Goal: Transaction & Acquisition: Book appointment/travel/reservation

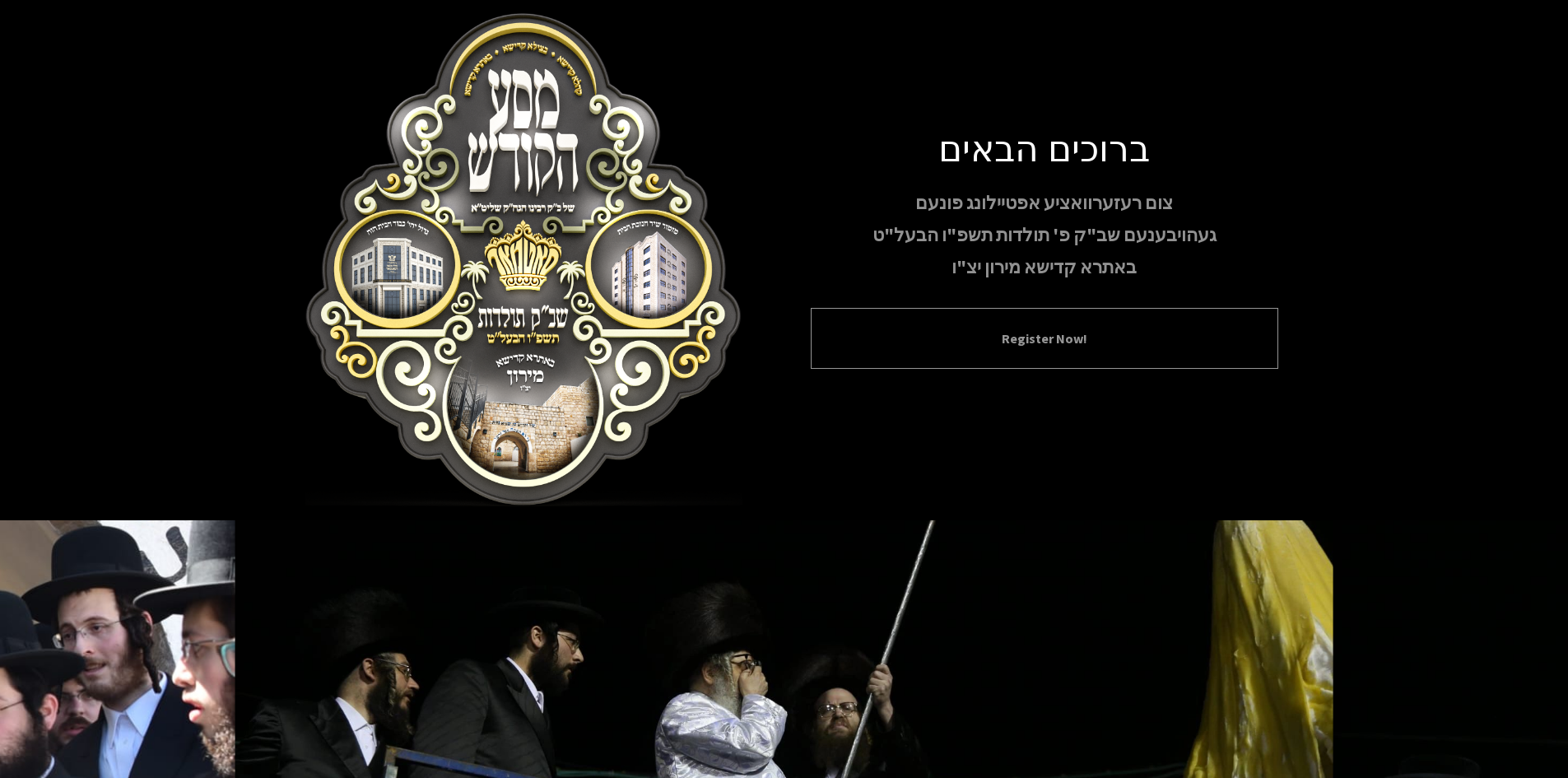
click at [963, 328] on button "Register Now!" at bounding box center [1044, 338] width 426 height 20
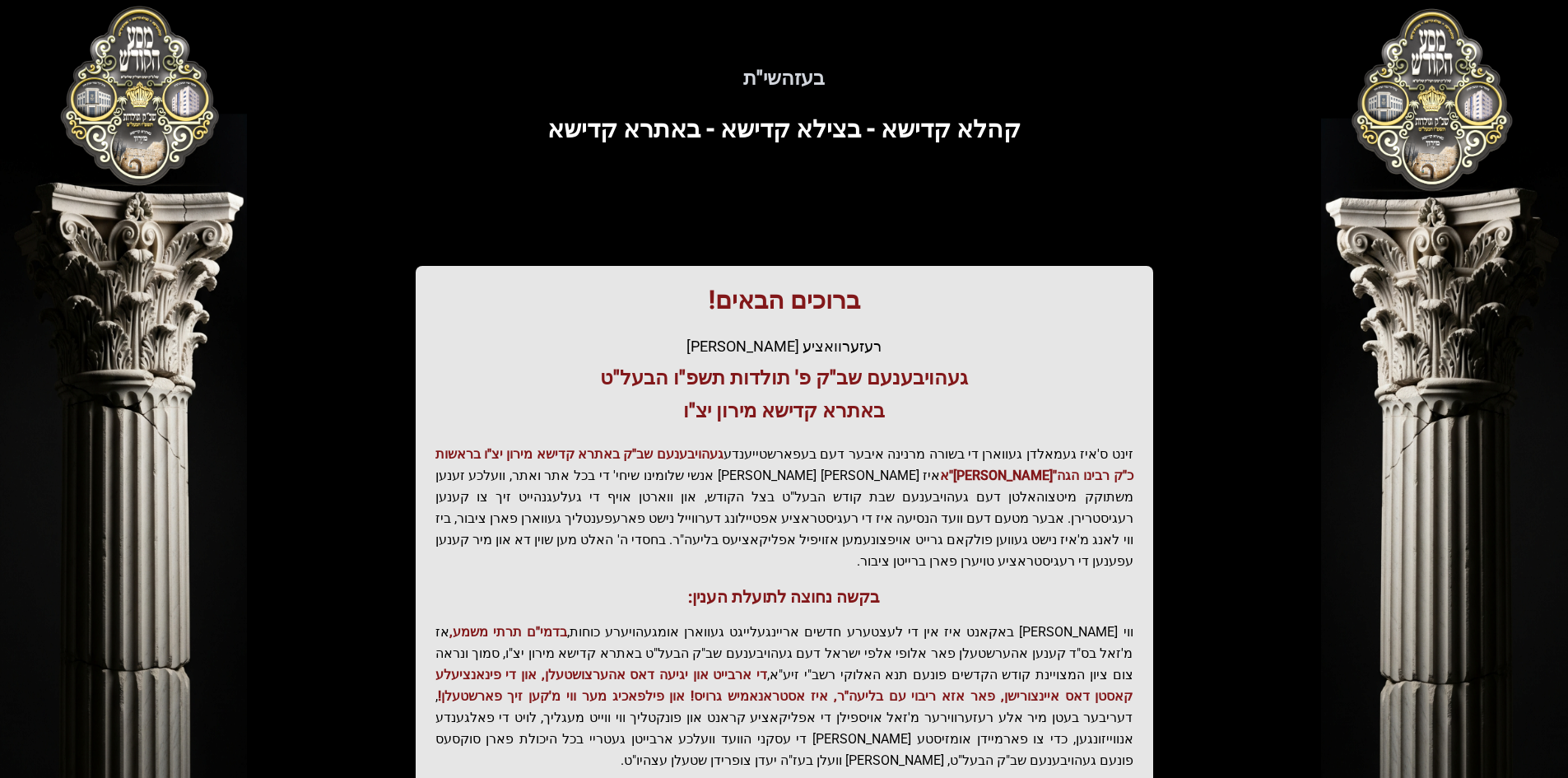
scroll to position [175, 0]
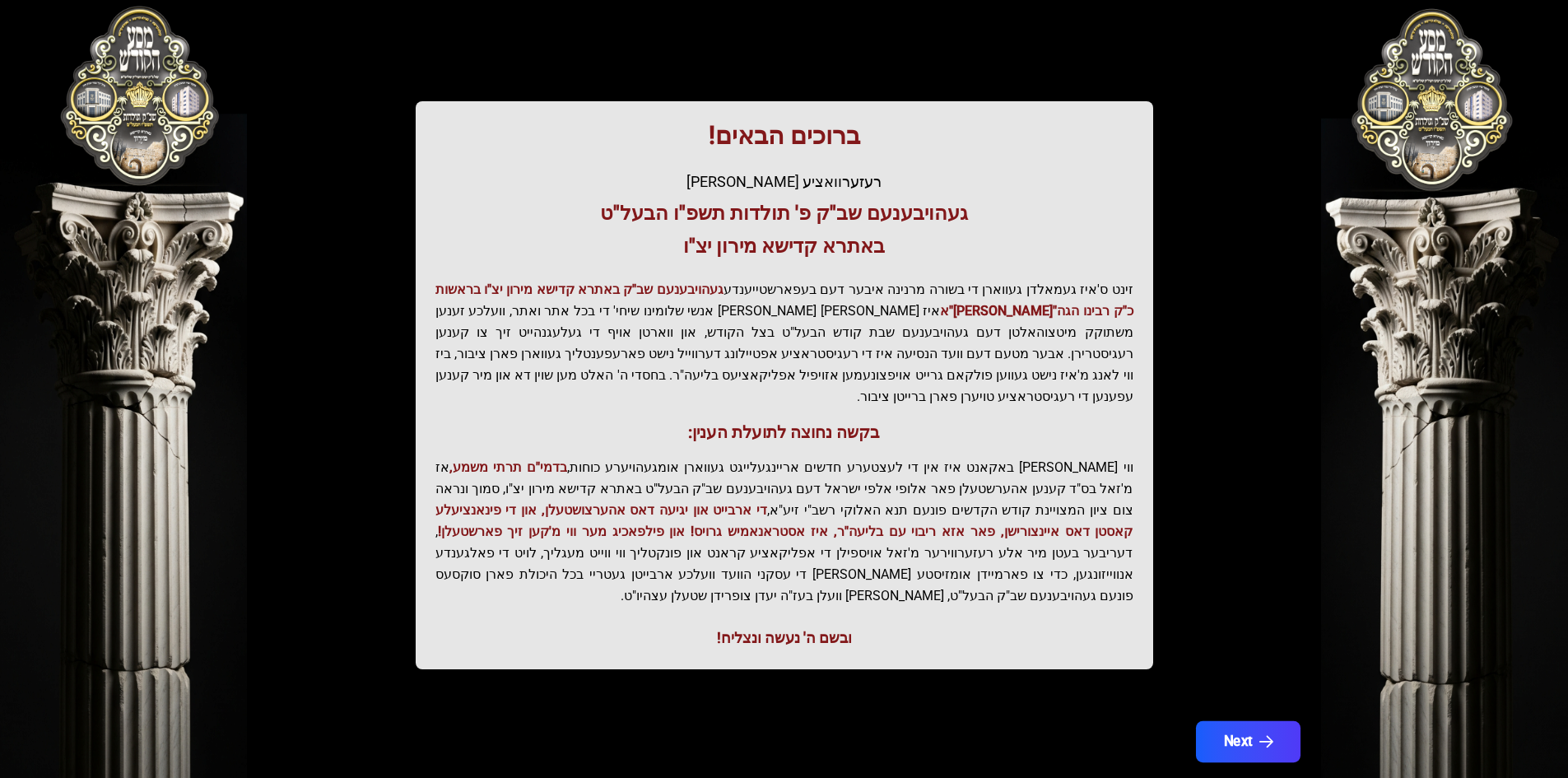
click at [1263, 735] on icon "button" at bounding box center [1265, 742] width 14 height 14
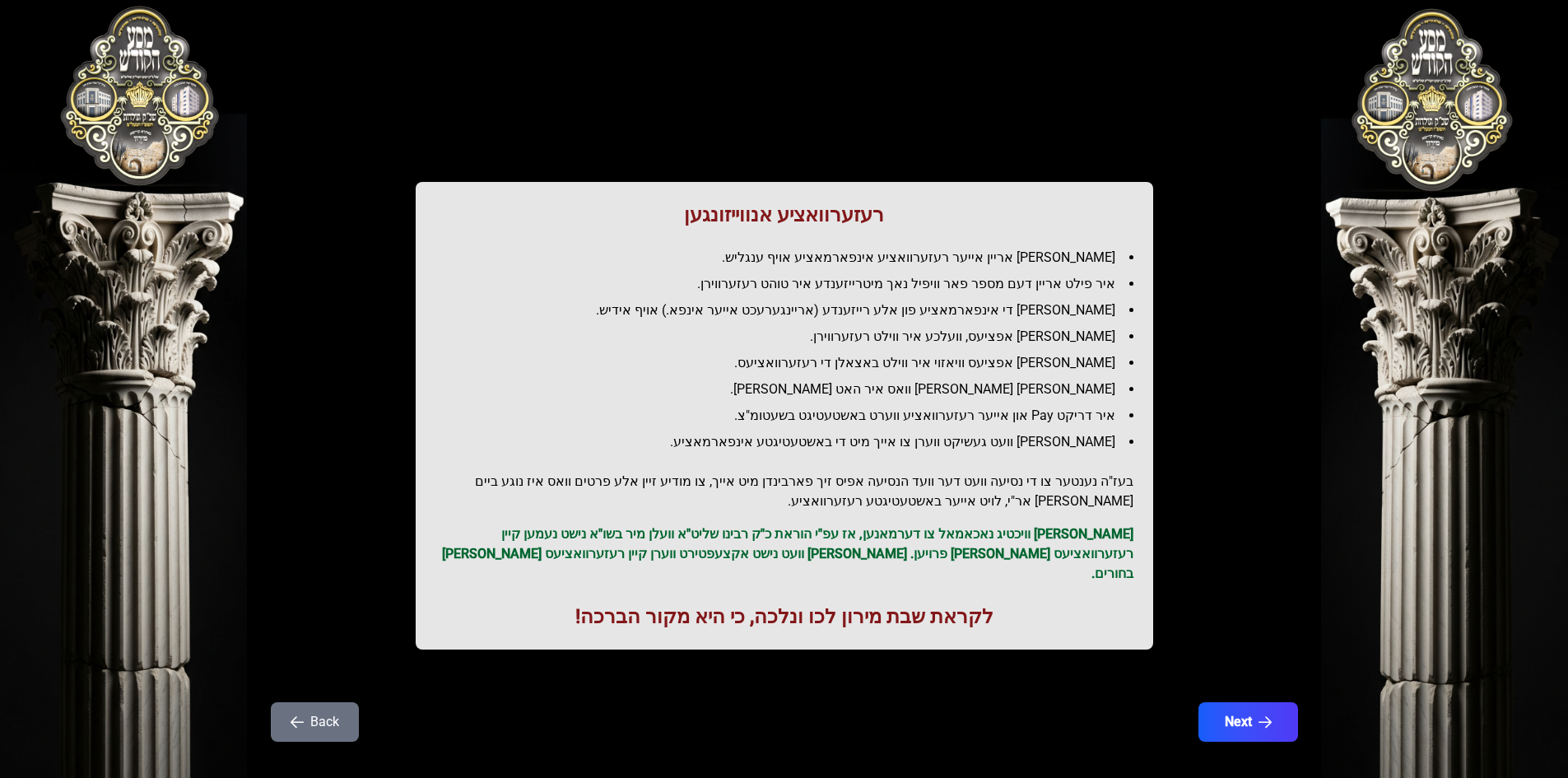
scroll to position [19, 0]
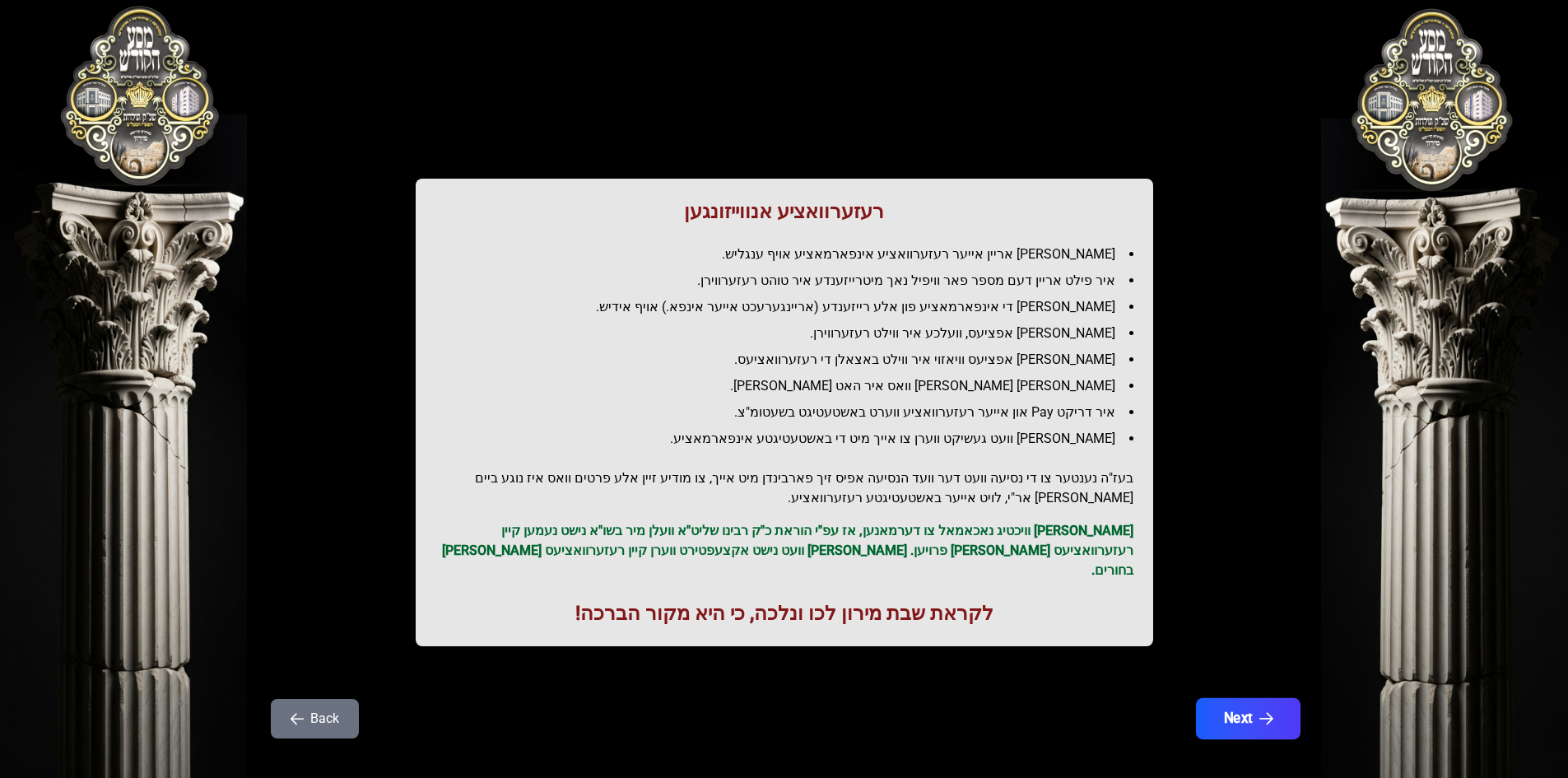
click at [1247, 698] on button "Next" at bounding box center [1247, 718] width 104 height 41
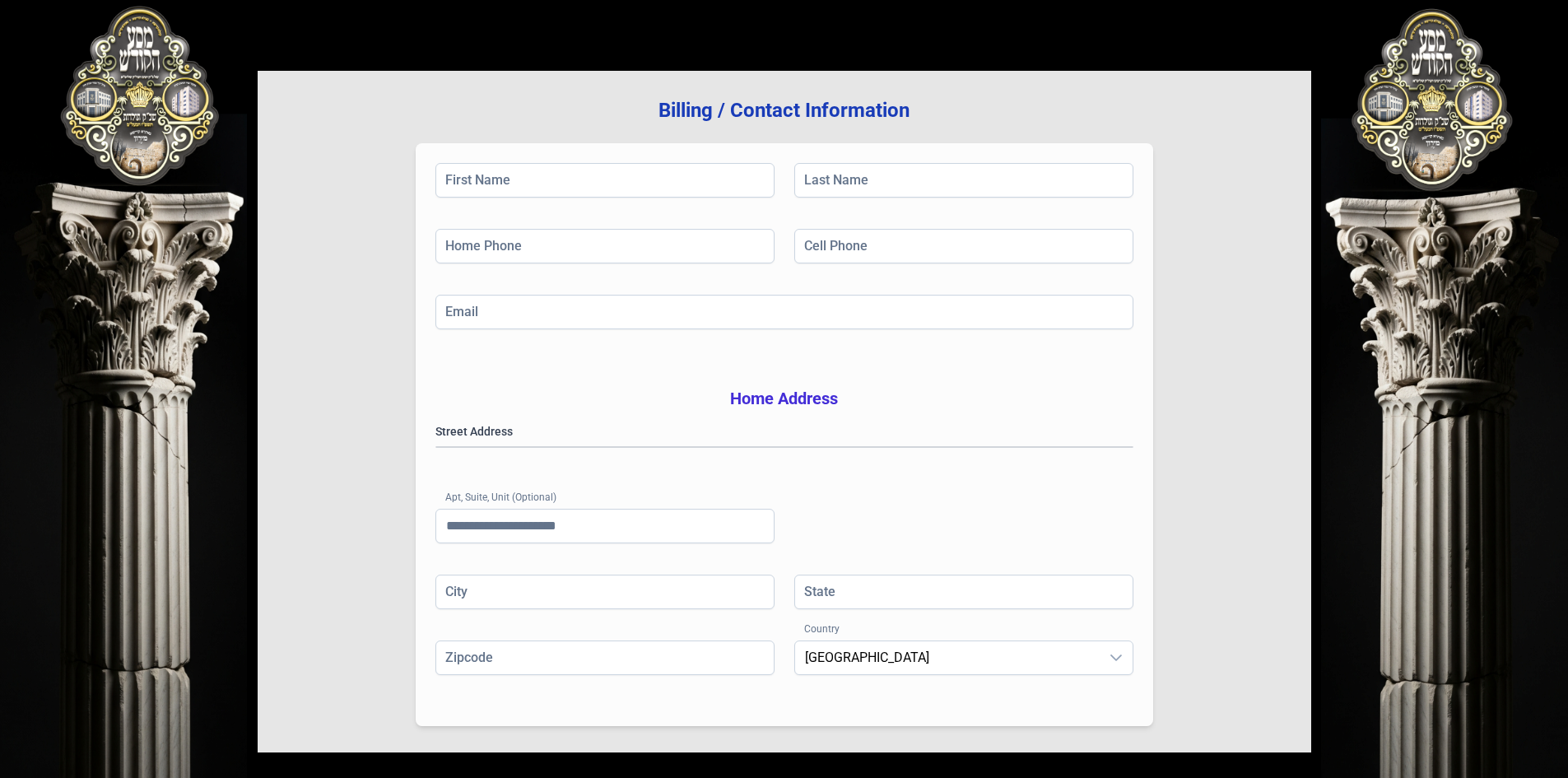
scroll to position [241, 0]
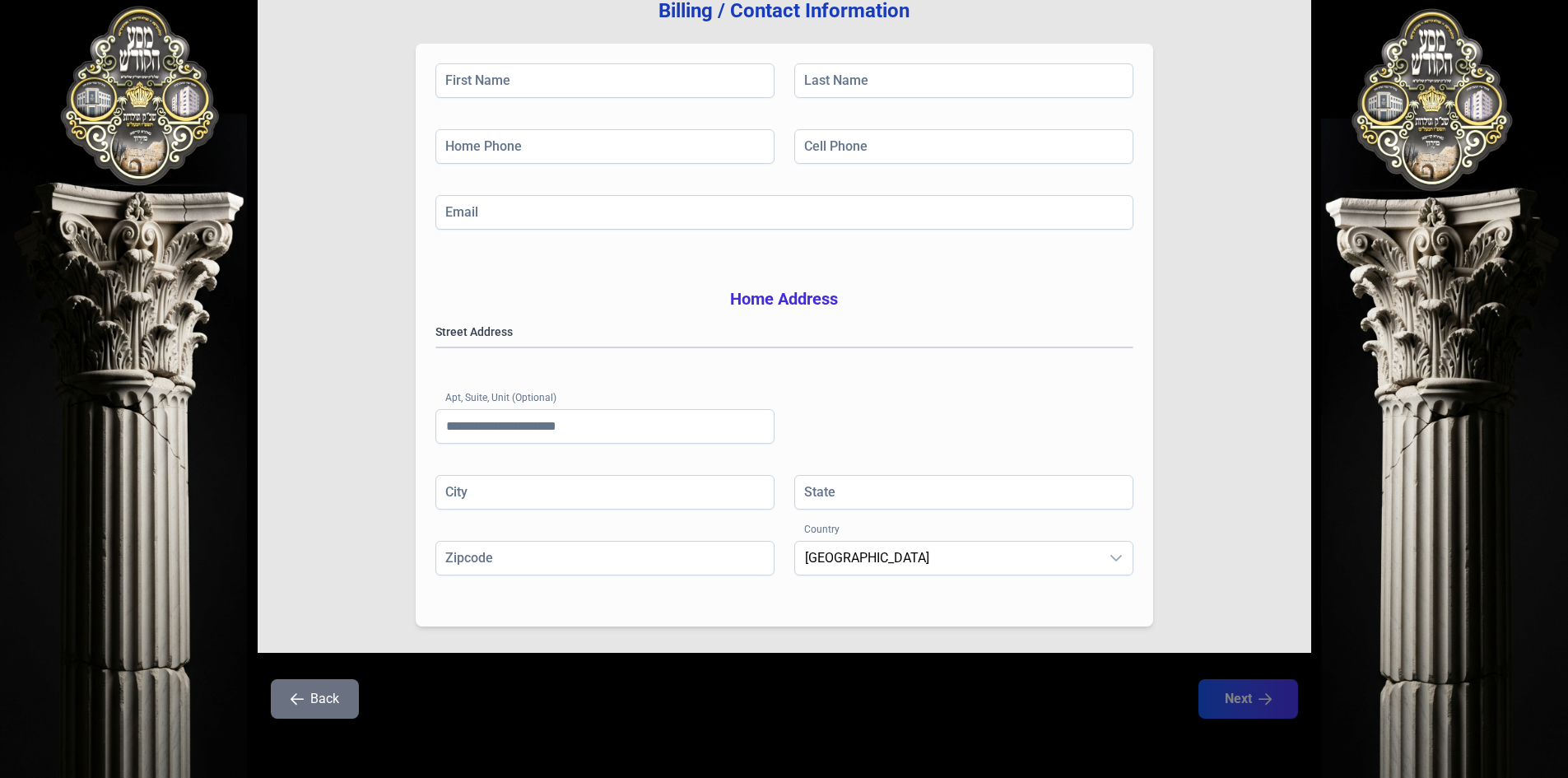
click at [318, 705] on button "Back" at bounding box center [315, 699] width 88 height 40
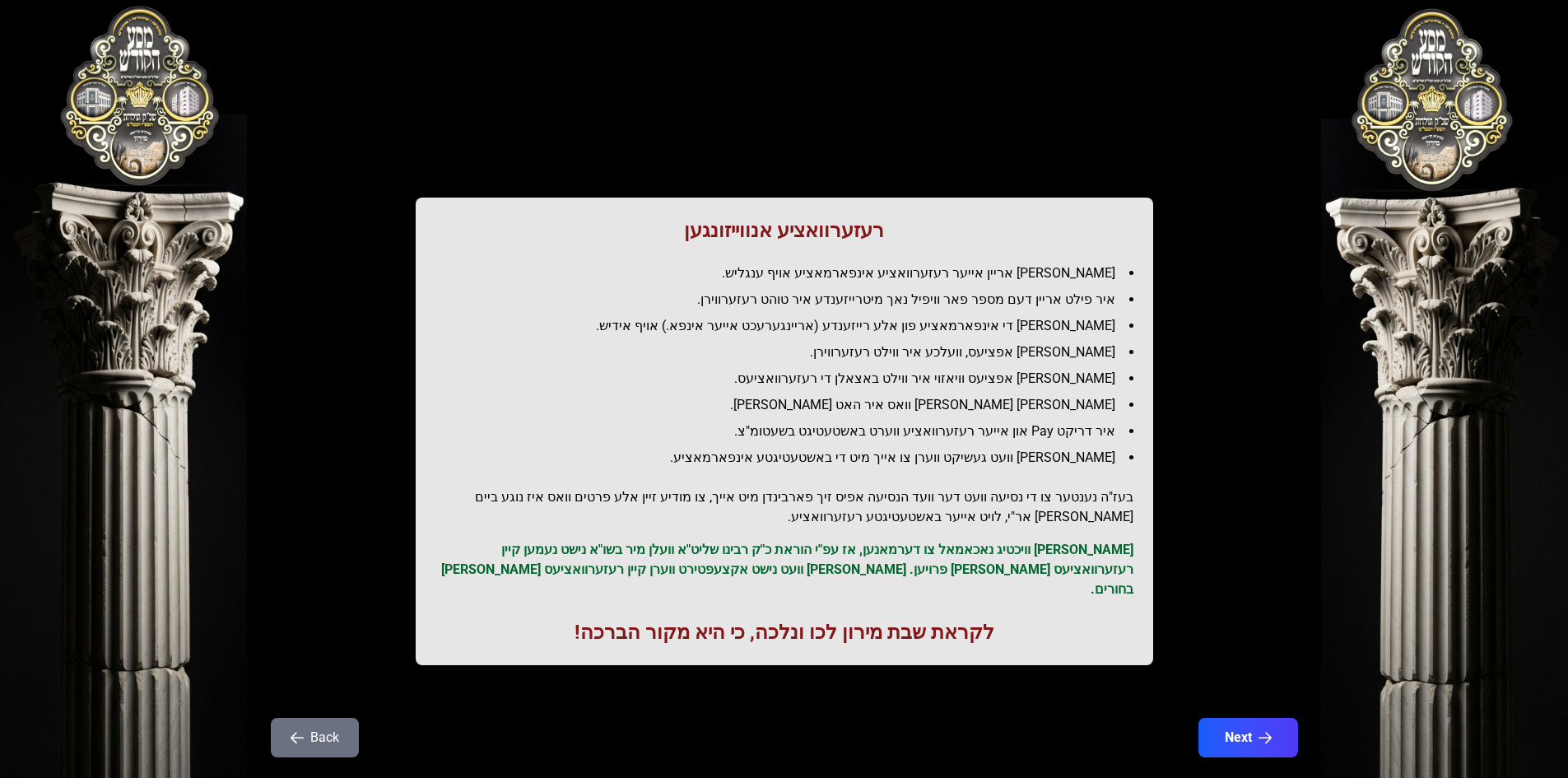
click at [318, 718] on button "Back" at bounding box center [315, 738] width 88 height 40
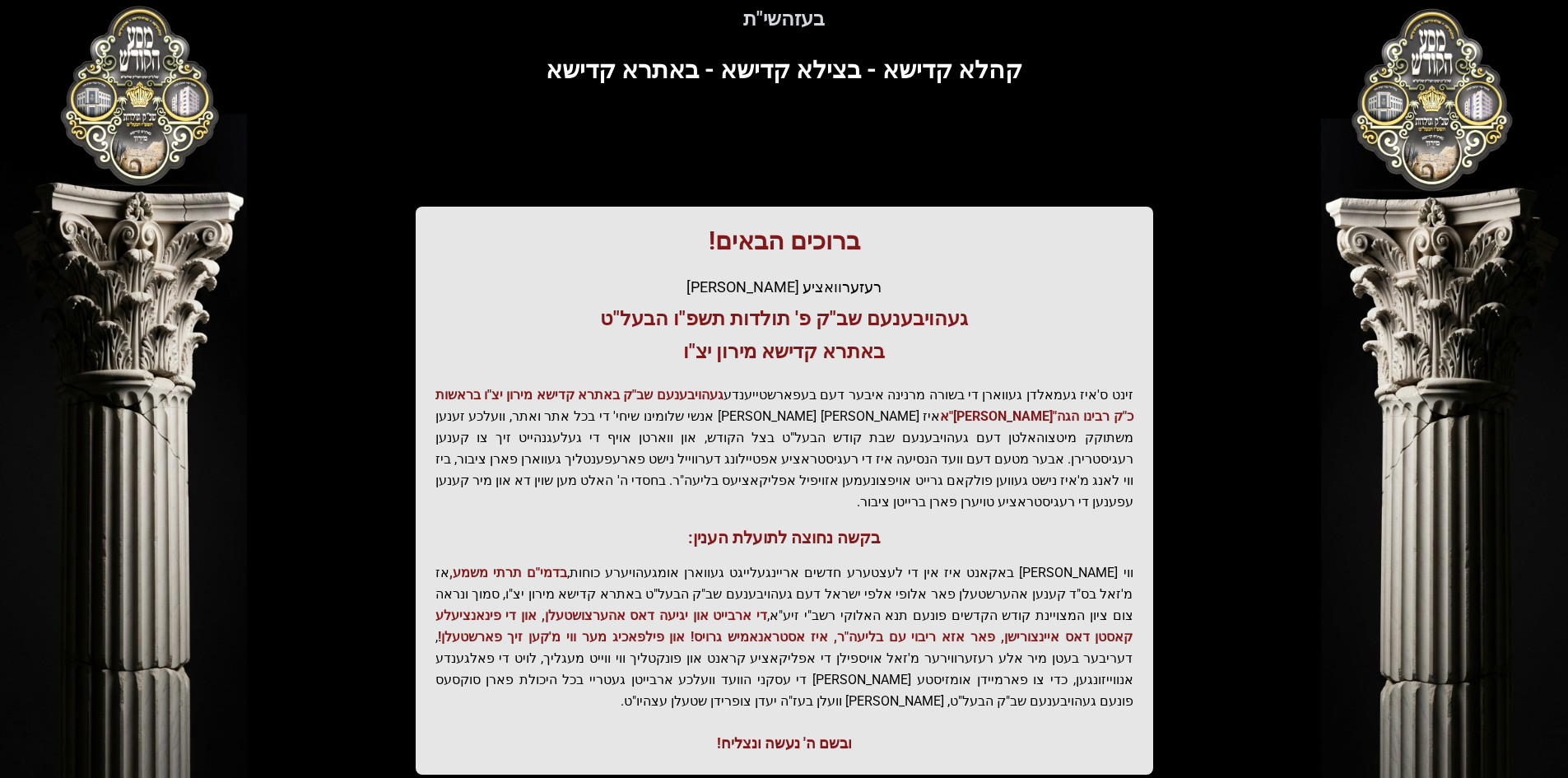
scroll to position [175, 0]
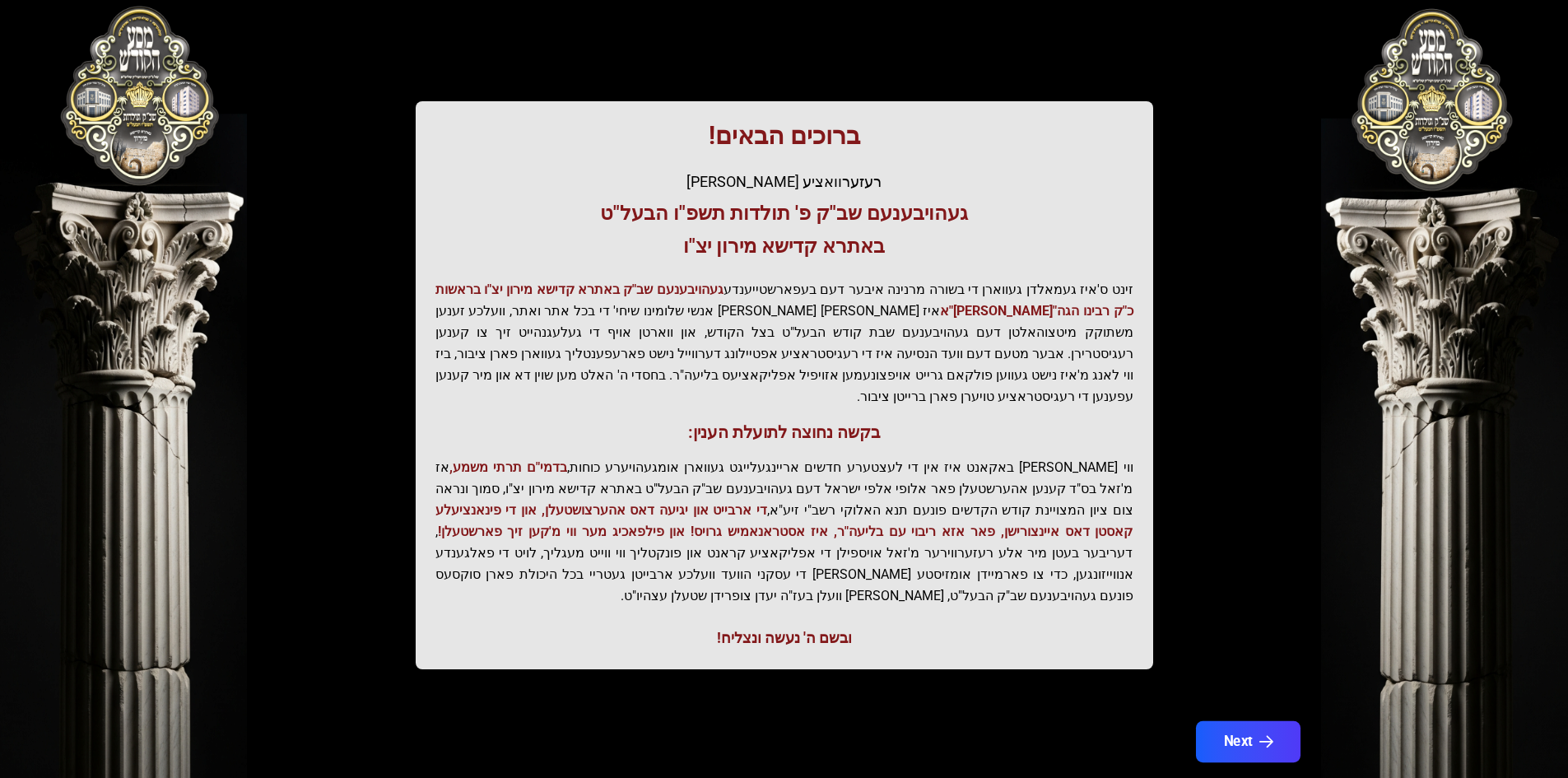
click at [1247, 722] on button "Next" at bounding box center [1247, 742] width 104 height 41
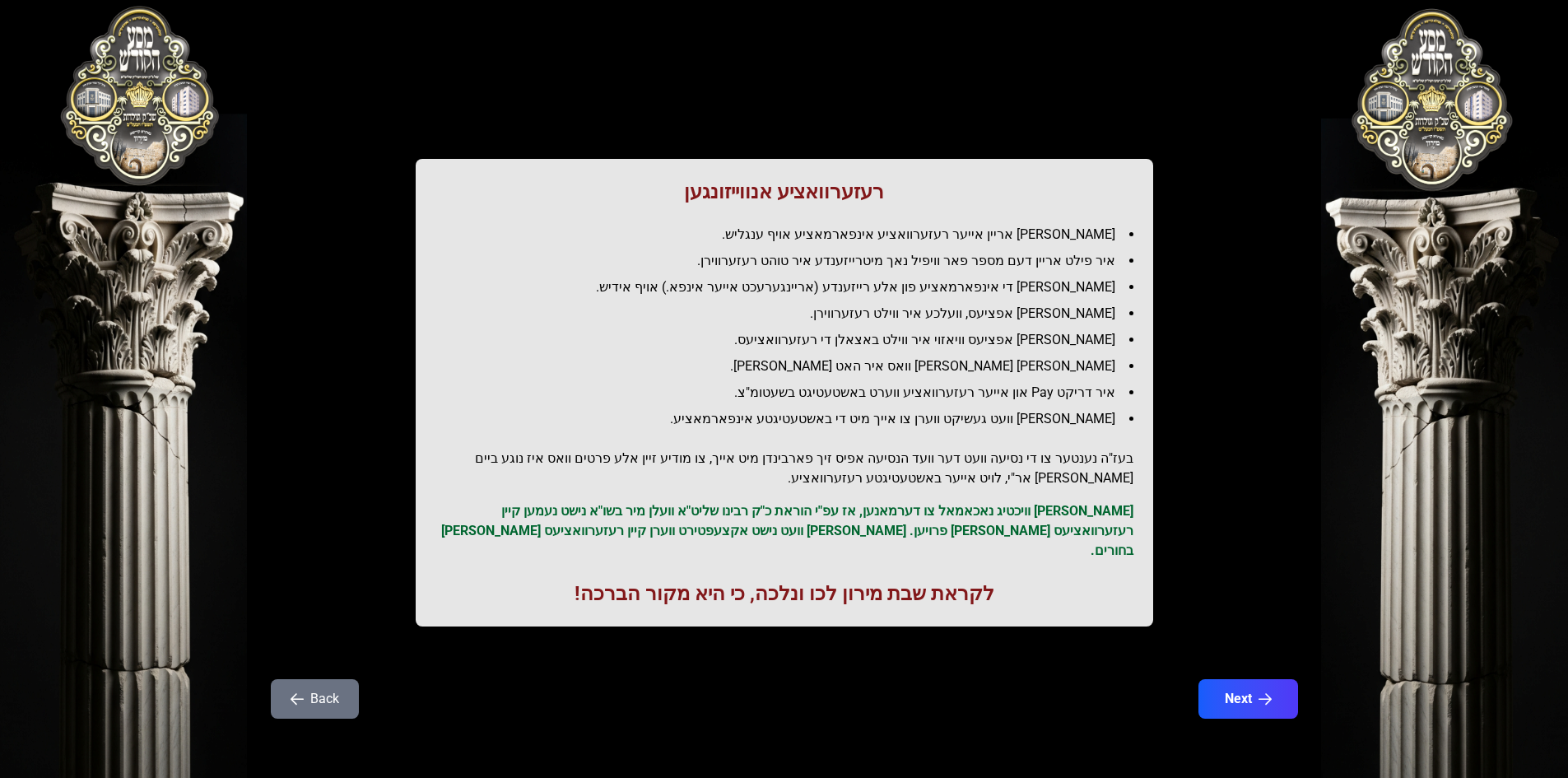
scroll to position [0, 0]
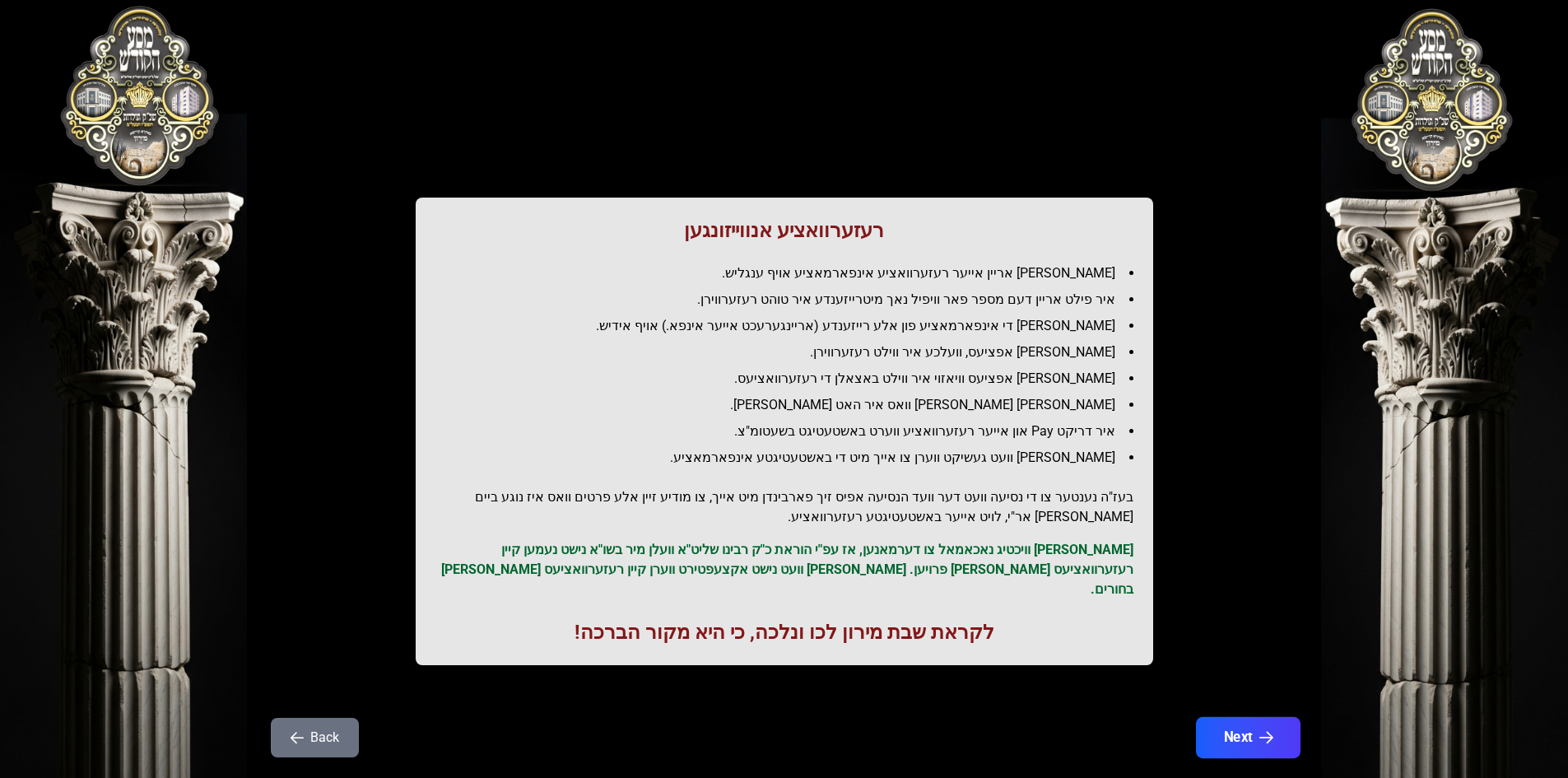
click at [1223, 717] on button "Next" at bounding box center [1247, 737] width 104 height 41
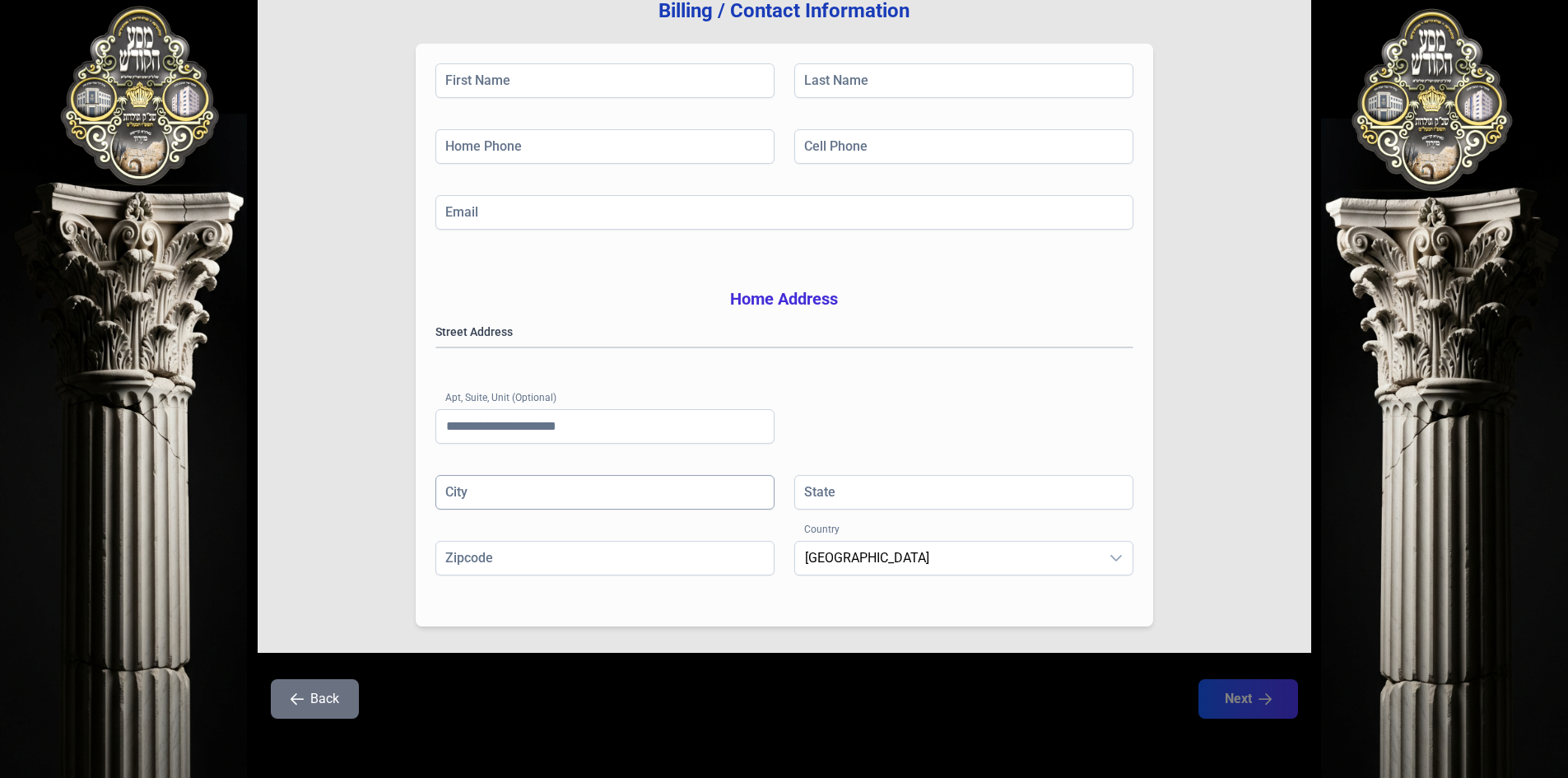
scroll to position [241, 0]
click at [311, 707] on button "Back" at bounding box center [315, 699] width 88 height 40
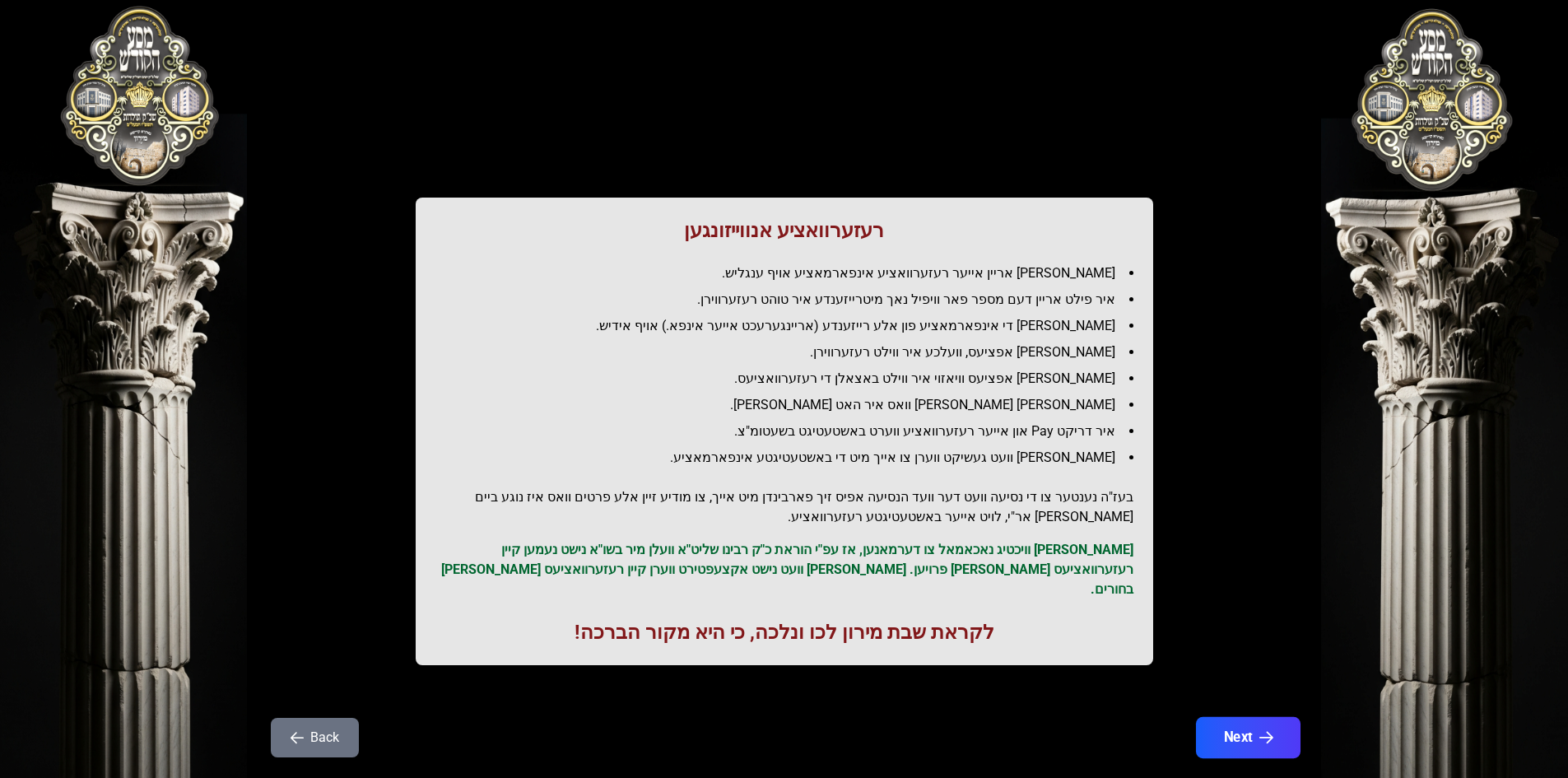
click at [1241, 717] on button "Next" at bounding box center [1247, 737] width 104 height 41
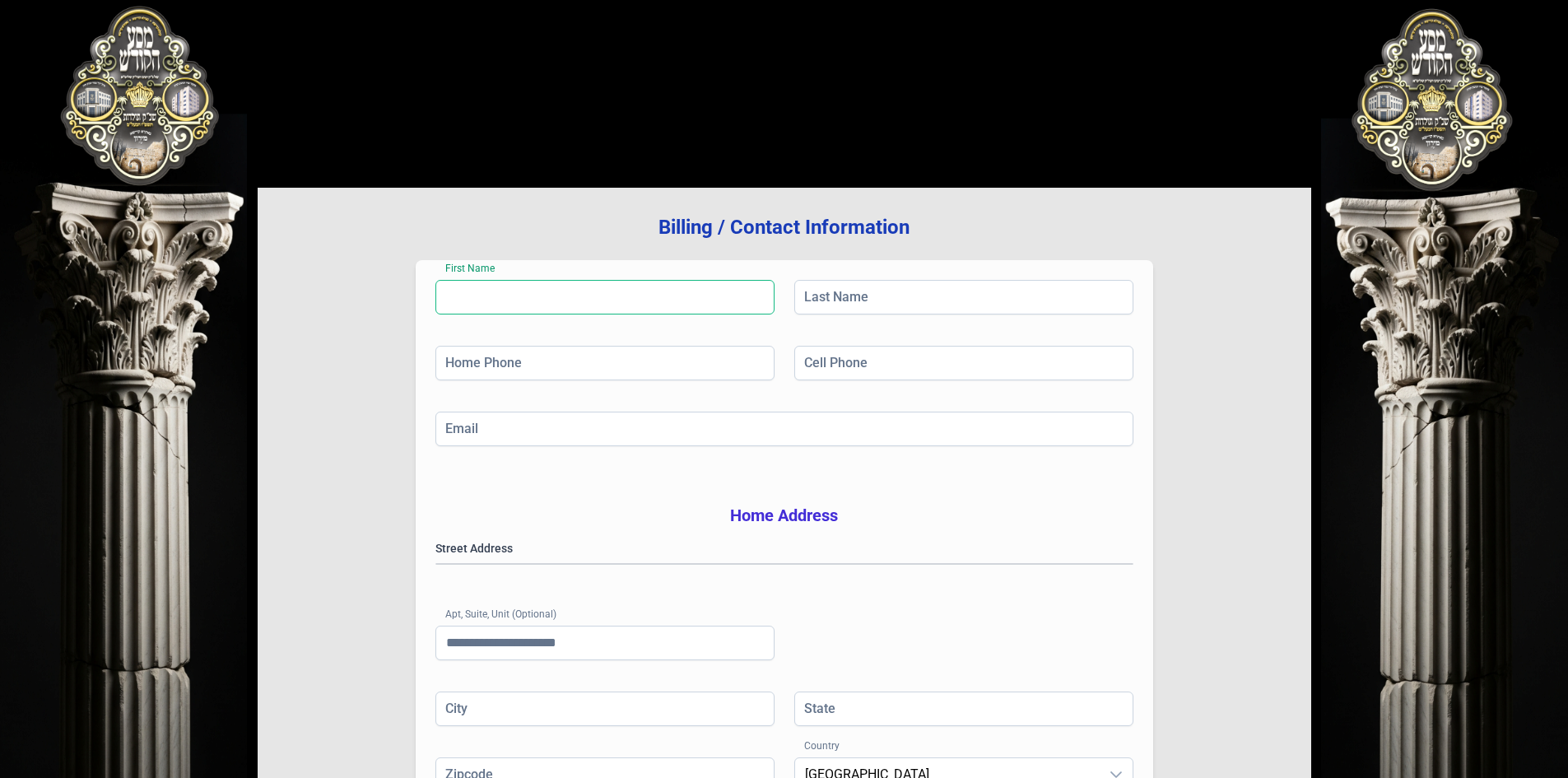
click at [499, 299] on input "First Name" at bounding box center [605, 297] width 339 height 34
type input "*****"
type input "******"
type input "**********"
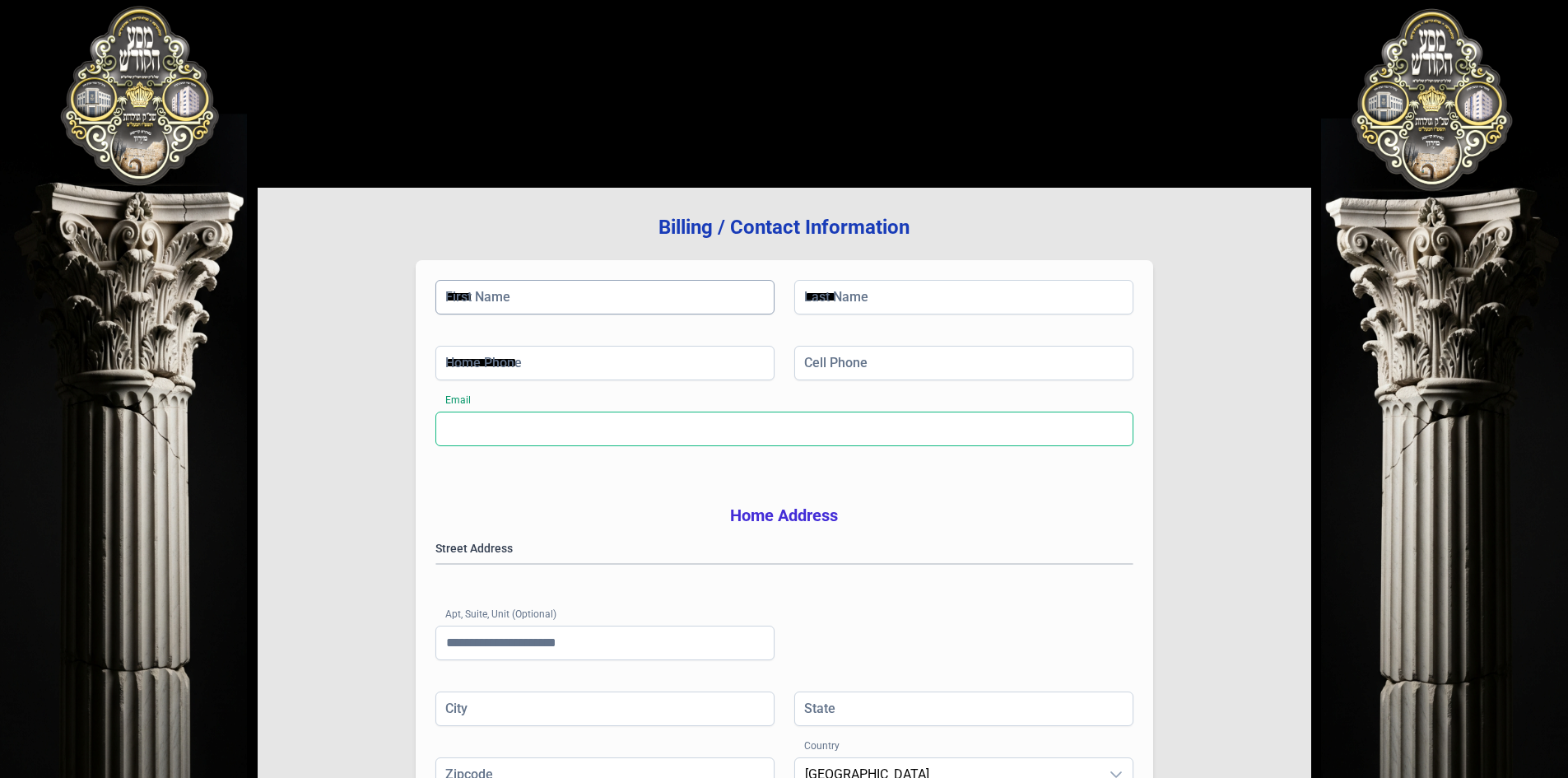
type input "**********"
type input "******"
type input "**"
type input "*****"
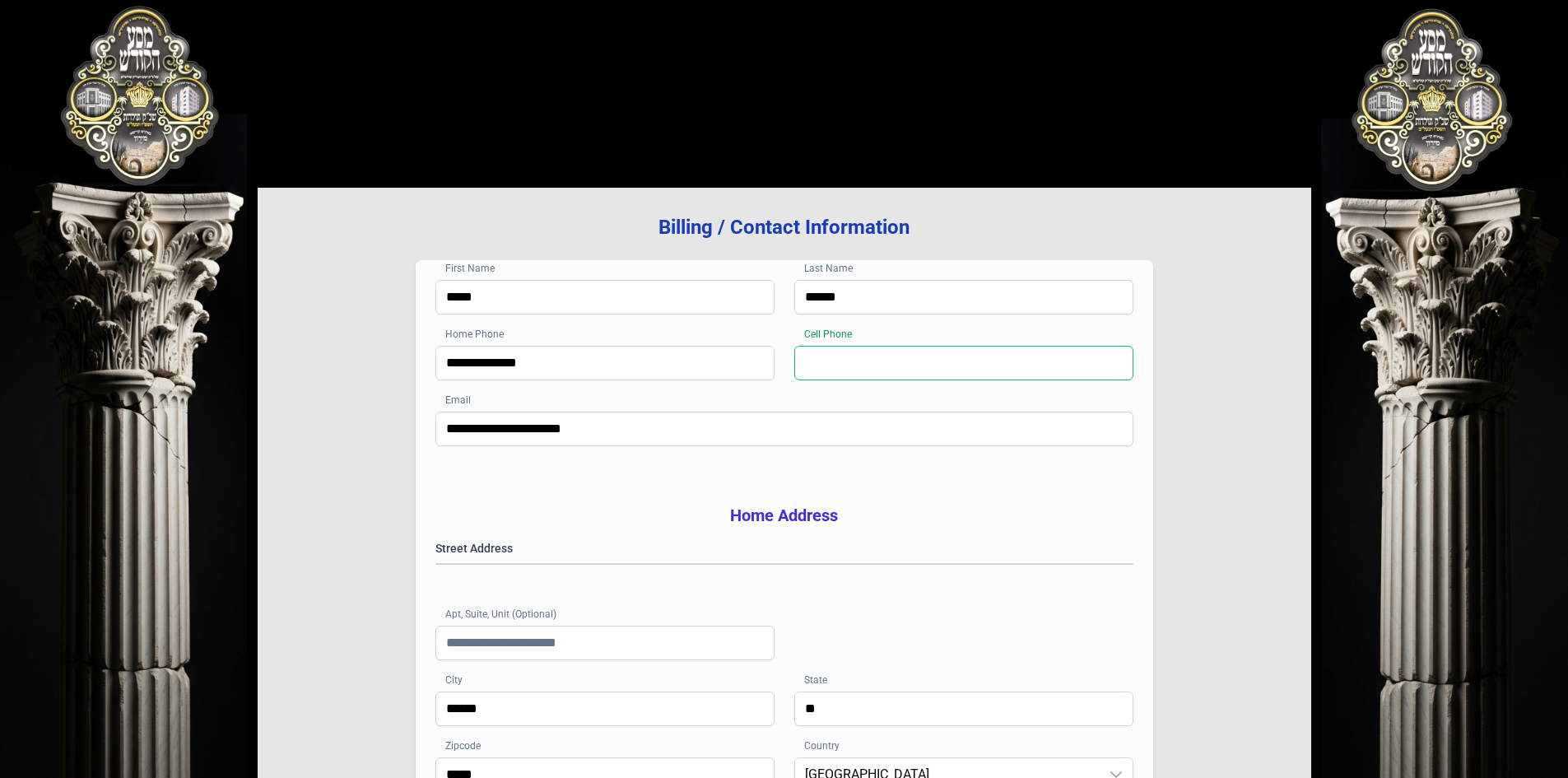
click at [862, 367] on input "Cell Phone" at bounding box center [963, 363] width 339 height 34
type input "**********"
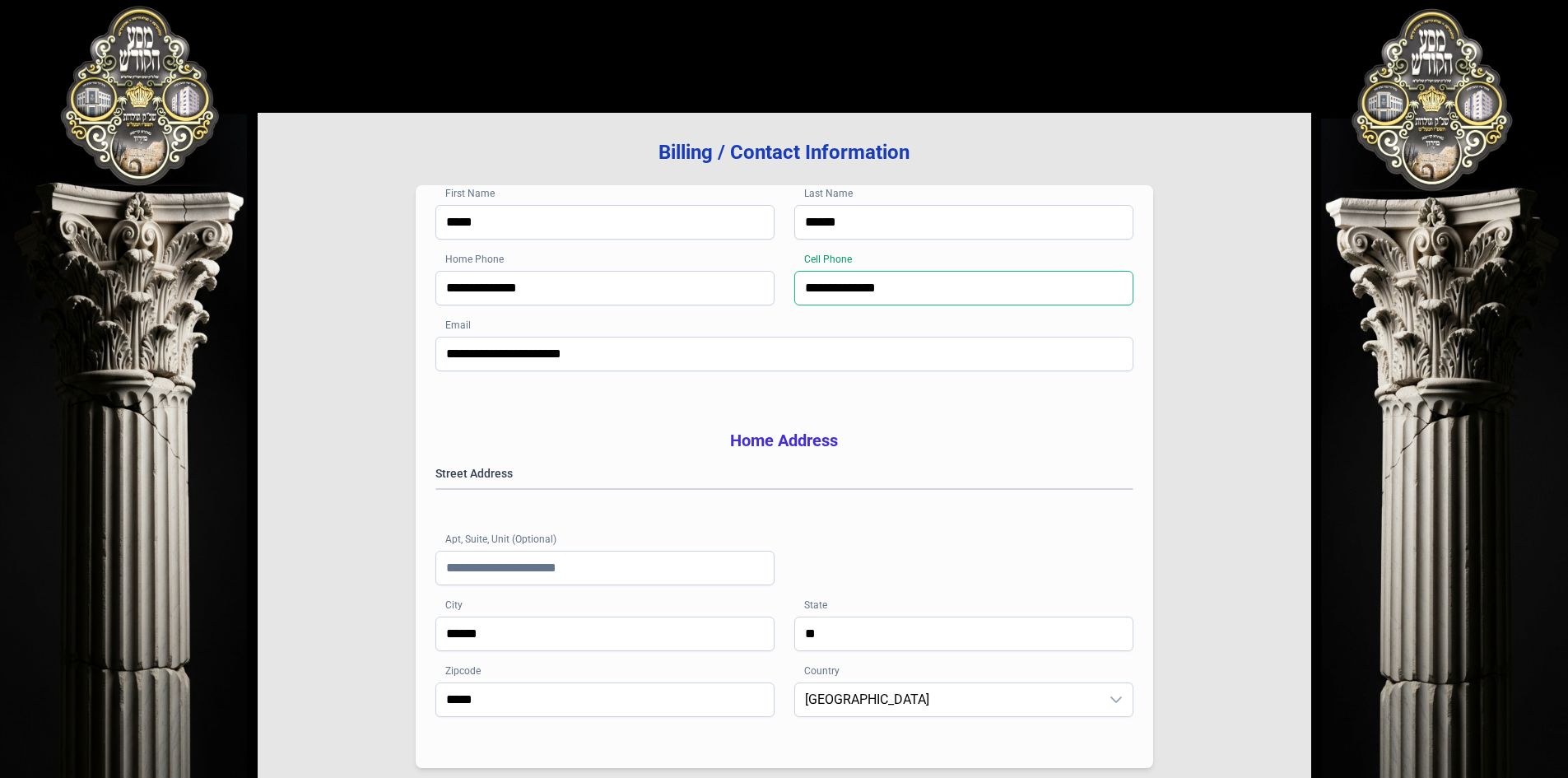
scroll to position [241, 0]
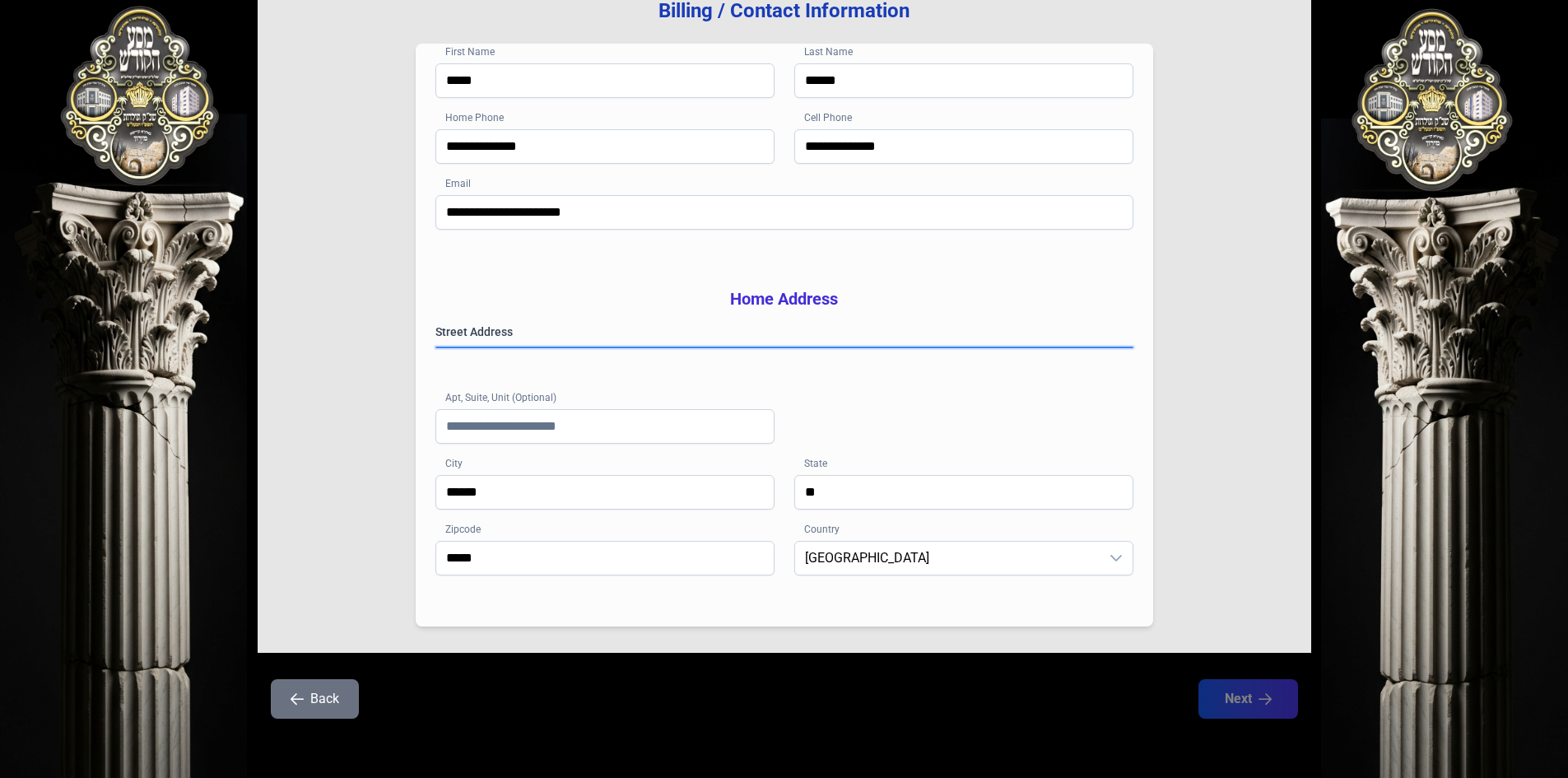
click at [436, 347] on gmp-place-autocomplete at bounding box center [436, 347] width 0 height 0
type input "**********"
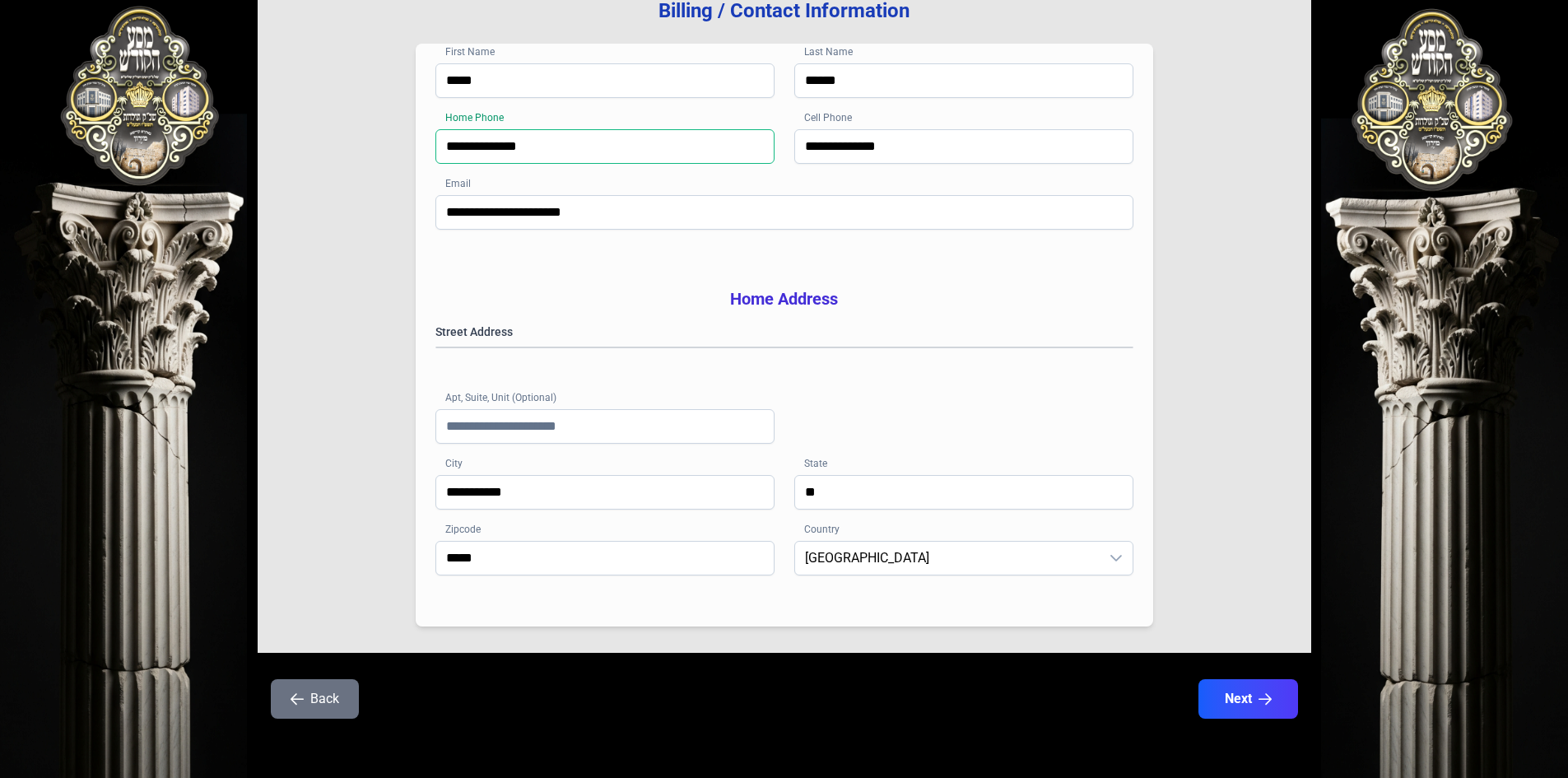
click at [591, 130] on input "**********" at bounding box center [605, 147] width 339 height 34
type input "**********"
type input "******"
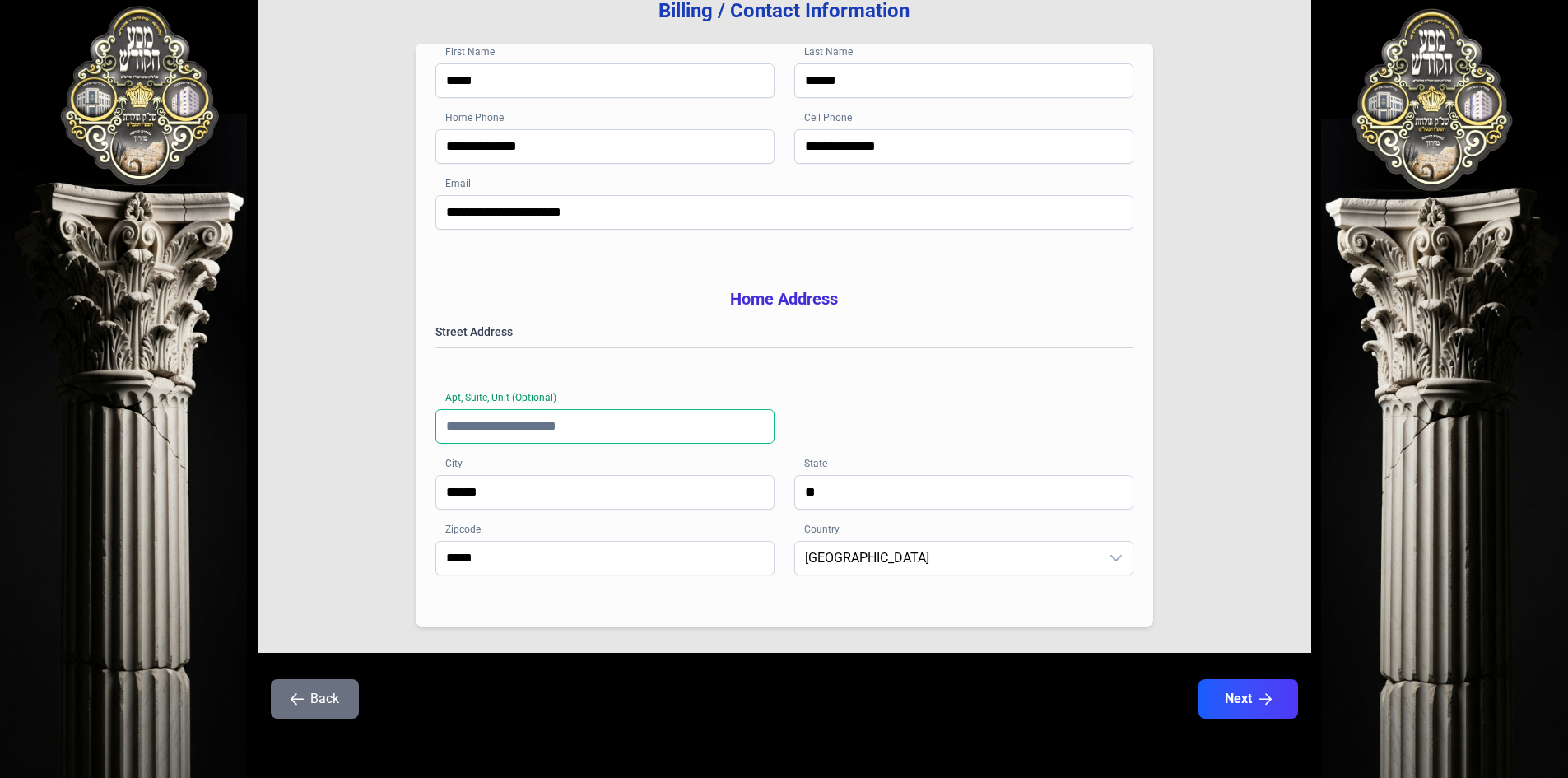
click at [498, 426] on input "Apt, Suite, Unit (Optional)" at bounding box center [605, 426] width 339 height 34
type input "***"
click at [1259, 700] on icon "button" at bounding box center [1265, 699] width 14 height 14
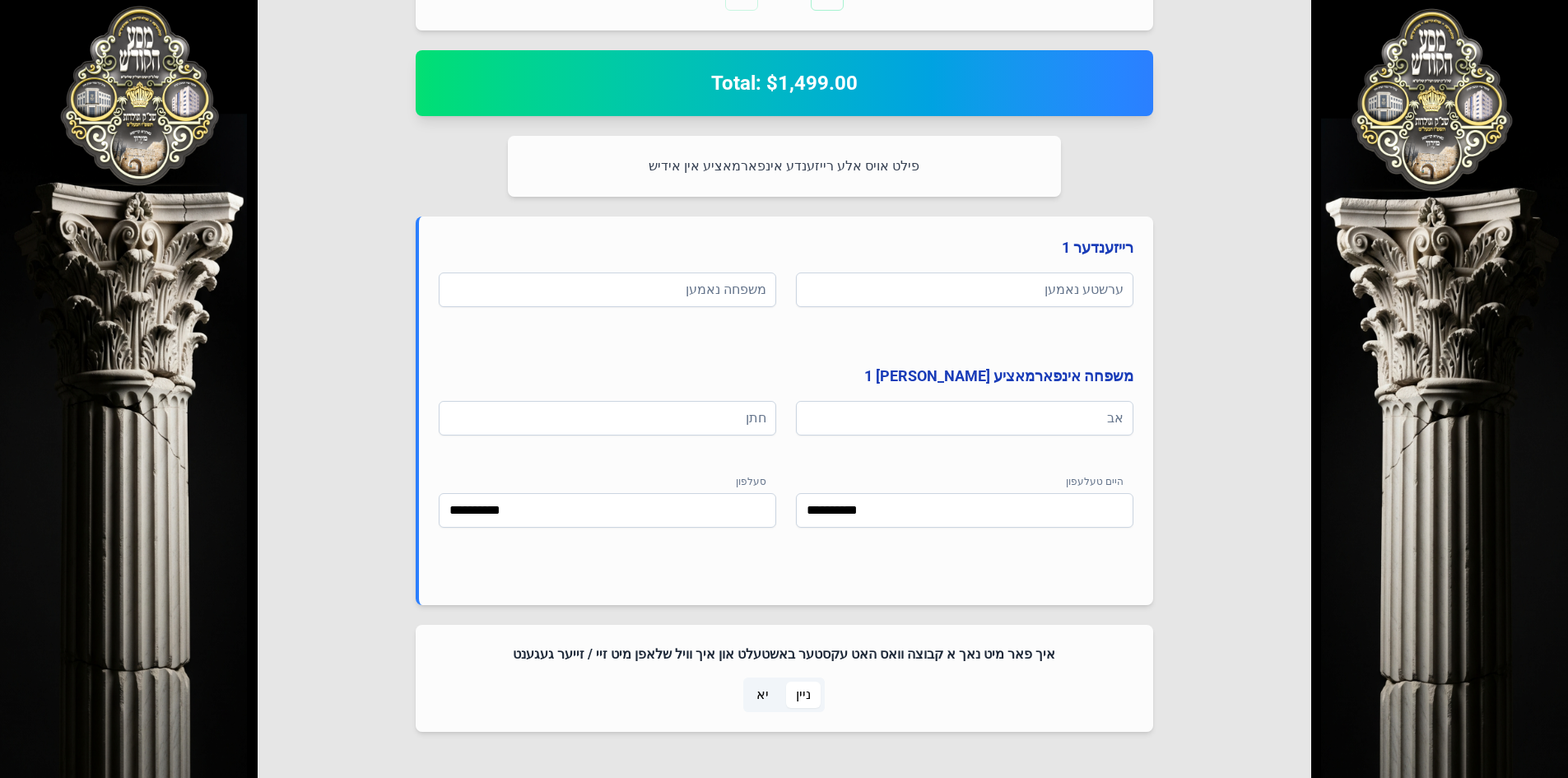
scroll to position [784, 0]
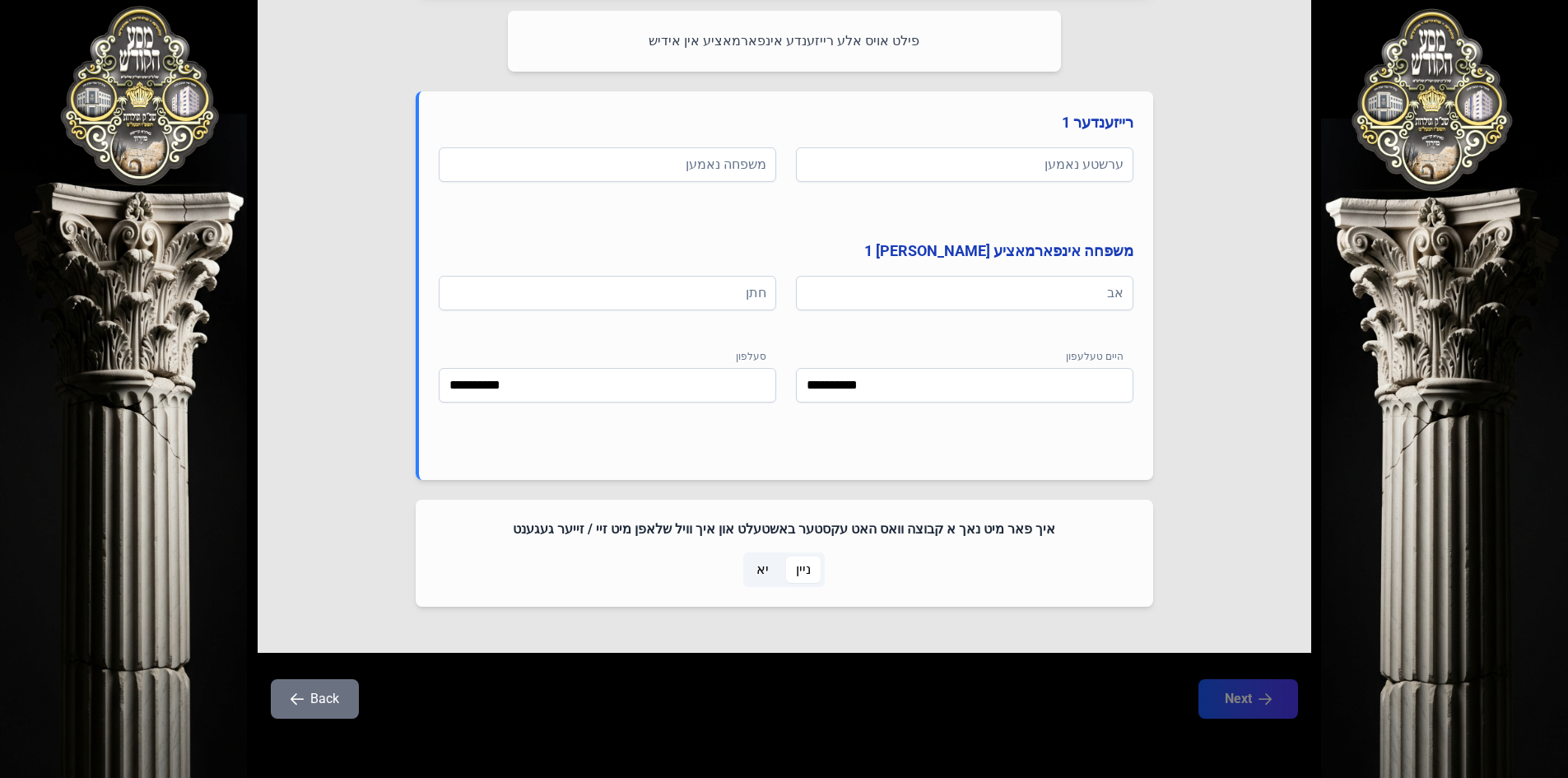
click at [766, 573] on span "יא" at bounding box center [763, 570] width 13 height 20
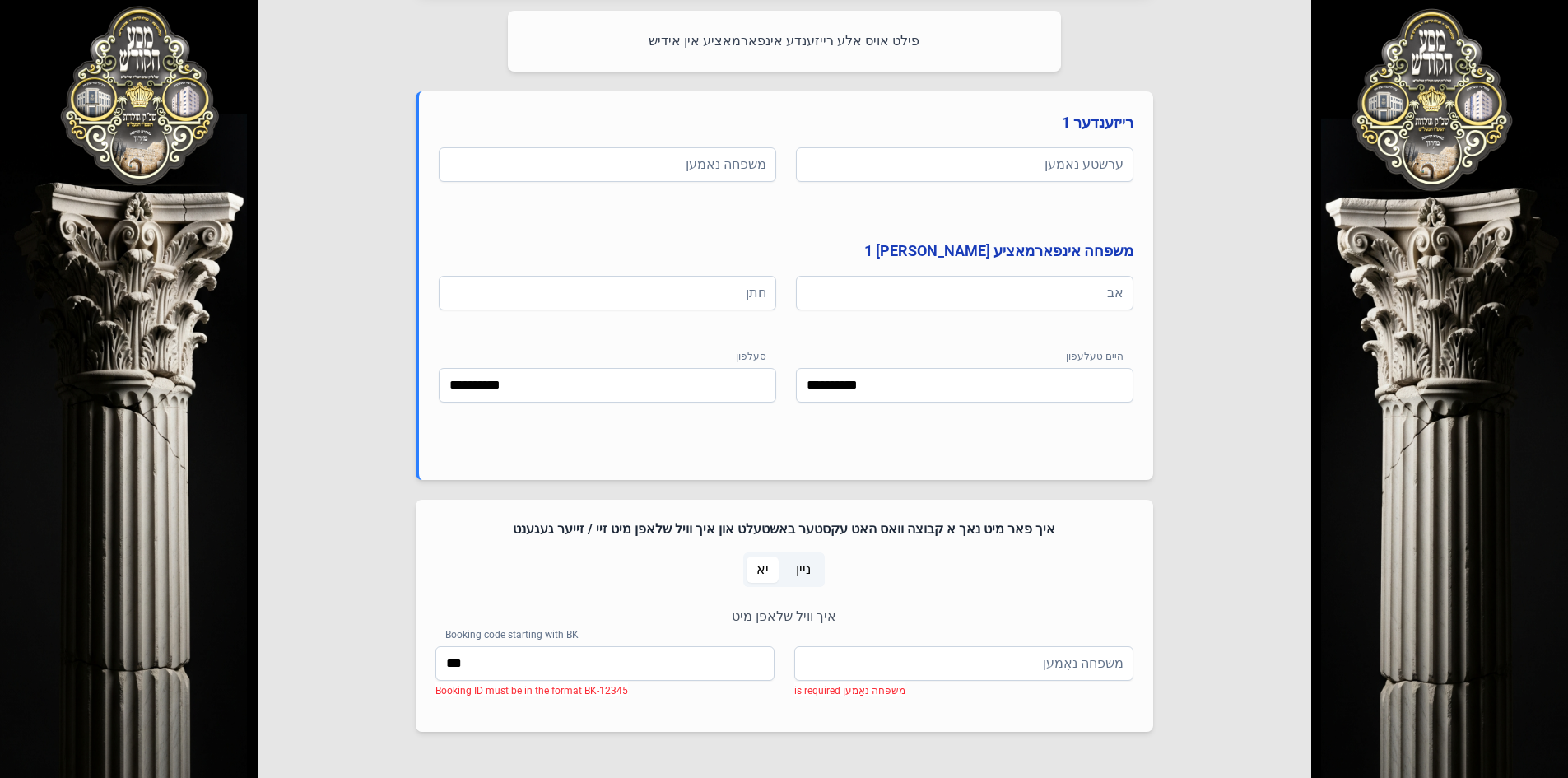
click at [803, 569] on span "ניין" at bounding box center [803, 570] width 15 height 20
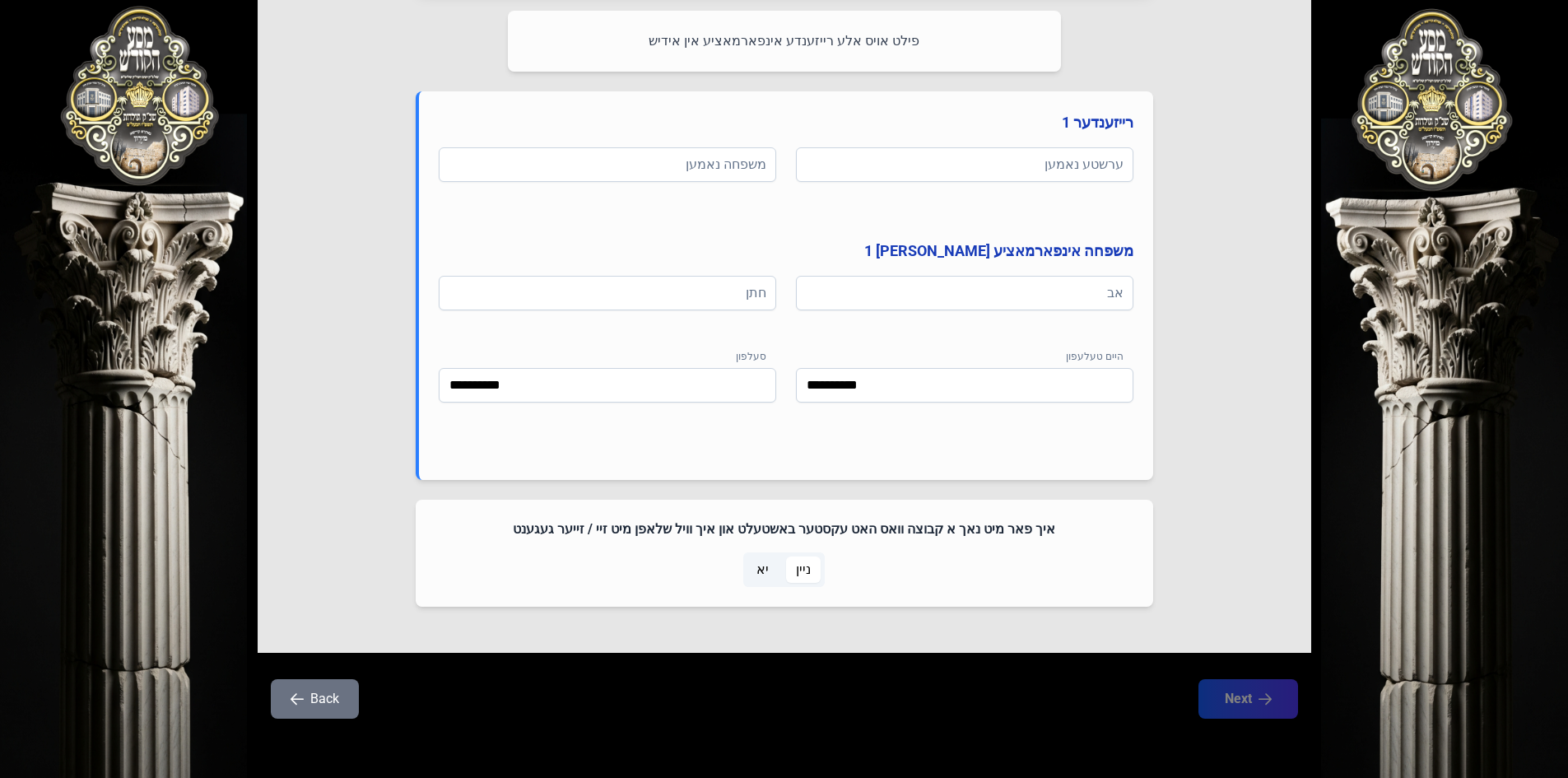
click at [752, 574] on span "יא" at bounding box center [762, 569] width 32 height 26
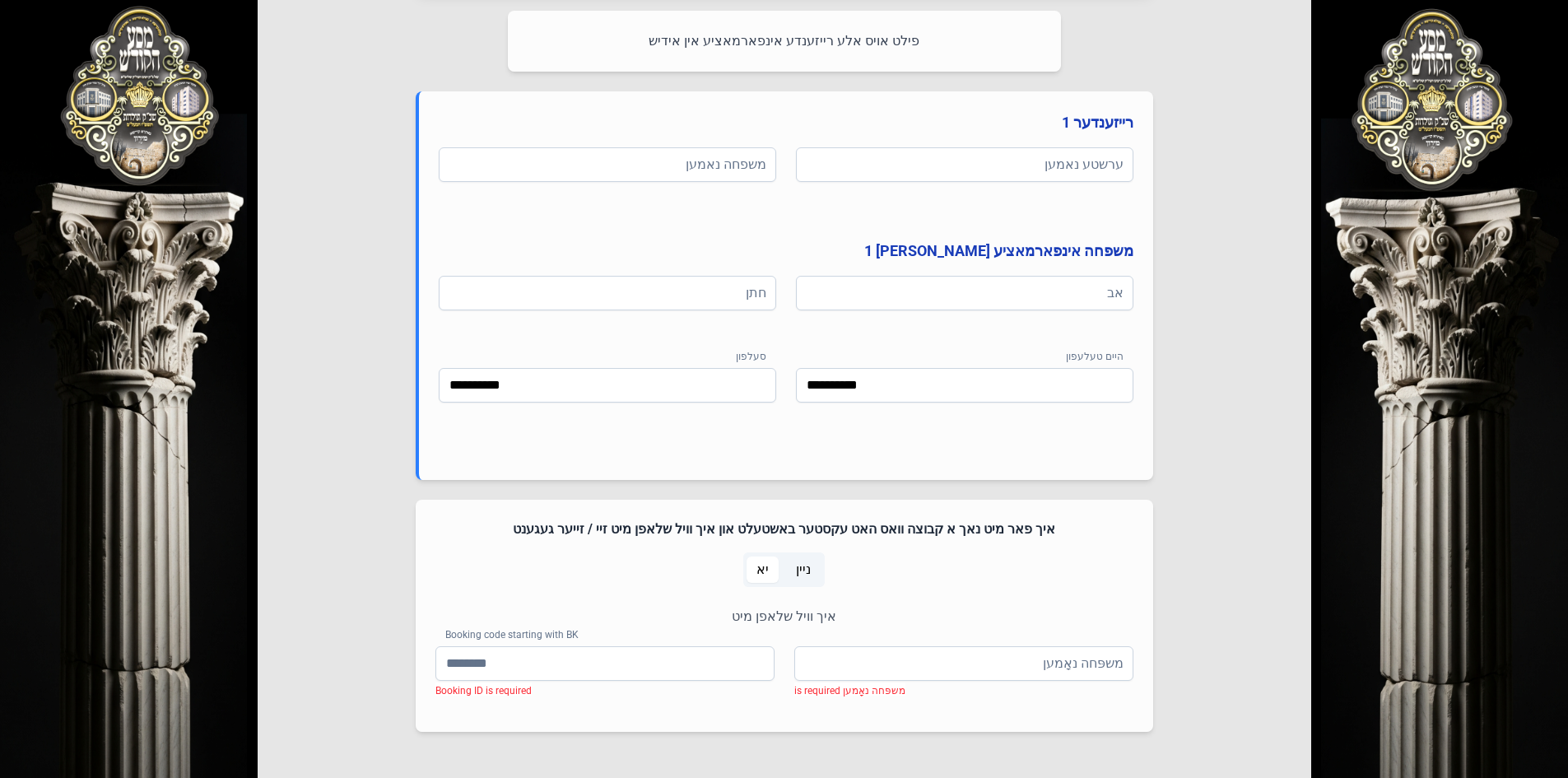
click at [800, 559] on span "ניין" at bounding box center [803, 569] width 34 height 26
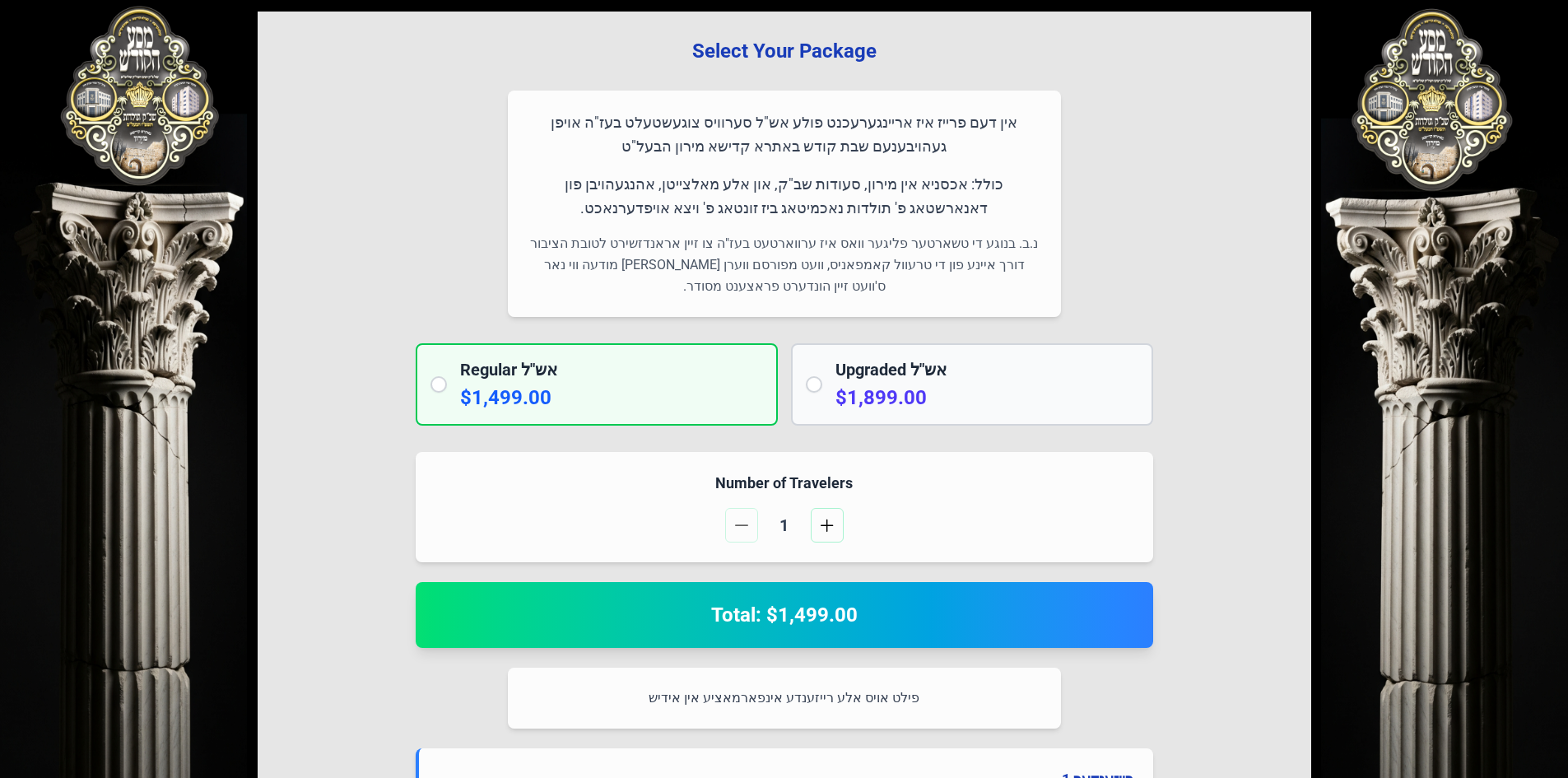
scroll to position [208, 0]
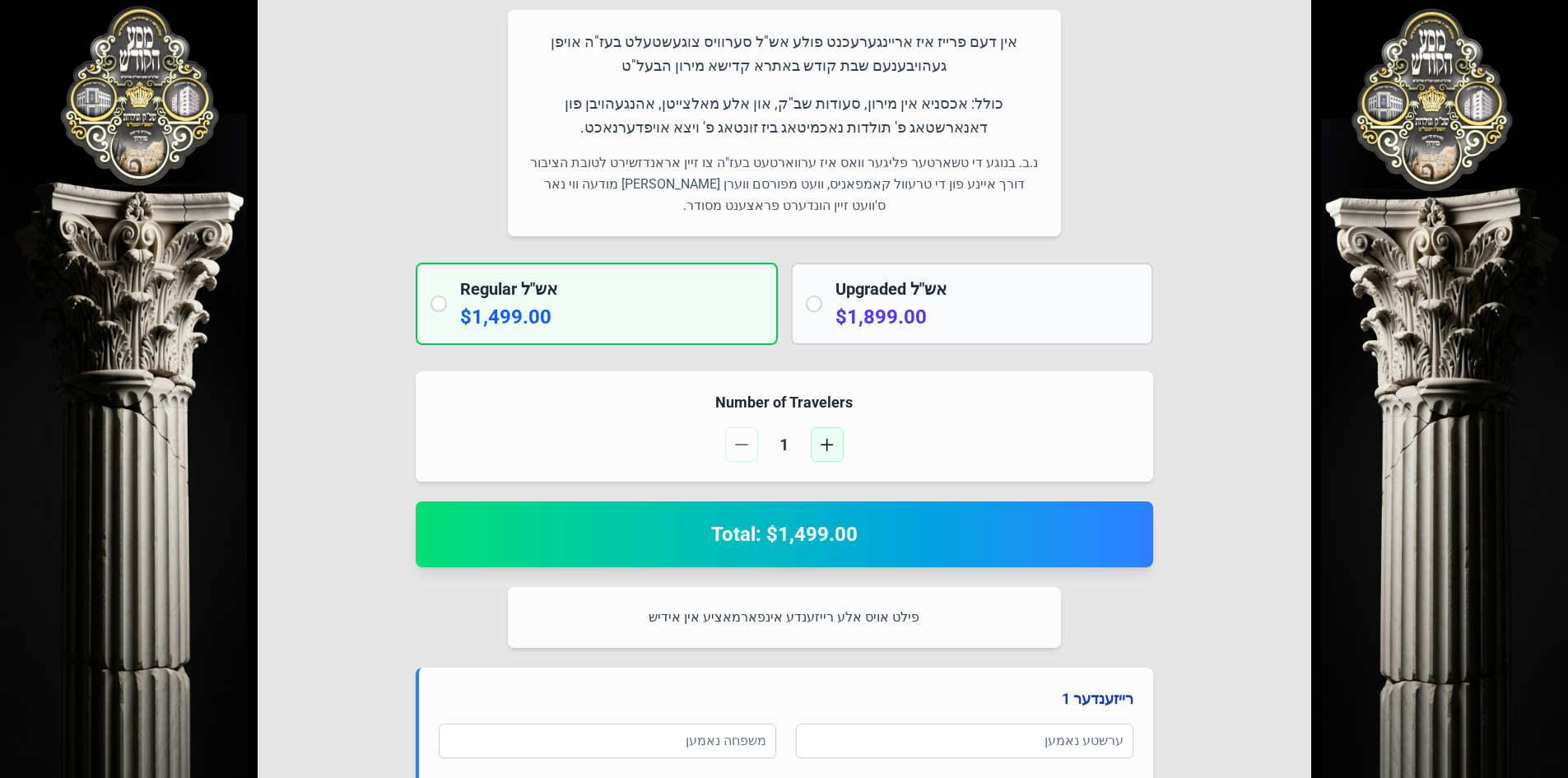
click at [830, 439] on span "button" at bounding box center [827, 444] width 14 height 14
click at [830, 440] on span "button" at bounding box center [827, 444] width 14 height 14
click at [740, 446] on span "button" at bounding box center [741, 444] width 14 height 14
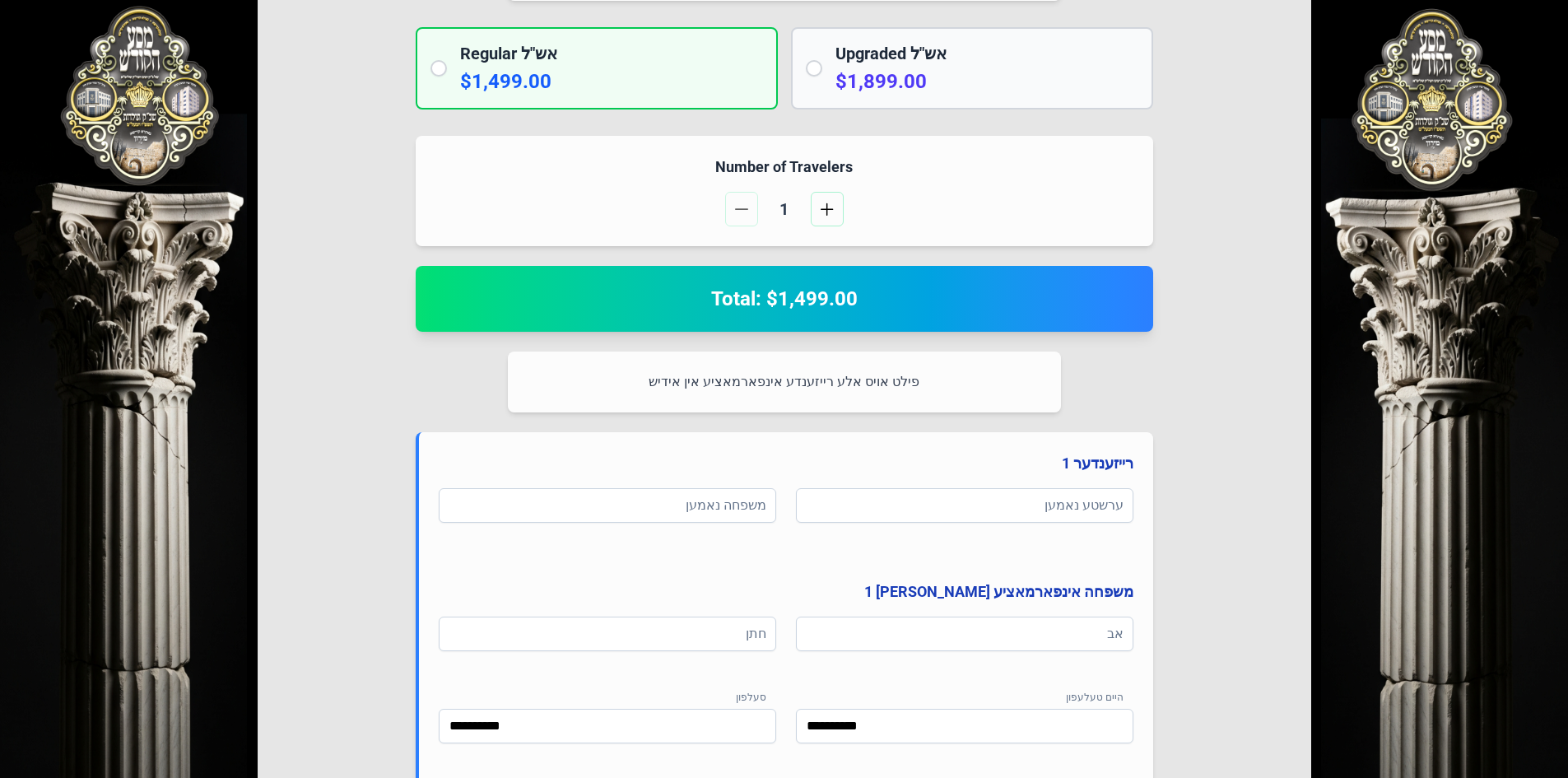
scroll to position [454, 0]
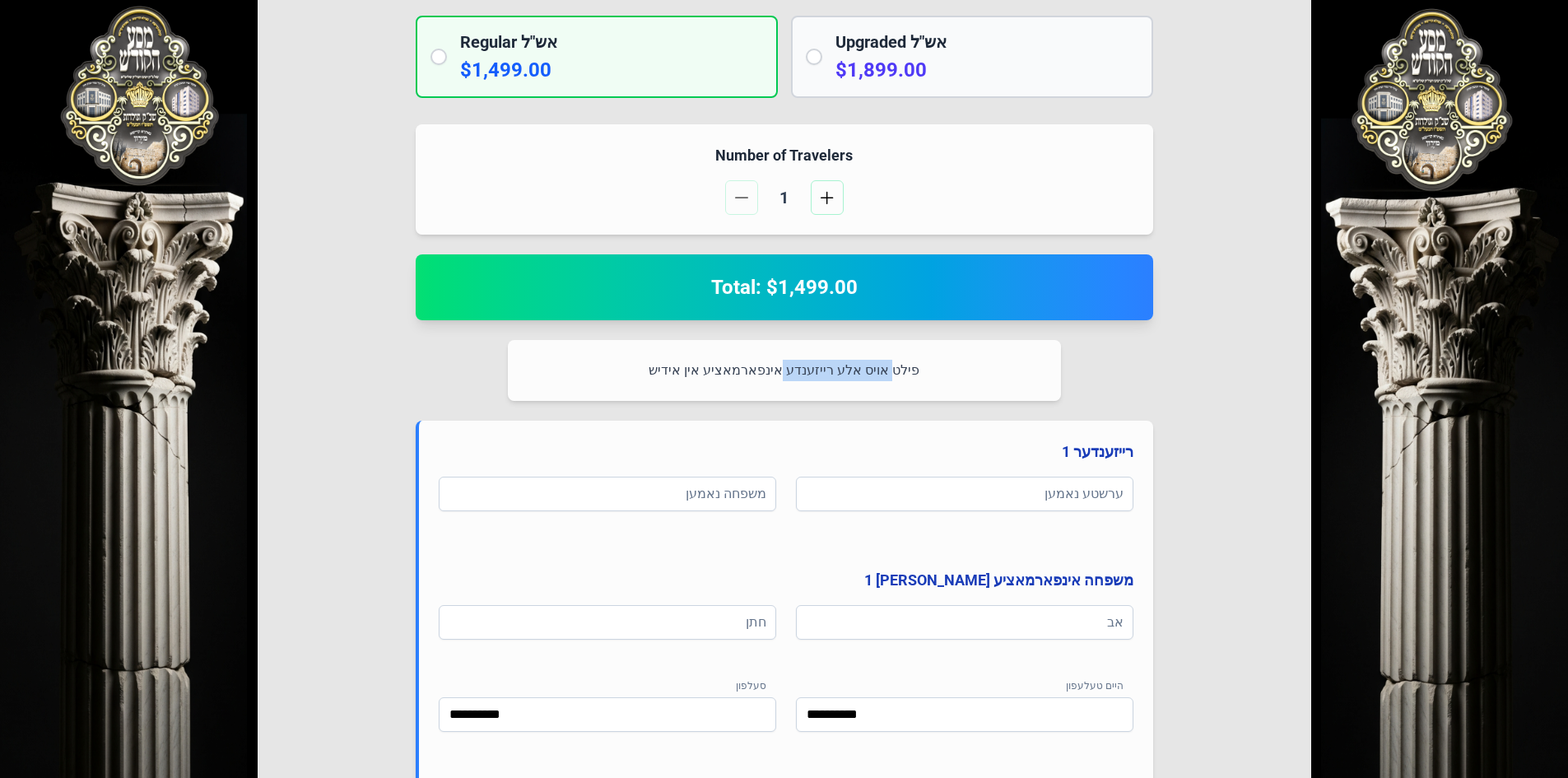
drag, startPoint x: 886, startPoint y: 369, endPoint x: 785, endPoint y: 362, distance: 101.2
click at [785, 362] on p "פילט אויס אלע רייזענדע אינפארמאציע אין אידיש" at bounding box center [784, 371] width 514 height 22
drag, startPoint x: 857, startPoint y: 504, endPoint x: 810, endPoint y: 497, distance: 47.5
click at [851, 501] on input at bounding box center [964, 494] width 337 height 34
click at [658, 491] on input at bounding box center [607, 494] width 337 height 34
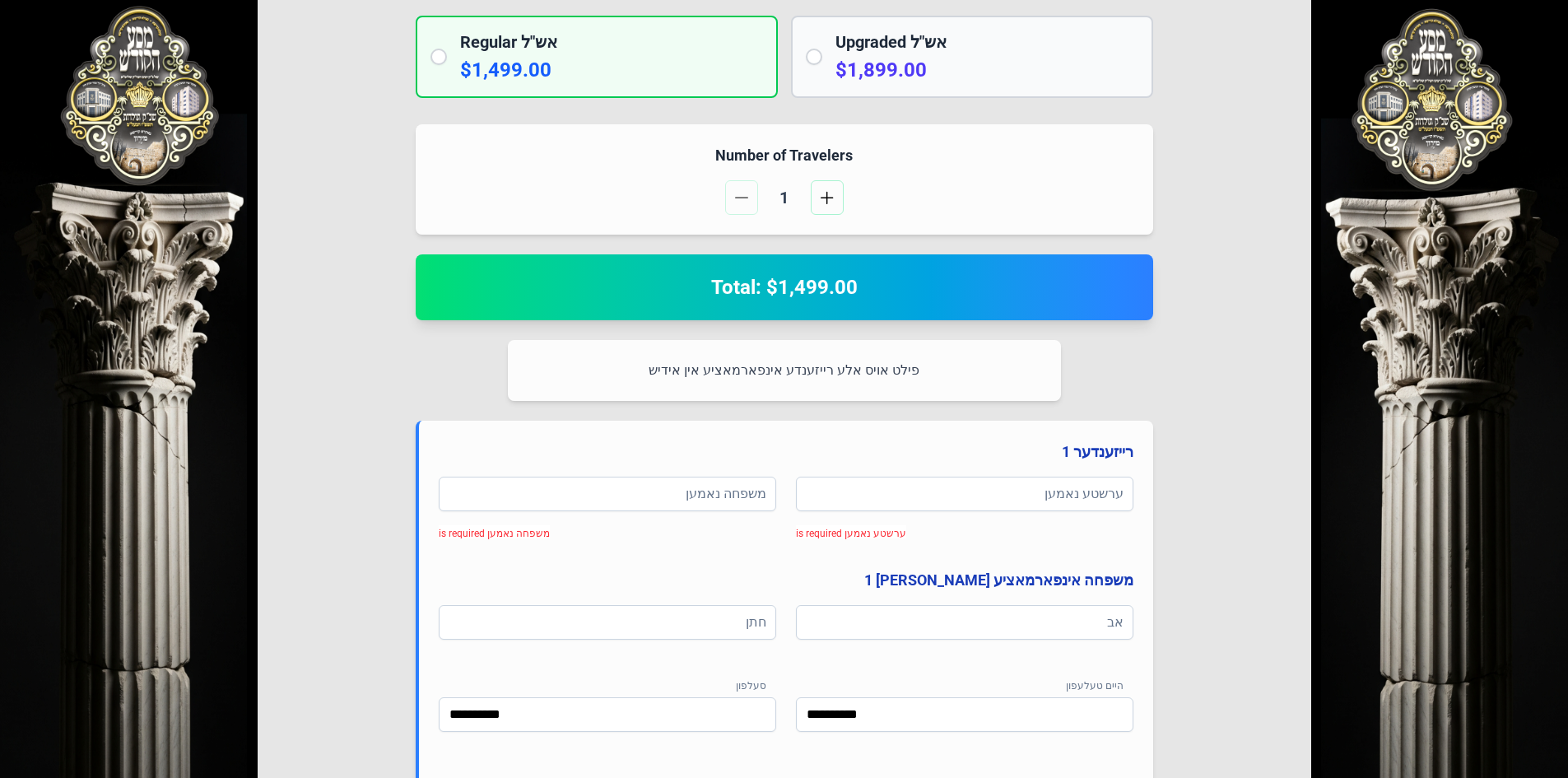
click at [919, 401] on div "**********" at bounding box center [785, 530] width 738 height 812
click at [975, 491] on input at bounding box center [964, 494] width 337 height 34
type input "*"
type input "****"
type input "*****"
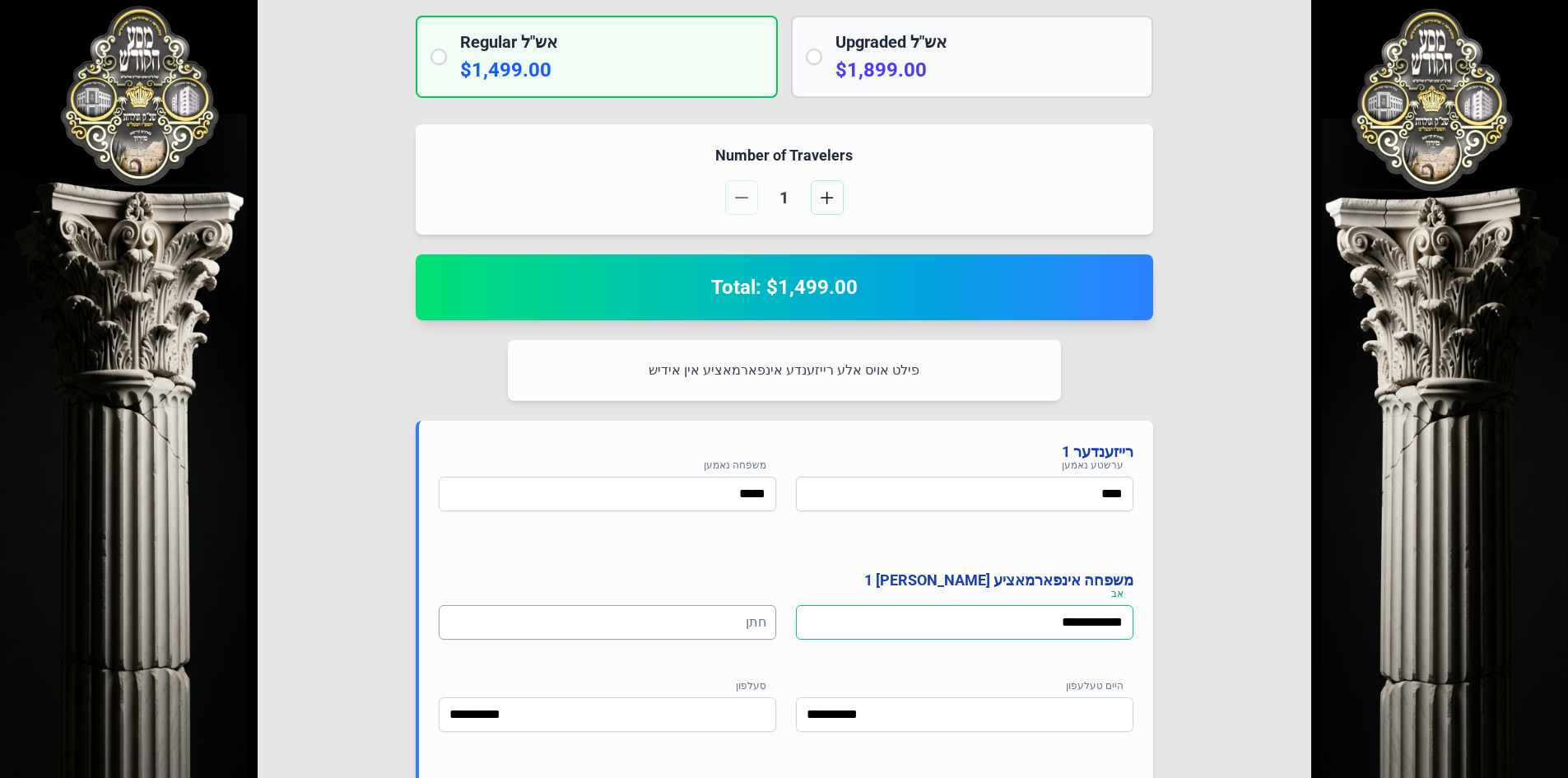
type input "**********"
click at [704, 622] on input at bounding box center [607, 623] width 337 height 34
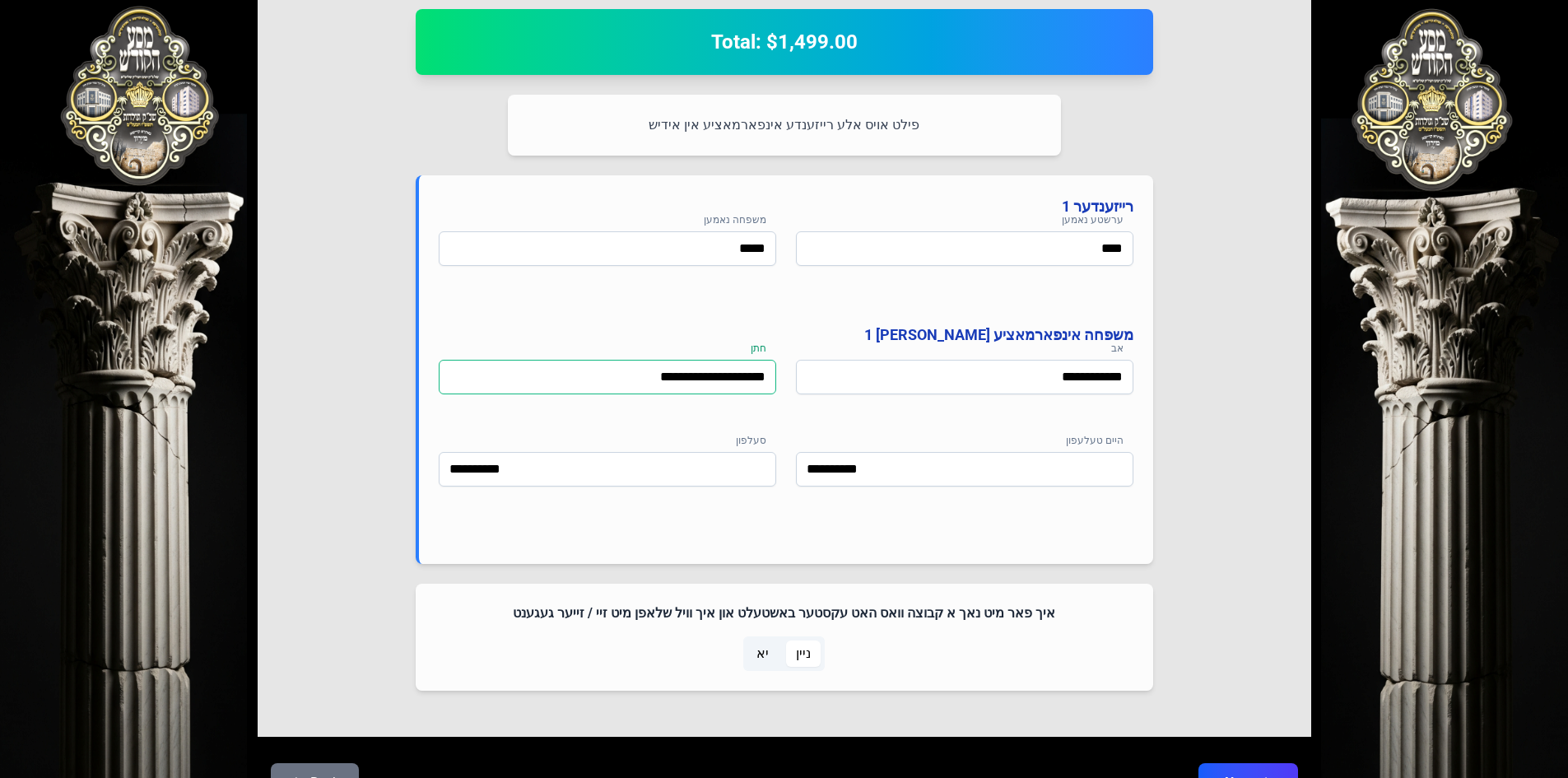
scroll to position [702, 0]
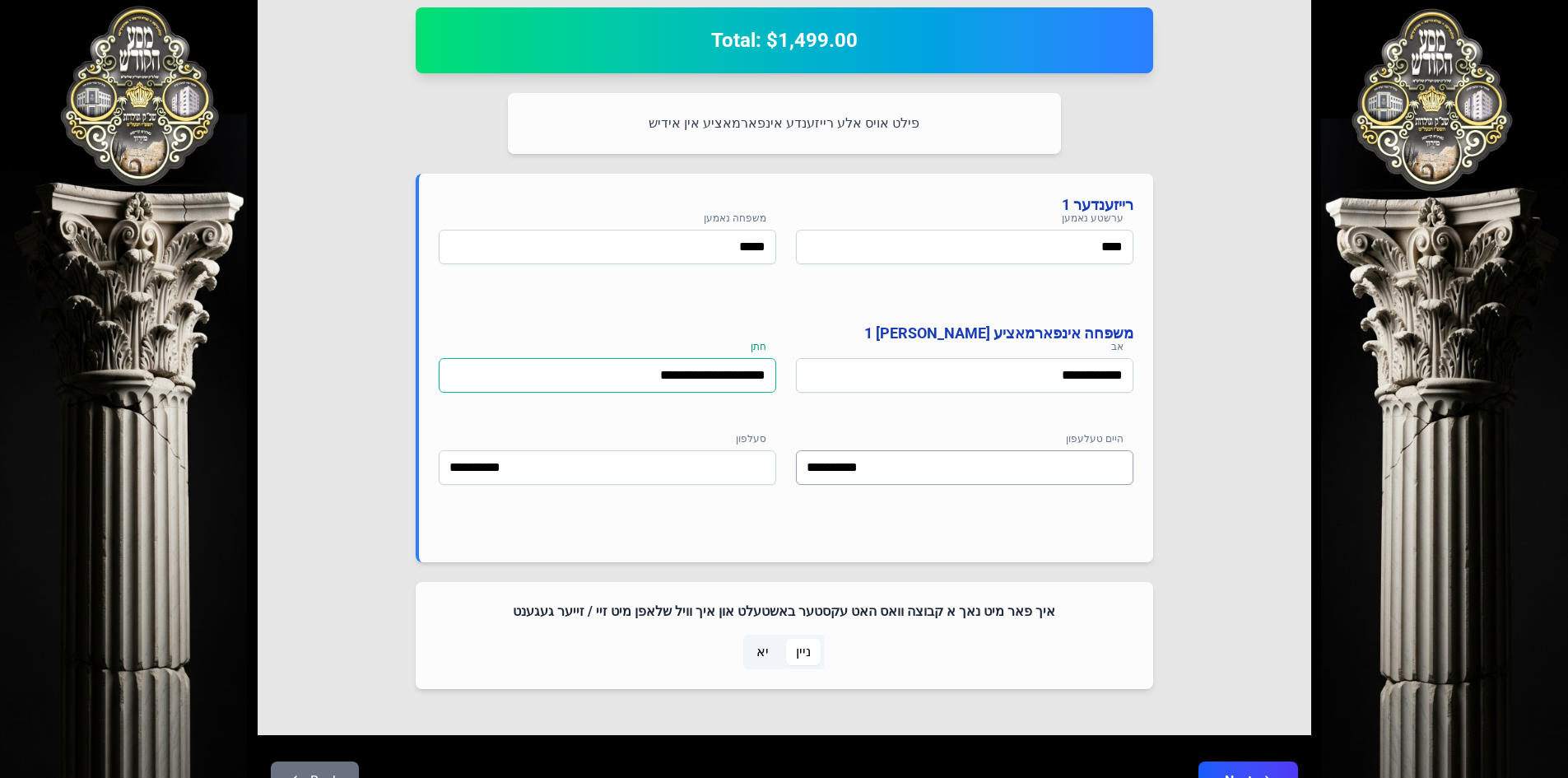
type input "**********"
click at [932, 472] on input "**********" at bounding box center [964, 468] width 337 height 34
click at [932, 471] on input "**********" at bounding box center [964, 468] width 337 height 34
type input "**********"
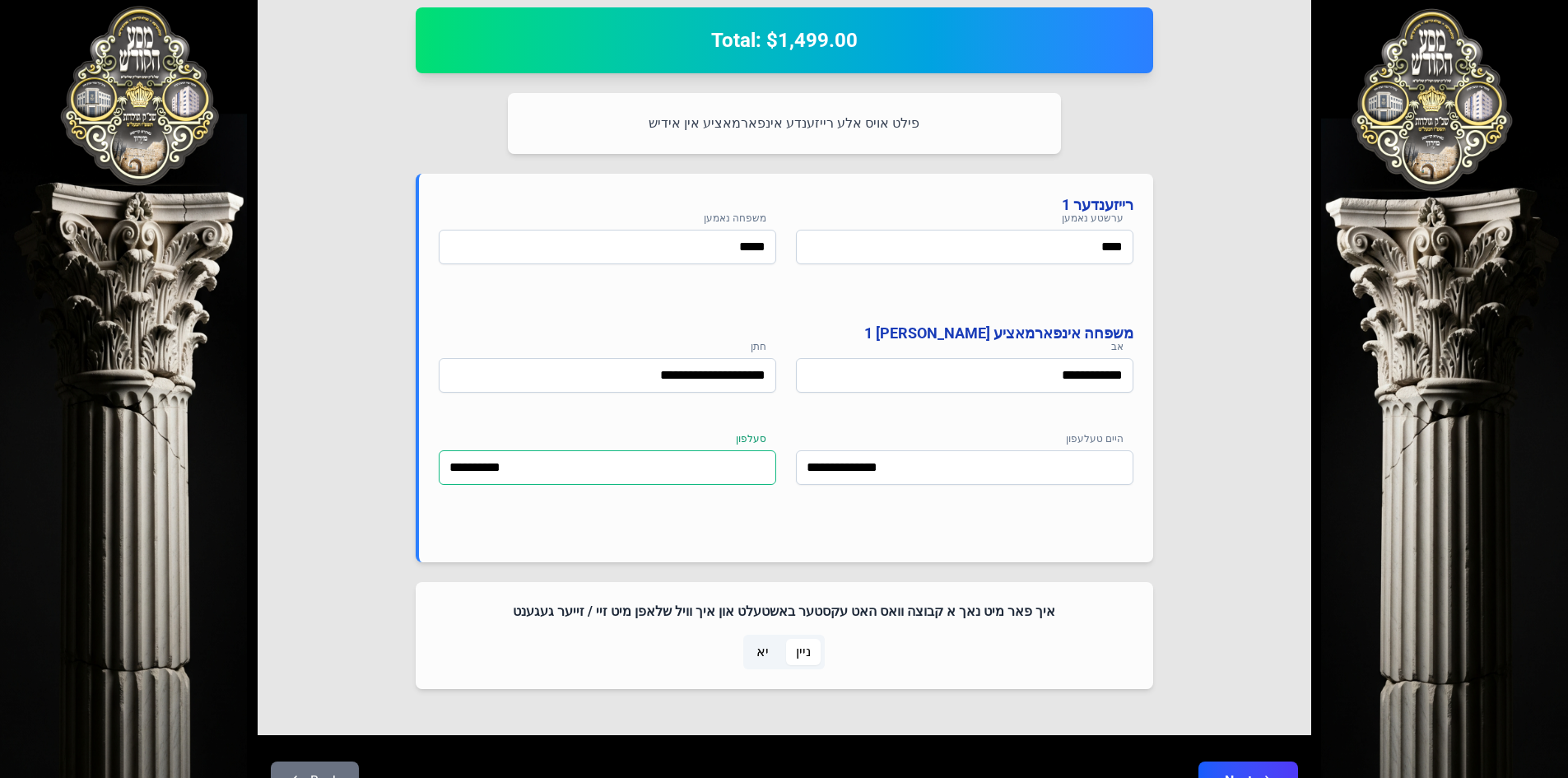
click at [556, 469] on input "**********" at bounding box center [607, 468] width 337 height 34
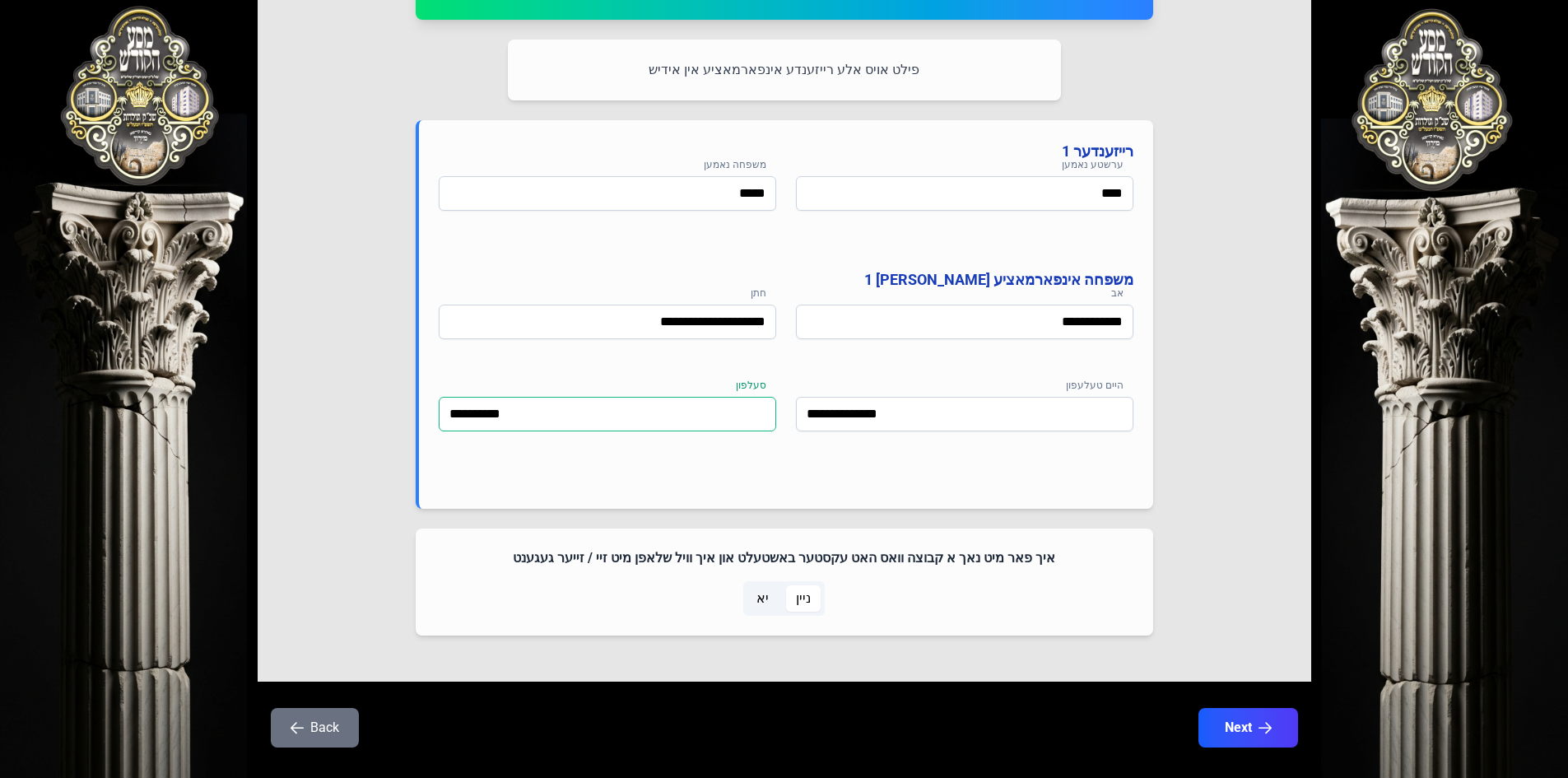
scroll to position [784, 0]
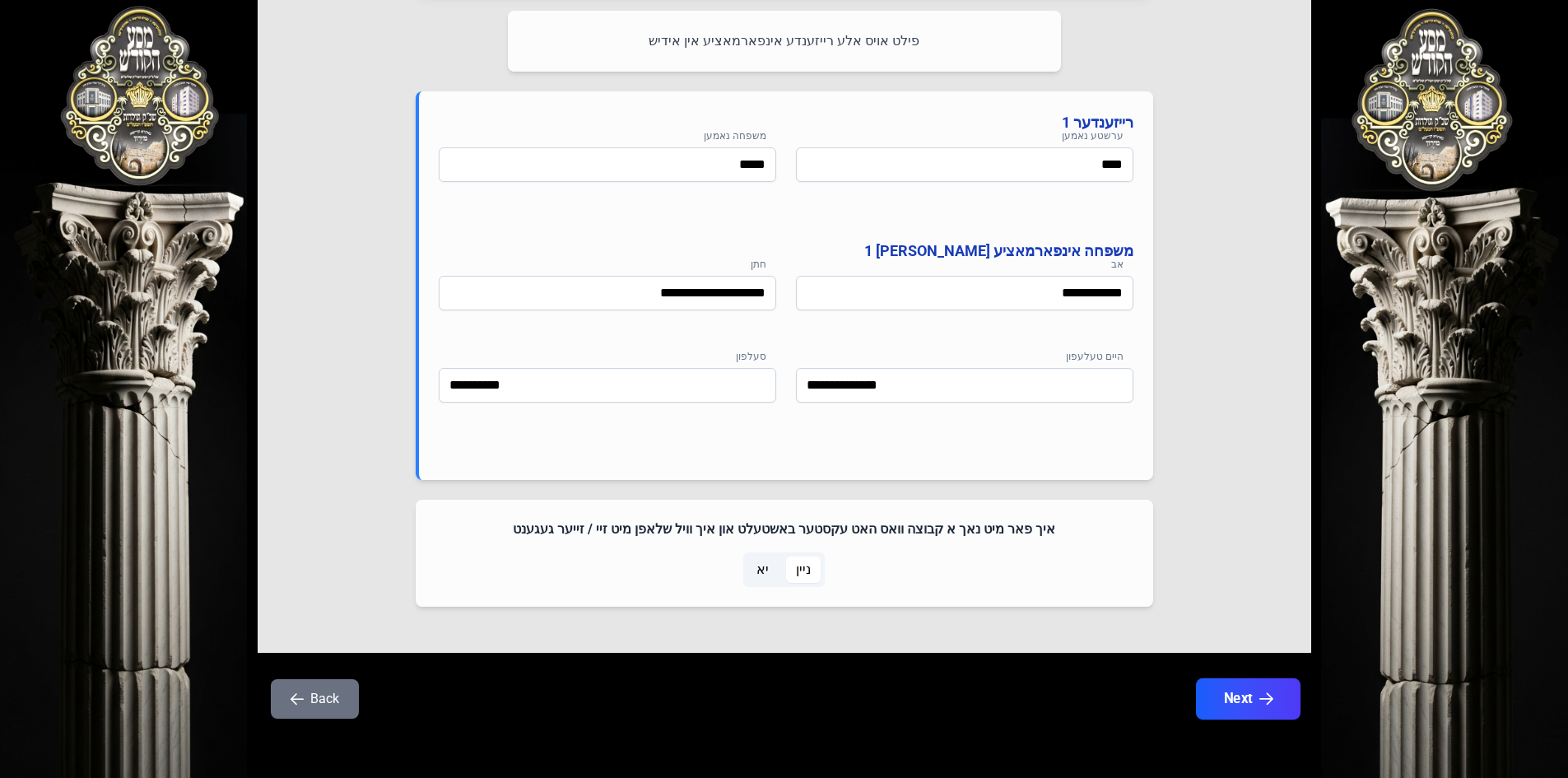
click at [1239, 700] on button "Next" at bounding box center [1247, 698] width 104 height 41
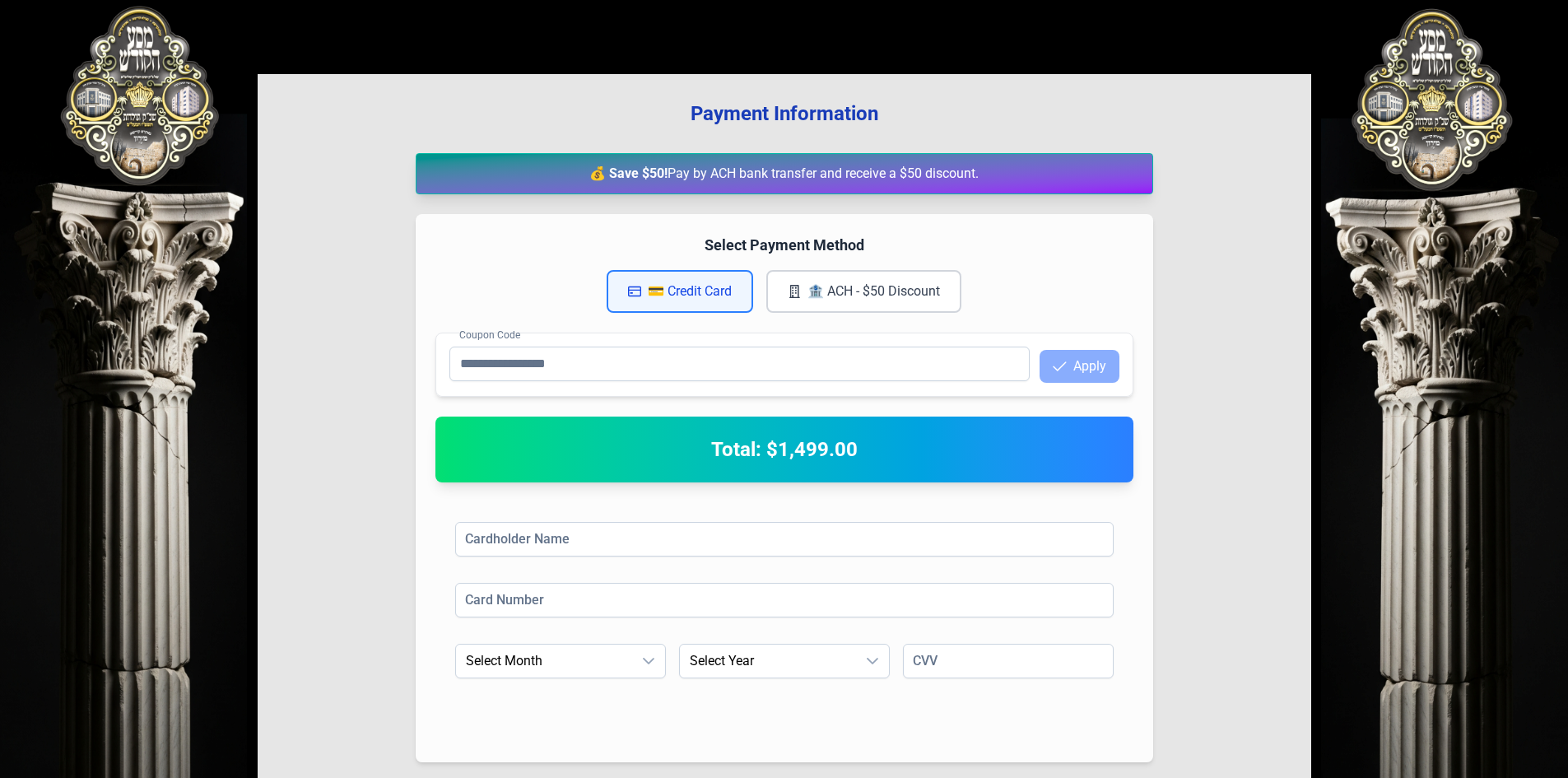
scroll to position [0, 0]
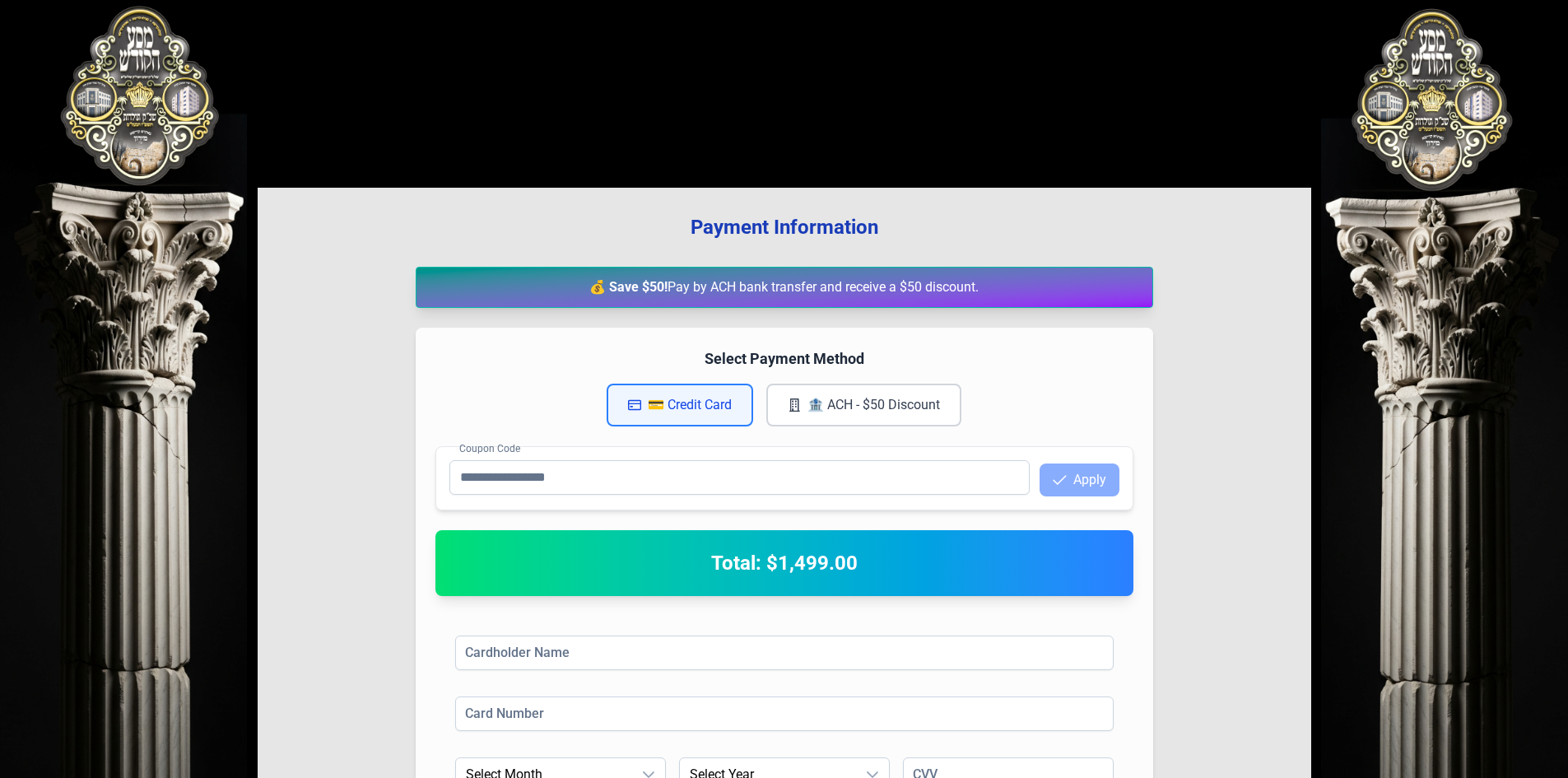
click at [875, 410] on button "🏦 ACH - $50 Discount" at bounding box center [864, 404] width 195 height 43
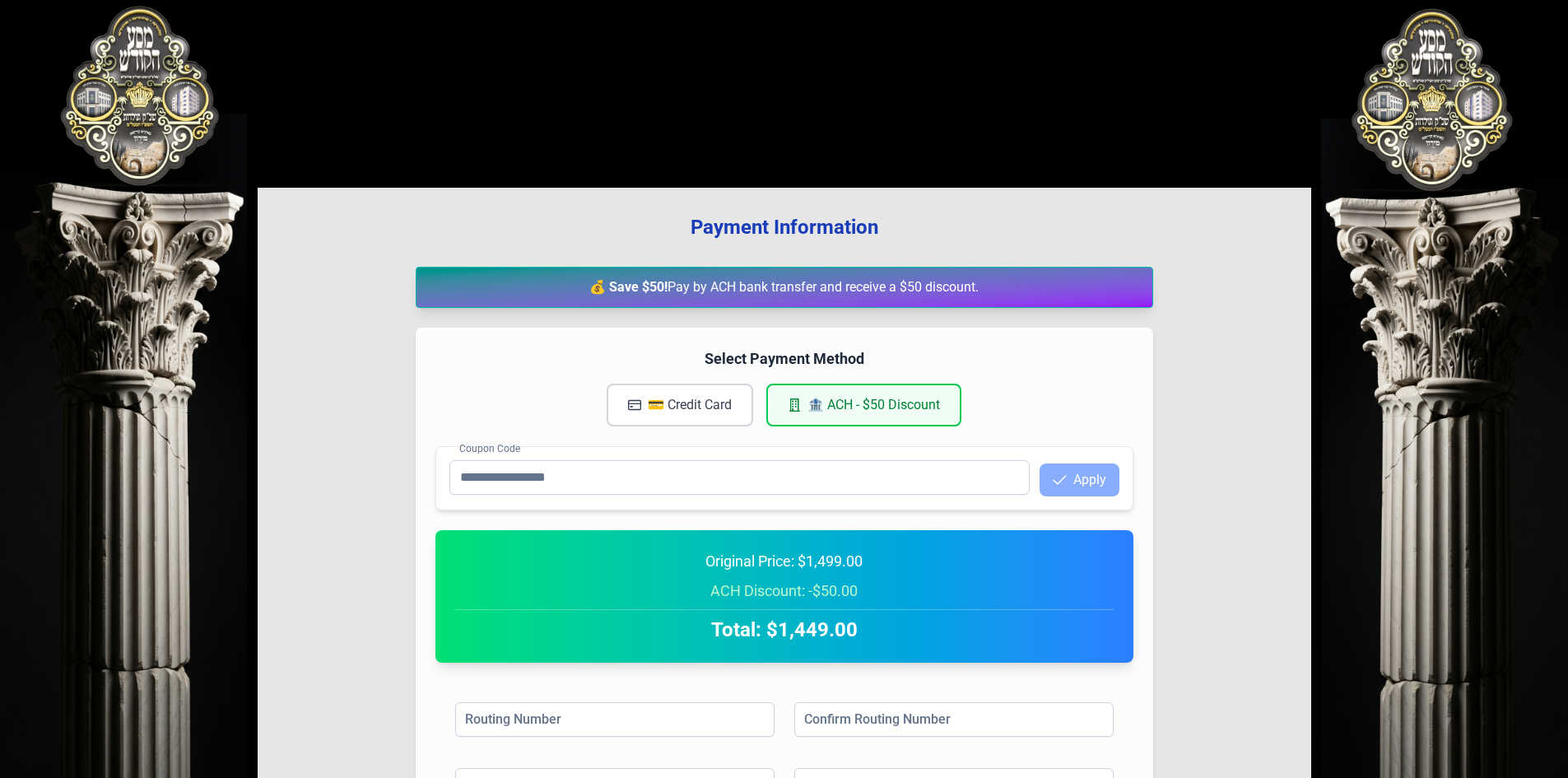
click at [686, 413] on button "💳 Credit Card" at bounding box center [680, 404] width 147 height 43
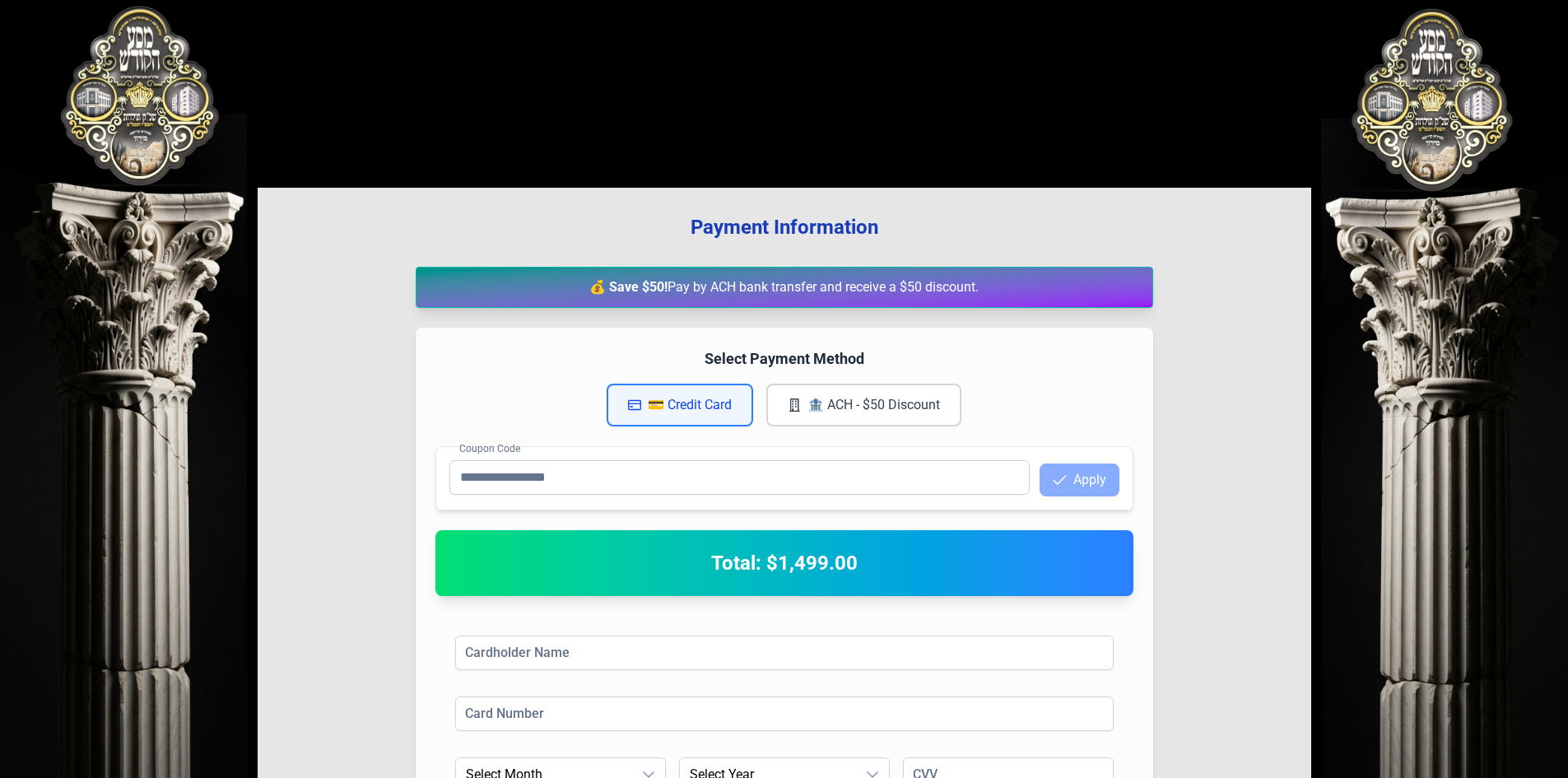
click at [838, 412] on button "🏦 ACH - $50 Discount" at bounding box center [864, 404] width 195 height 43
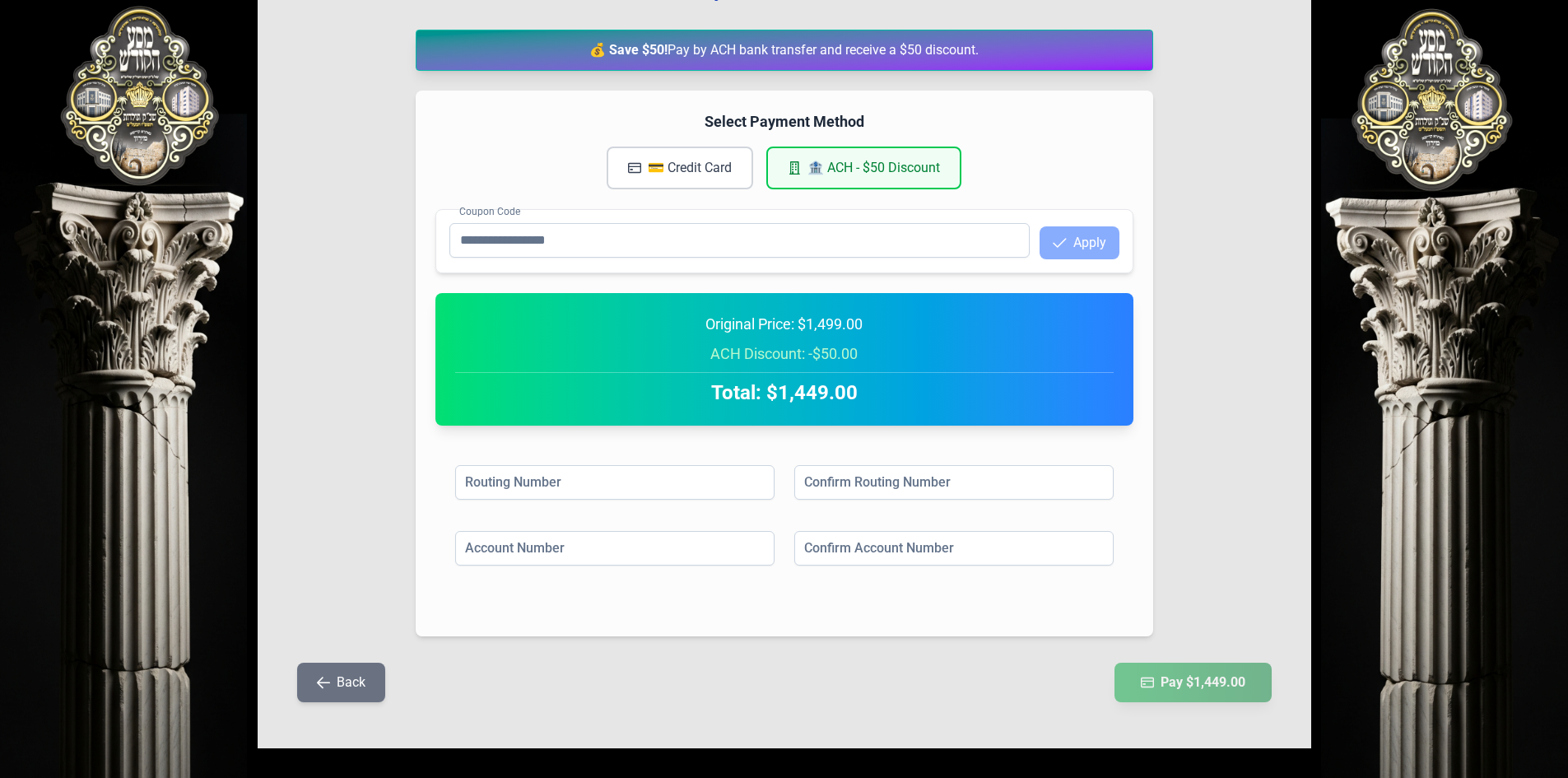
scroll to position [247, 0]
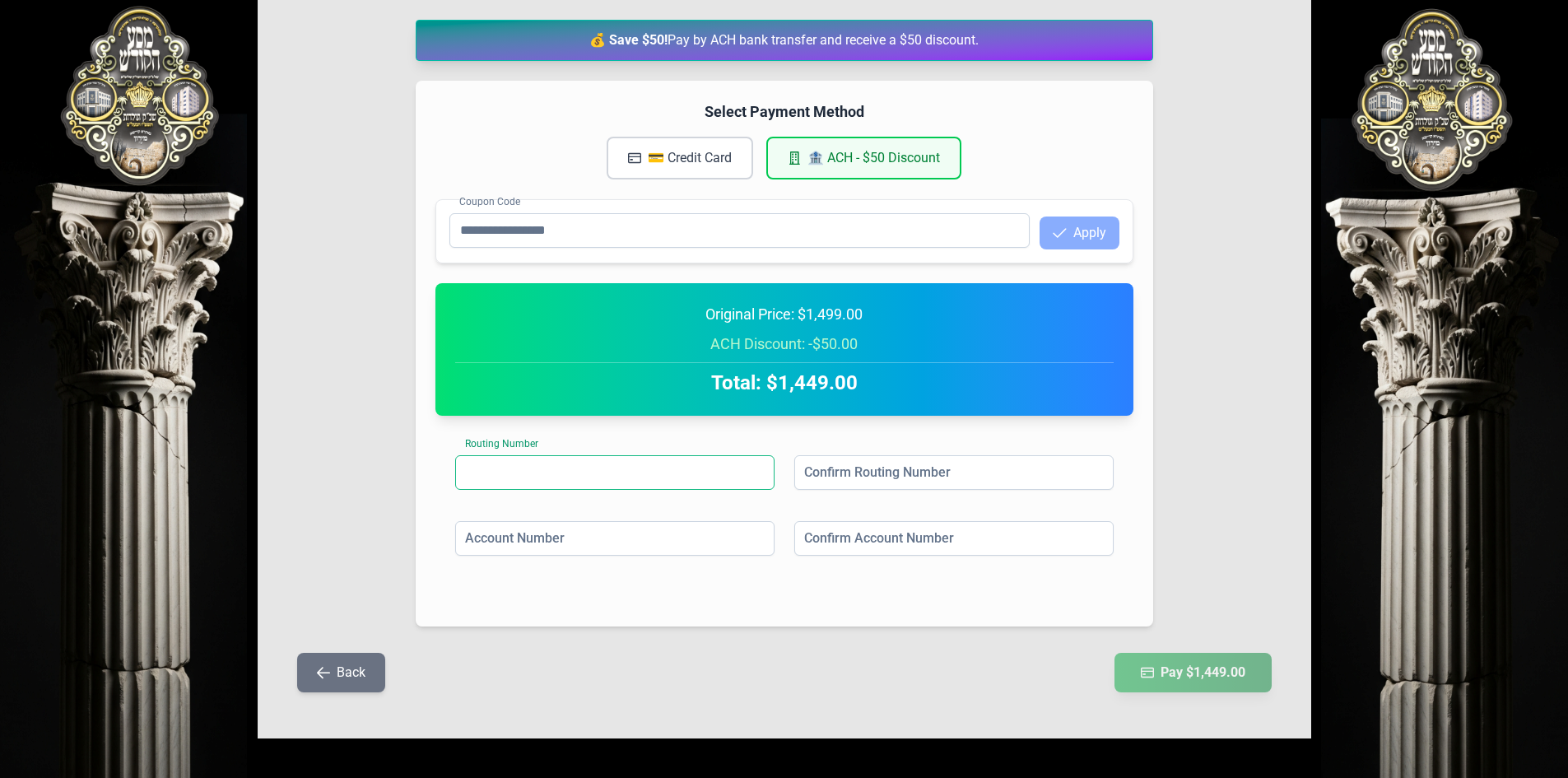
click at [731, 469] on input at bounding box center [615, 472] width 319 height 34
click at [843, 472] on input at bounding box center [953, 472] width 319 height 34
click at [847, 527] on input at bounding box center [953, 539] width 319 height 34
click at [736, 537] on input at bounding box center [615, 539] width 319 height 34
click at [732, 471] on input at bounding box center [615, 472] width 319 height 34
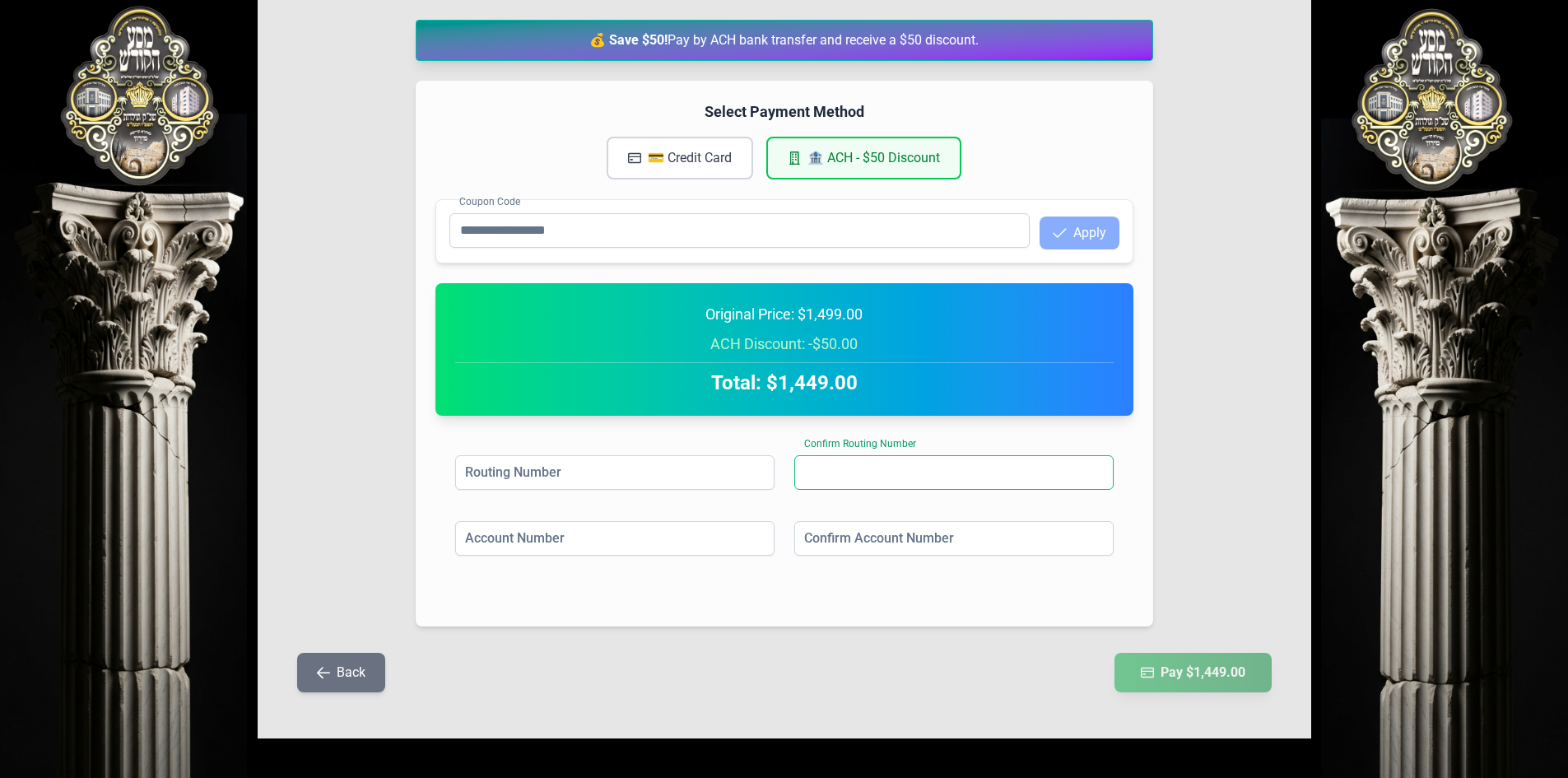
click at [847, 471] on input at bounding box center [953, 472] width 319 height 34
click at [751, 468] on input at bounding box center [615, 472] width 319 height 34
click at [835, 469] on input at bounding box center [953, 472] width 319 height 34
click at [843, 540] on input at bounding box center [953, 539] width 319 height 34
click at [753, 545] on input at bounding box center [615, 539] width 319 height 34
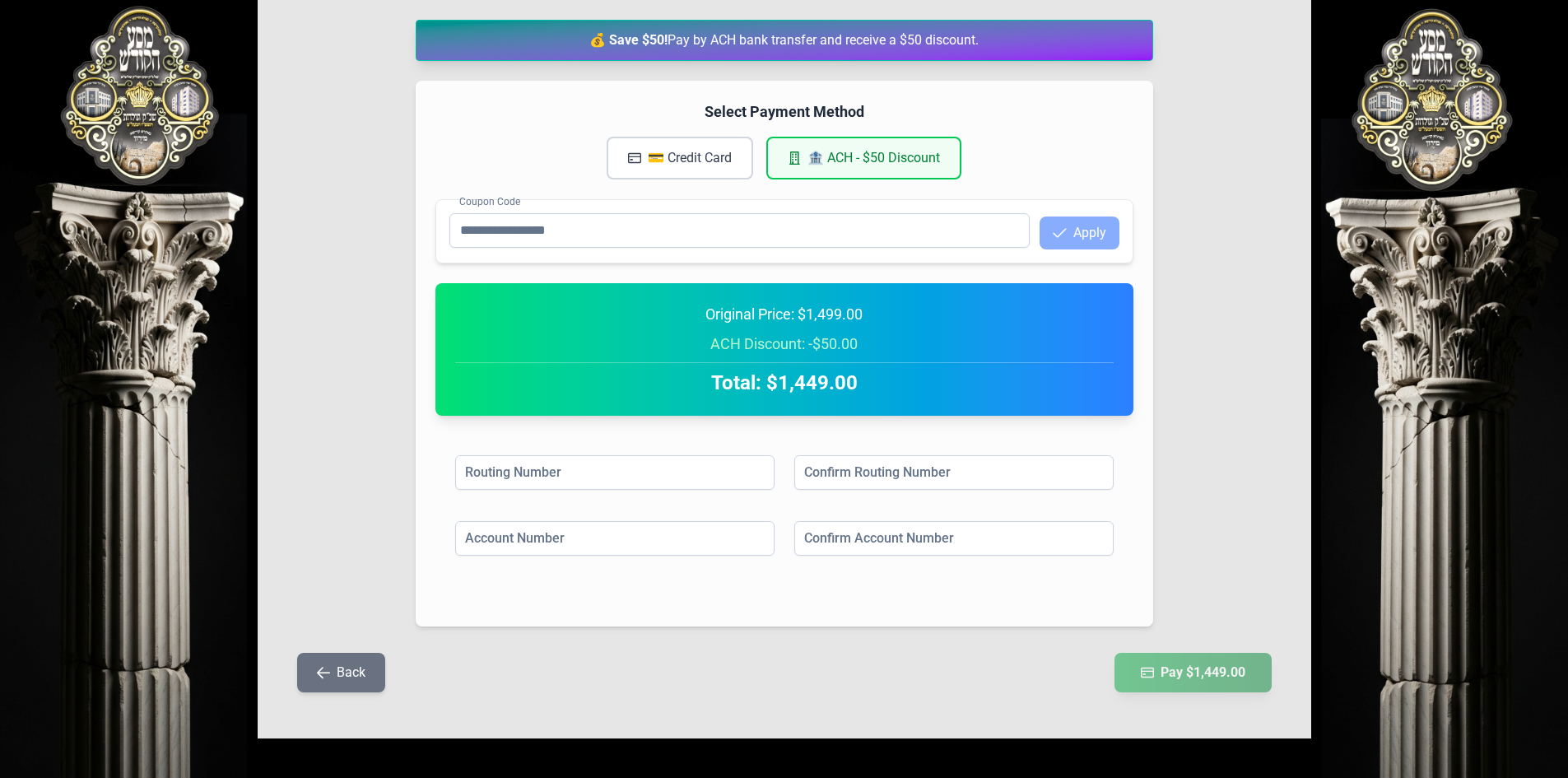
click at [768, 423] on div "Select Payment Method 💳 Credit Card 🏦 ACH - $50 Discount Coupon Code Apply Orig…" at bounding box center [785, 354] width 738 height 546
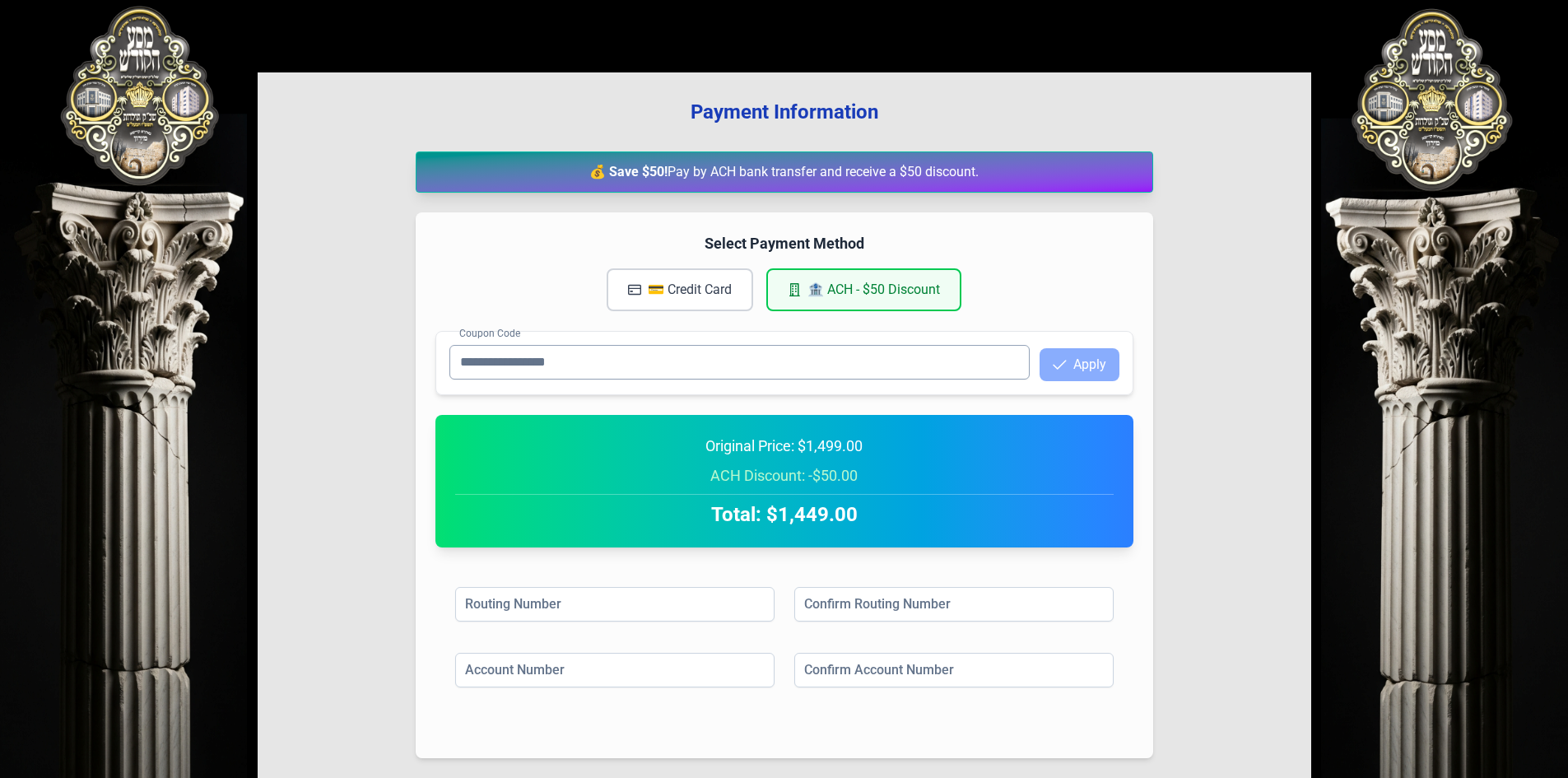
scroll to position [0, 0]
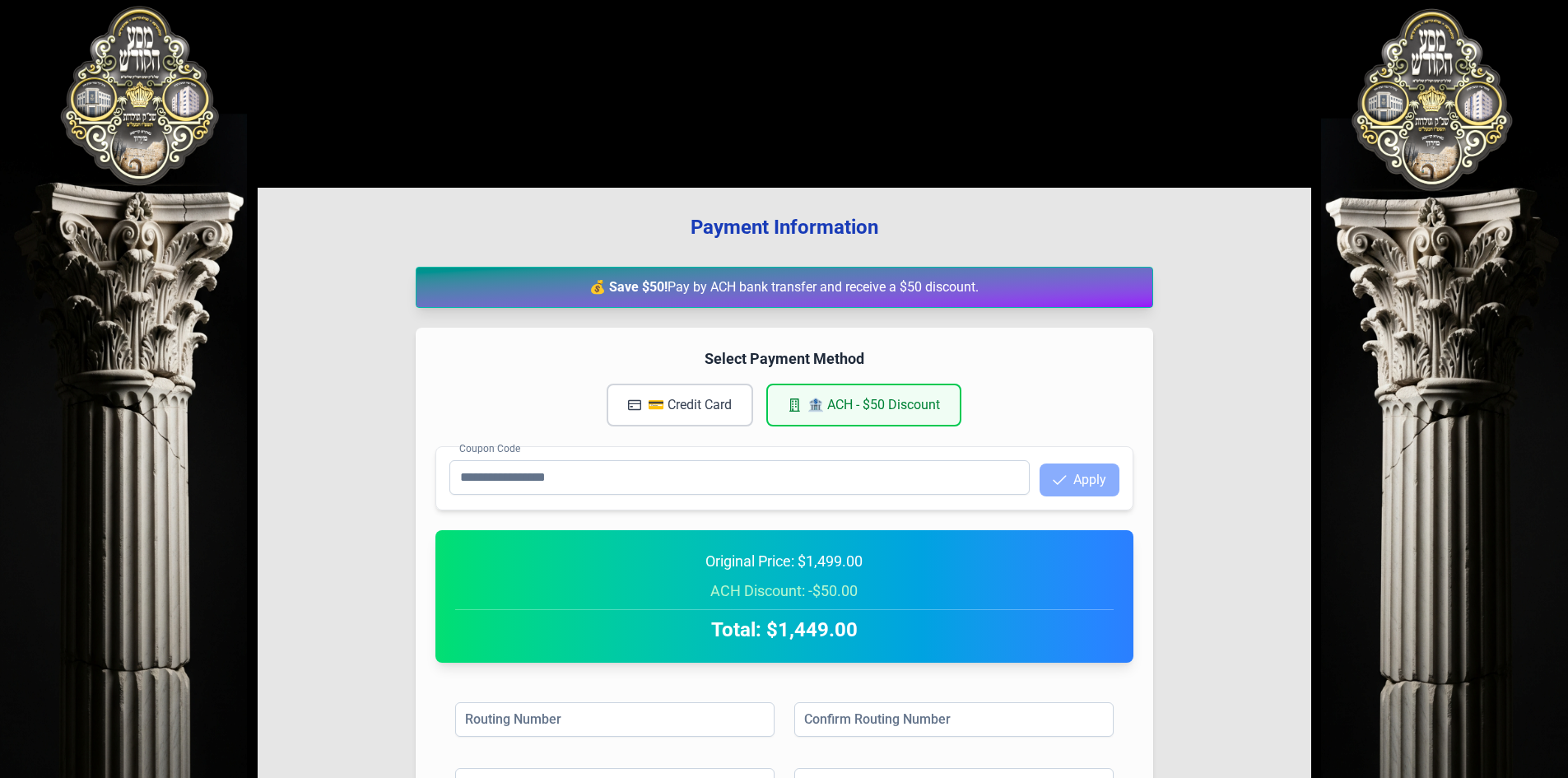
click at [624, 280] on strong "💰 Save $50!" at bounding box center [628, 287] width 78 height 15
drag, startPoint x: 647, startPoint y: 291, endPoint x: 1055, endPoint y: 274, distance: 408.4
click at [1055, 274] on div "💰 Save $50! Pay by ACH bank transfer and receive a $50 discount." at bounding box center [785, 287] width 738 height 41
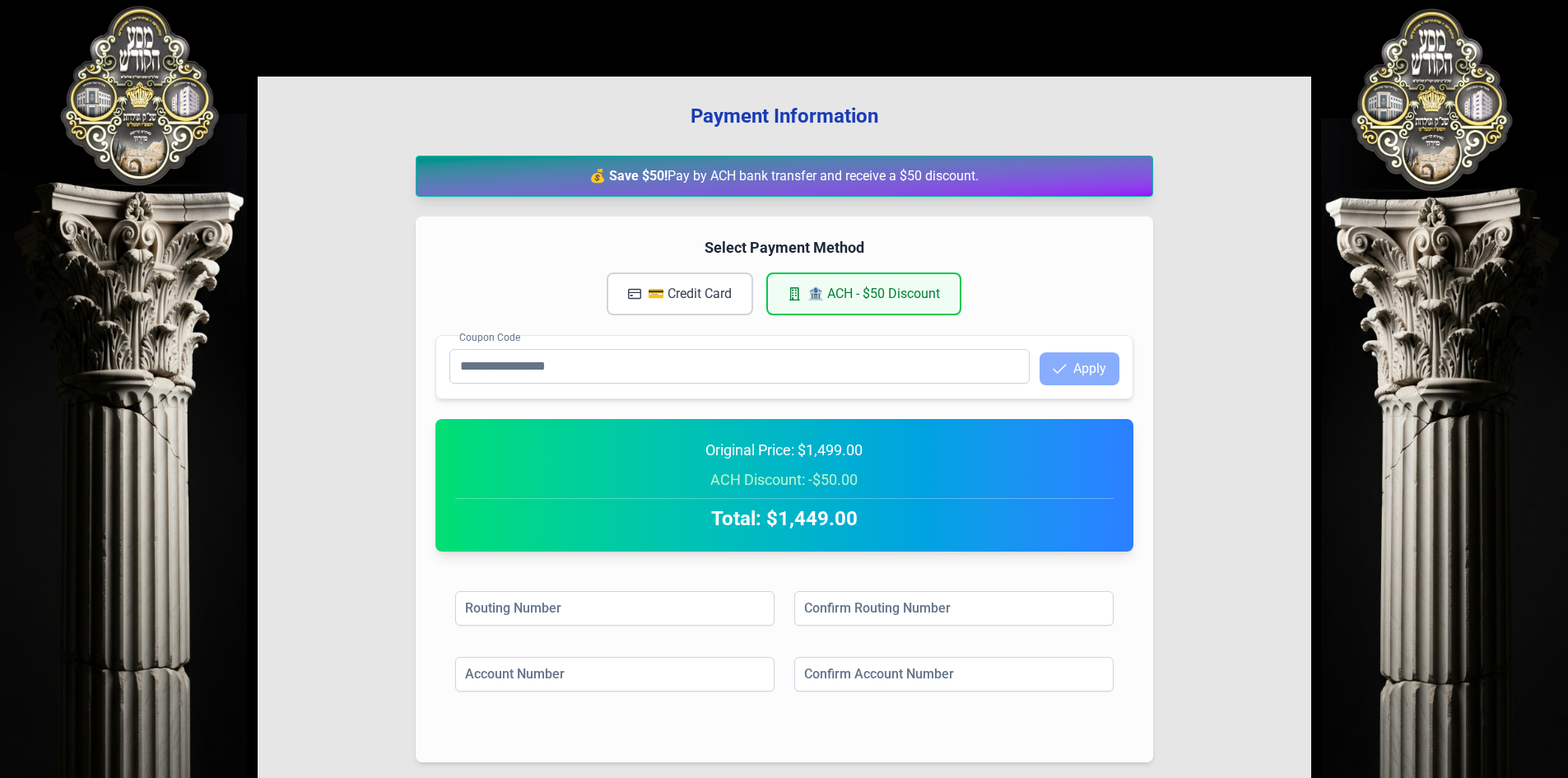
scroll to position [83, 0]
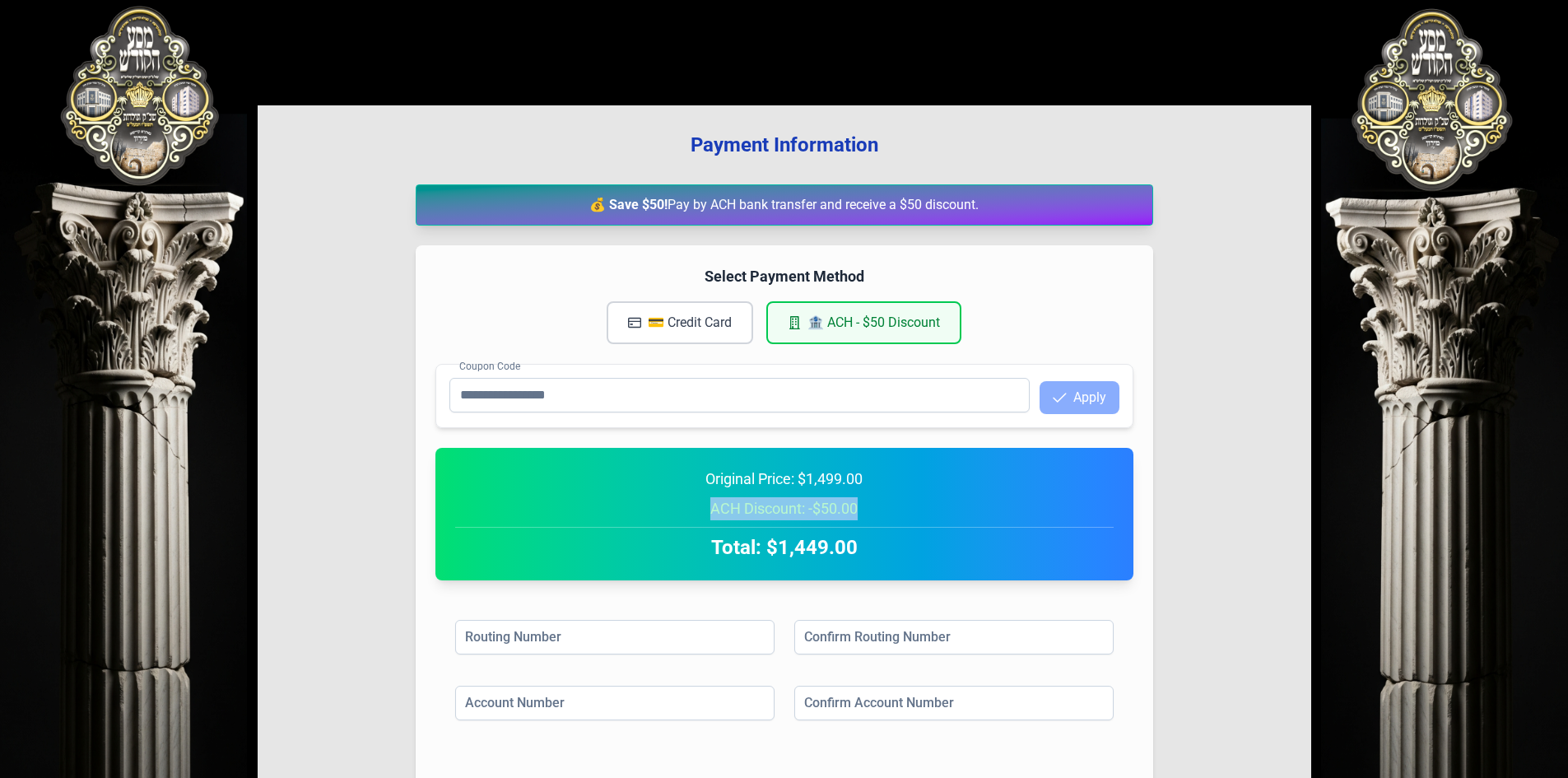
drag, startPoint x: 705, startPoint y: 503, endPoint x: 902, endPoint y: 506, distance: 197.0
click at [902, 506] on div "ACH Discount: -$50.00" at bounding box center [784, 509] width 659 height 23
click at [875, 507] on div "ACH Discount: -$50.00" at bounding box center [784, 509] width 659 height 23
click at [843, 510] on div "ACH Discount: -$50.00" at bounding box center [784, 509] width 659 height 23
click at [834, 472] on div "Original Price: $1,499.00" at bounding box center [784, 479] width 659 height 23
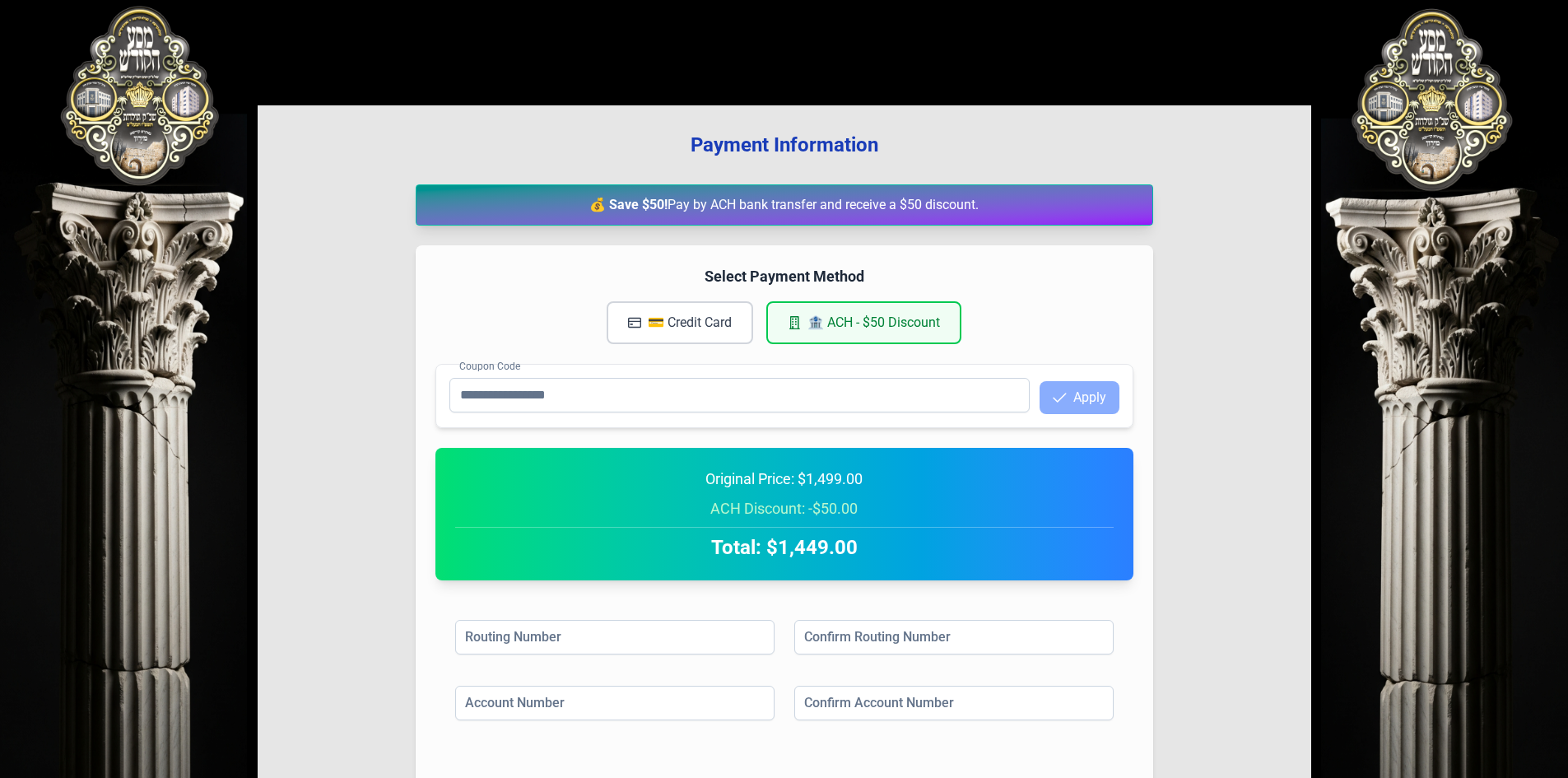
drag, startPoint x: 823, startPoint y: 501, endPoint x: 817, endPoint y: 530, distance: 29.6
click at [823, 503] on div "ACH Discount: -$50.00" at bounding box center [784, 509] width 659 height 23
drag, startPoint x: 817, startPoint y: 532, endPoint x: 818, endPoint y: 546, distance: 14.0
click at [818, 540] on div "Total: $1,449.00" at bounding box center [784, 543] width 659 height 34
click at [583, 643] on input at bounding box center [615, 637] width 319 height 34
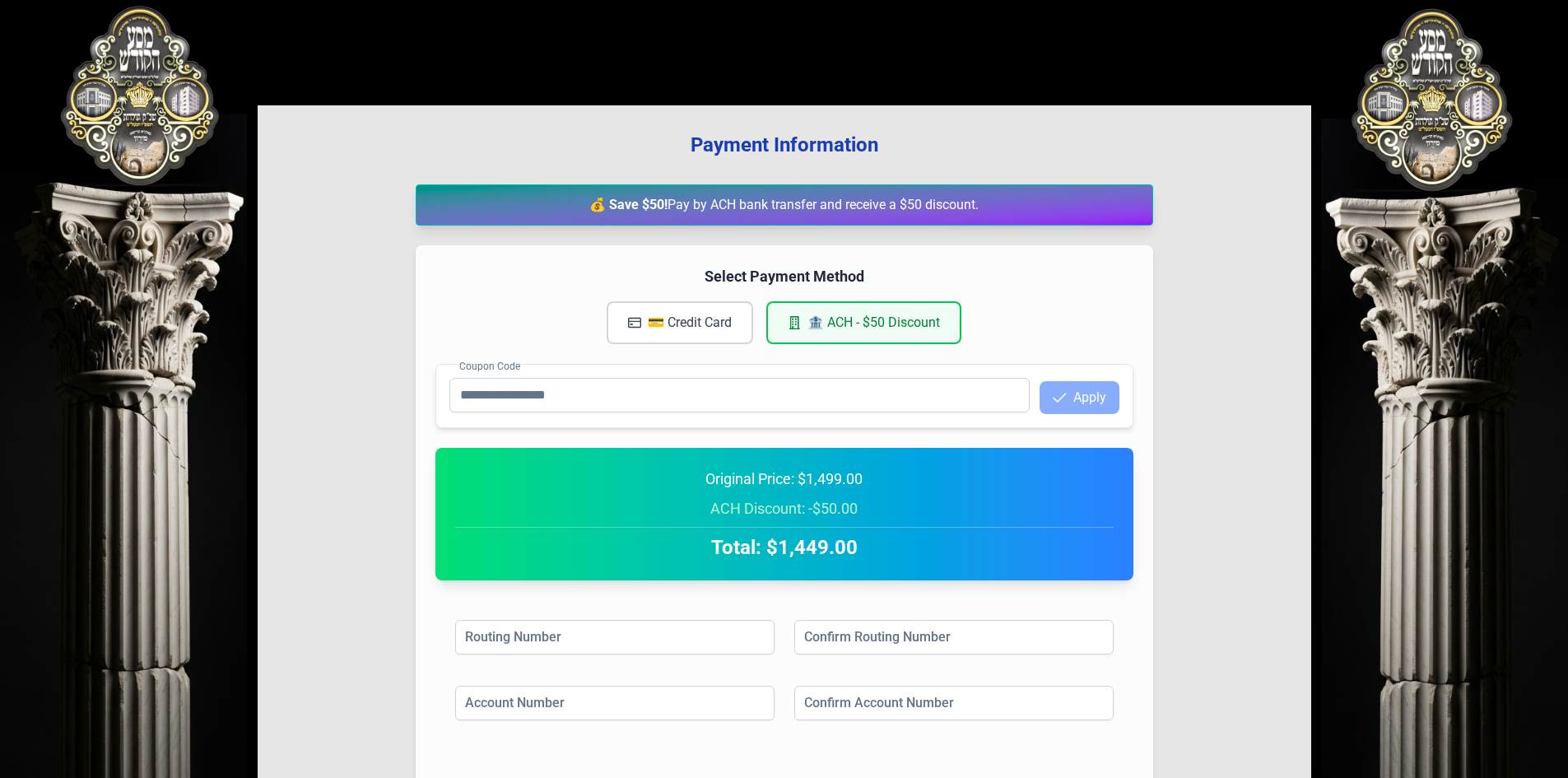
drag, startPoint x: 719, startPoint y: 304, endPoint x: 708, endPoint y: 318, distance: 17.8
click at [710, 316] on button "💳 Credit Card" at bounding box center [680, 322] width 147 height 43
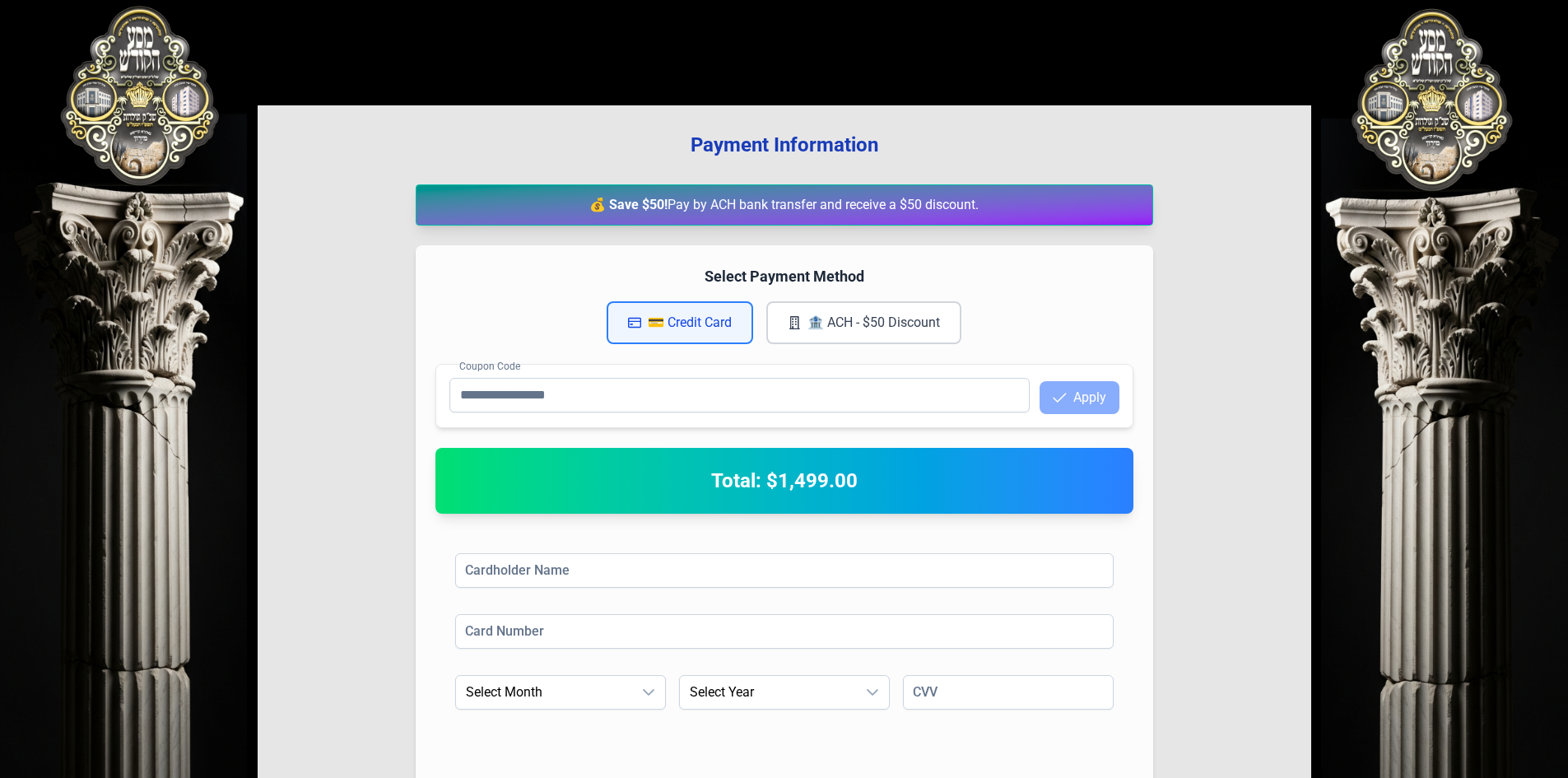
click at [843, 325] on button "🏦 ACH - $50 Discount" at bounding box center [864, 322] width 195 height 43
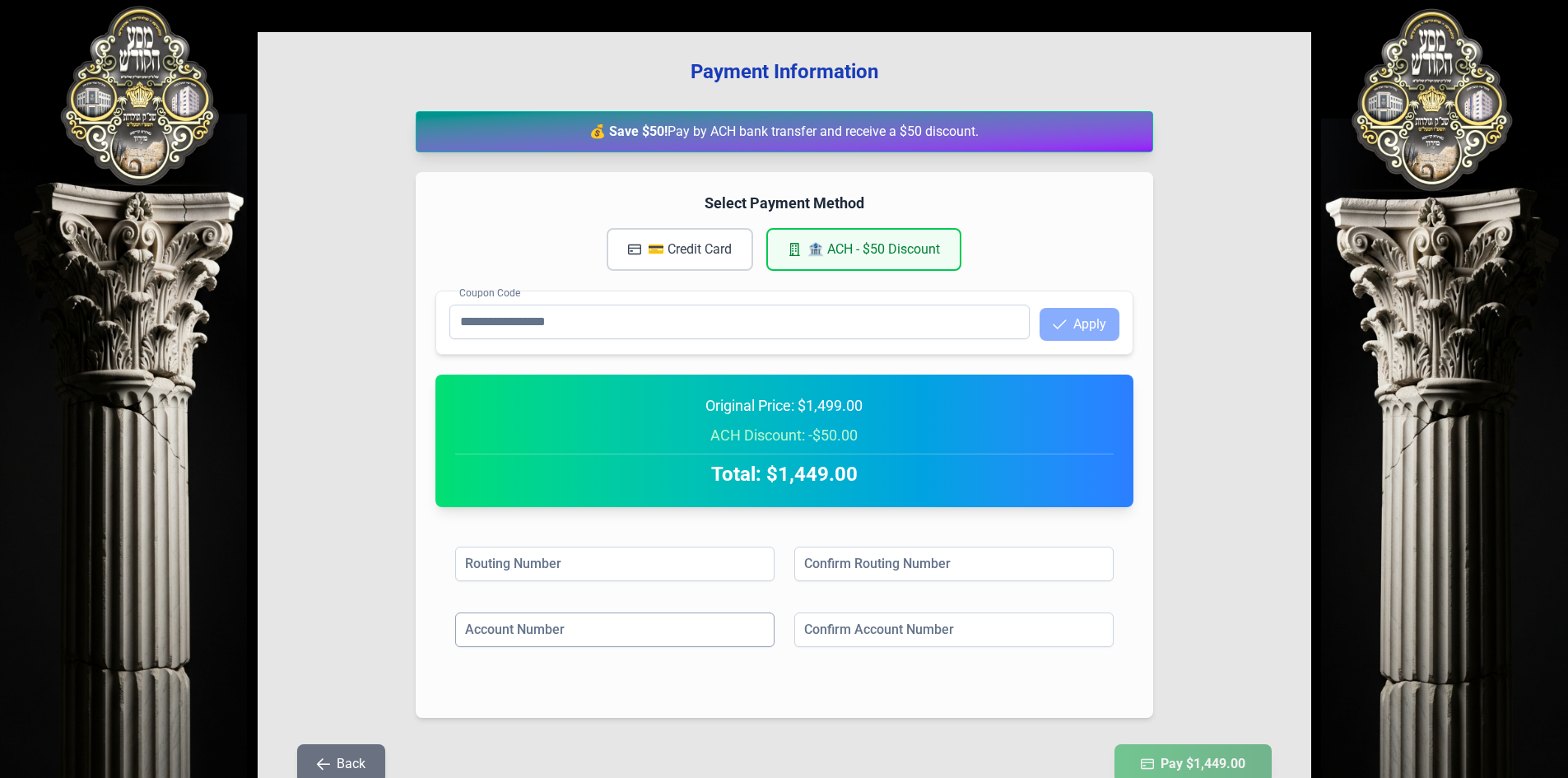
scroll to position [247, 0]
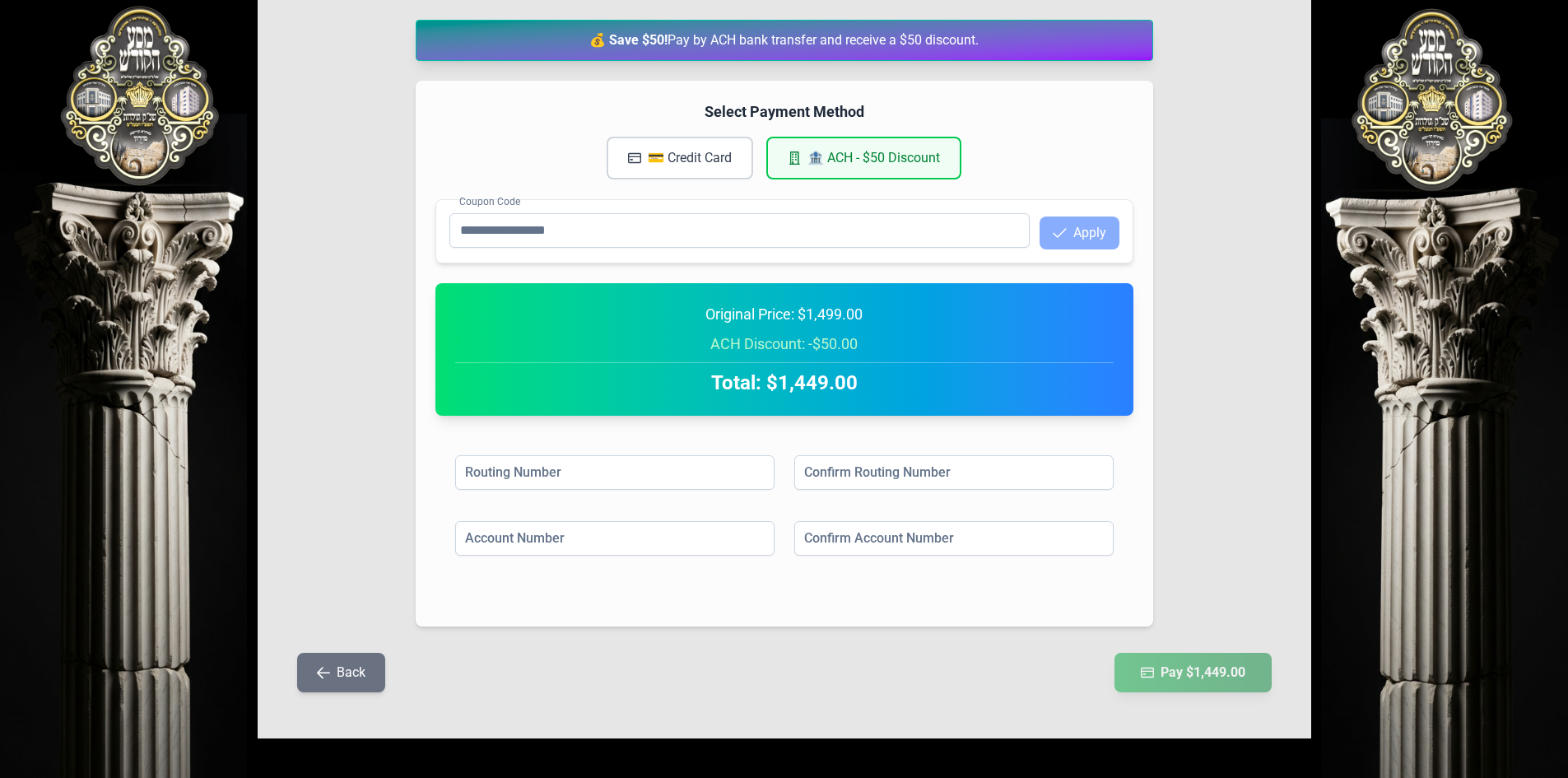
drag, startPoint x: 1173, startPoint y: 459, endPoint x: 1143, endPoint y: 451, distance: 31.0
click at [1143, 451] on div "Select Payment Method 💳 Credit Card 🏦 ACH - $50 Discount Coupon Code Apply Orig…" at bounding box center [785, 354] width 738 height 546
drag, startPoint x: 912, startPoint y: 394, endPoint x: 879, endPoint y: 394, distance: 33.0
click at [895, 394] on h2 "Total: $1,449.00" at bounding box center [784, 383] width 659 height 26
click at [818, 385] on h2 "Total: $1,449.00" at bounding box center [784, 383] width 659 height 26
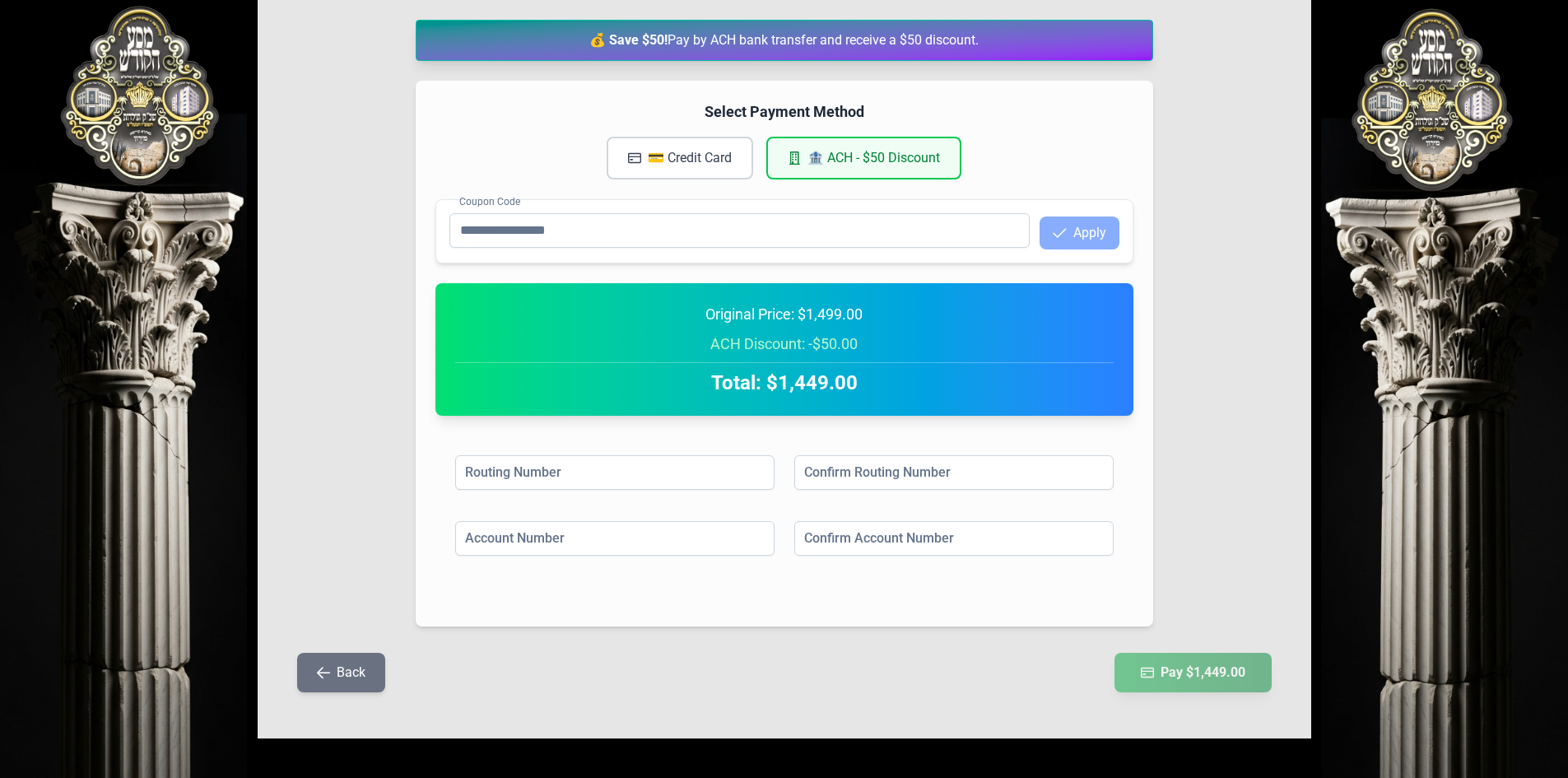
click at [818, 384] on h2 "Total: $1,449.00" at bounding box center [784, 383] width 659 height 26
click at [818, 383] on h2 "Total: $1,449.00" at bounding box center [784, 383] width 659 height 26
drag, startPoint x: 813, startPoint y: 377, endPoint x: 809, endPoint y: 370, distance: 8.1
click at [811, 375] on h2 "Total: $1,449.00" at bounding box center [784, 383] width 659 height 26
click at [807, 355] on div "Original Price: $1,499.00 ACH Discount: -$50.00 Total: $1,449.00" at bounding box center [784, 349] width 659 height 93
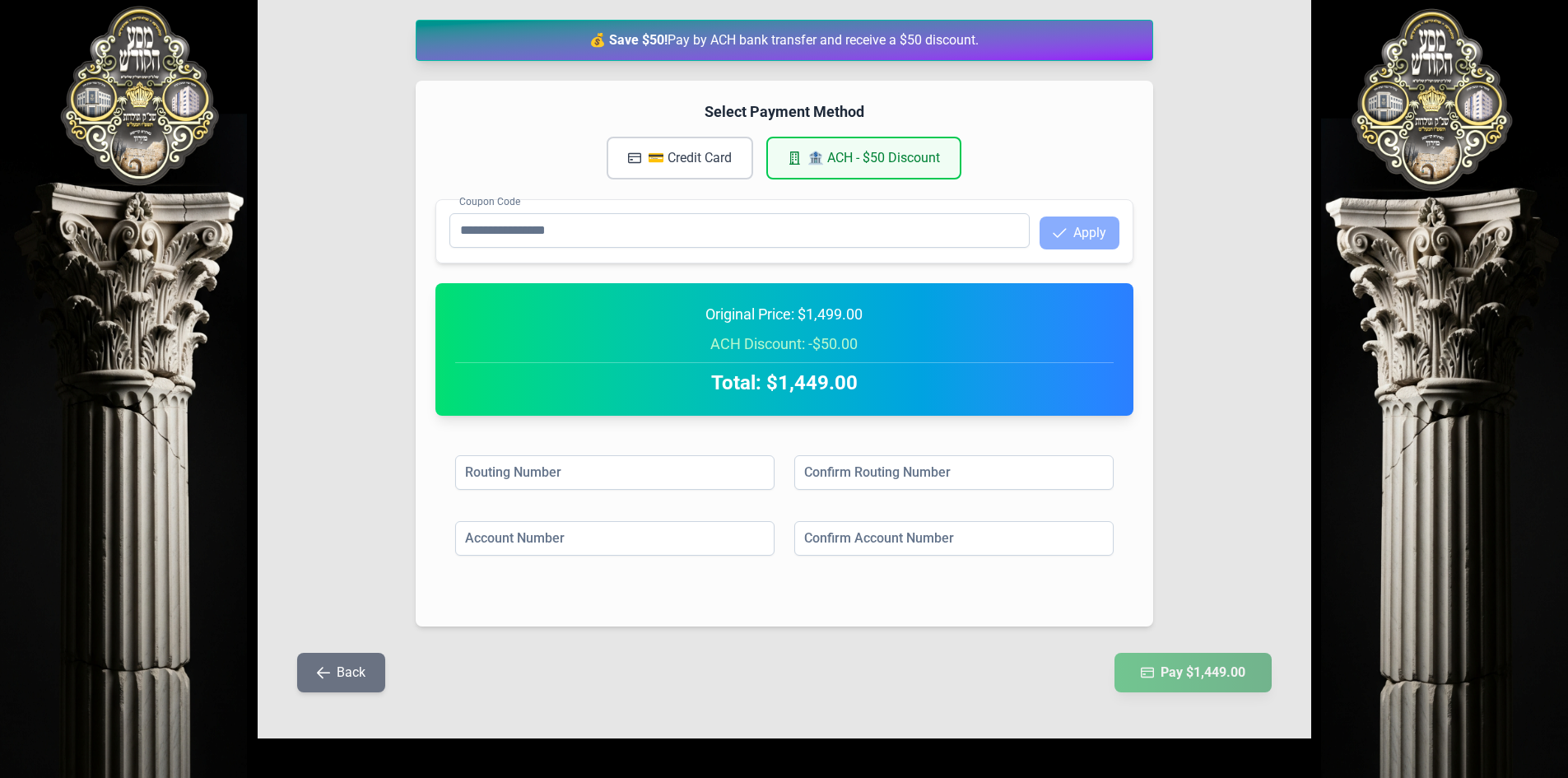
click at [808, 336] on div "ACH Discount: -$50.00" at bounding box center [784, 344] width 659 height 23
click at [812, 313] on div "Original Price: $1,499.00" at bounding box center [784, 314] width 659 height 23
drag, startPoint x: 812, startPoint y: 313, endPoint x: 803, endPoint y: 340, distance: 28.5
click at [808, 328] on div "Original Price: $1,499.00 ACH Discount: -$50.00 Total: $1,449.00" at bounding box center [784, 349] width 659 height 93
click at [801, 347] on div "ACH Discount: -$50.00" at bounding box center [784, 344] width 659 height 23
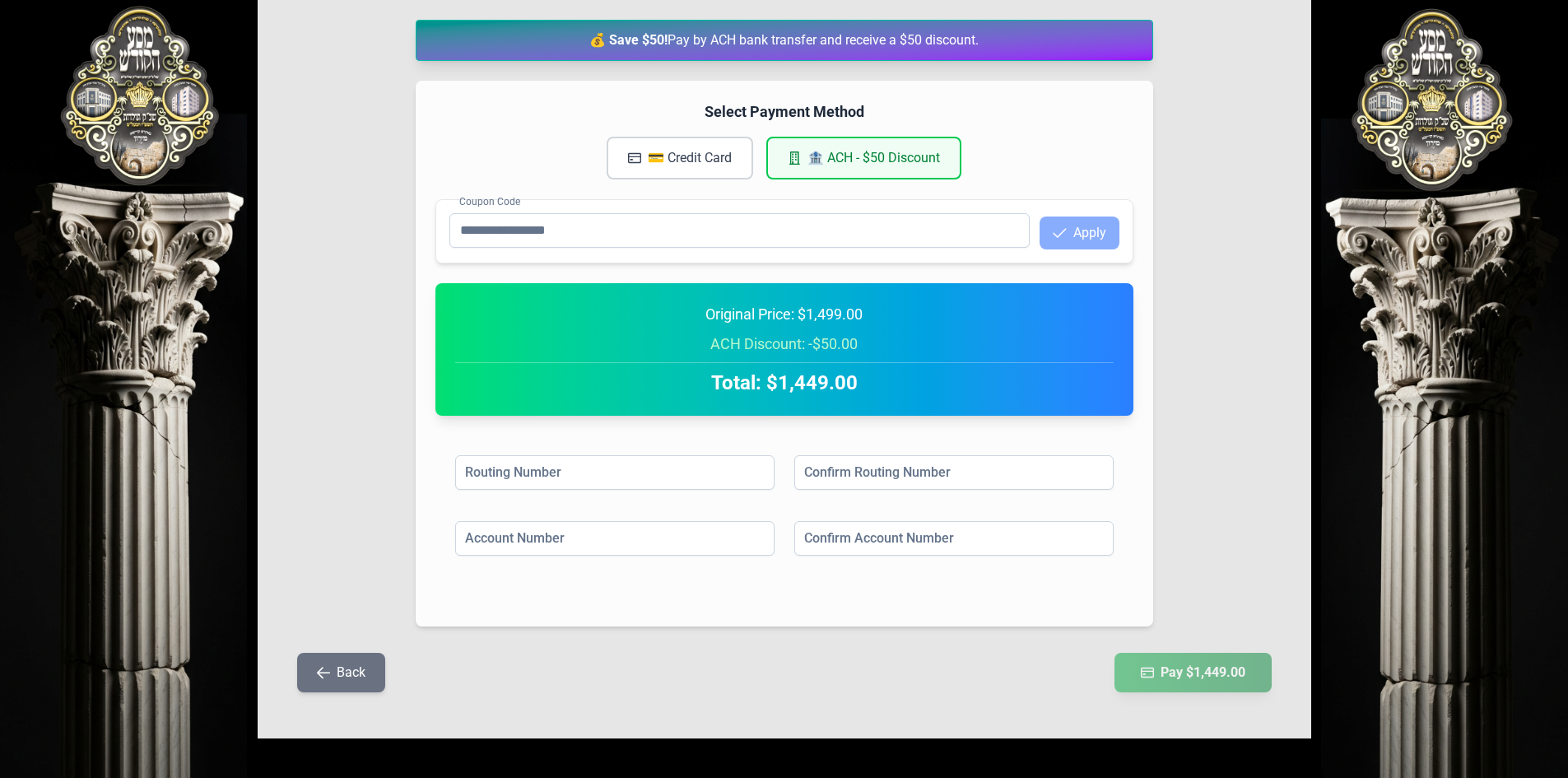
click at [796, 382] on h2 "Total: $1,449.00" at bounding box center [784, 383] width 659 height 26
click at [793, 391] on h2 "Total: $1,449.00" at bounding box center [784, 383] width 659 height 26
drag, startPoint x: 785, startPoint y: 428, endPoint x: 782, endPoint y: 442, distance: 14.3
click at [784, 435] on div "Select Payment Method 💳 Credit Card 🏦 ACH - $50 Discount Coupon Code Apply Orig…" at bounding box center [785, 354] width 738 height 546
click at [783, 551] on div "Account Number Confirm Account Number" at bounding box center [784, 554] width 659 height 66
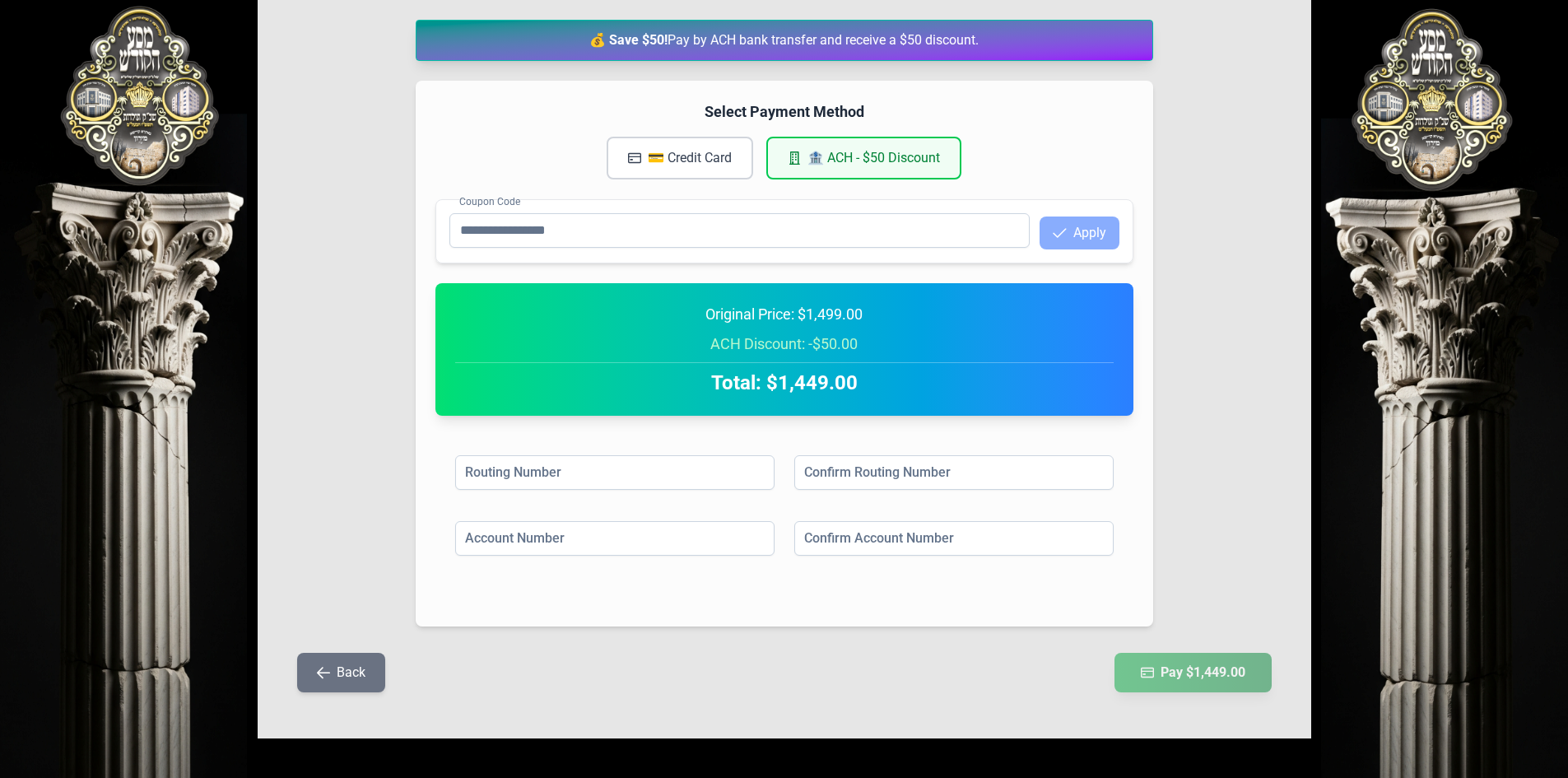
drag, startPoint x: 842, startPoint y: 429, endPoint x: 822, endPoint y: 438, distance: 21.9
click at [827, 440] on div "Routing Number Confirm Routing Number Account Number Confirm Account Number" at bounding box center [784, 520] width 698 height 171
click at [1040, 681] on div "Back Pay $1,449.00" at bounding box center [784, 682] width 1001 height 59
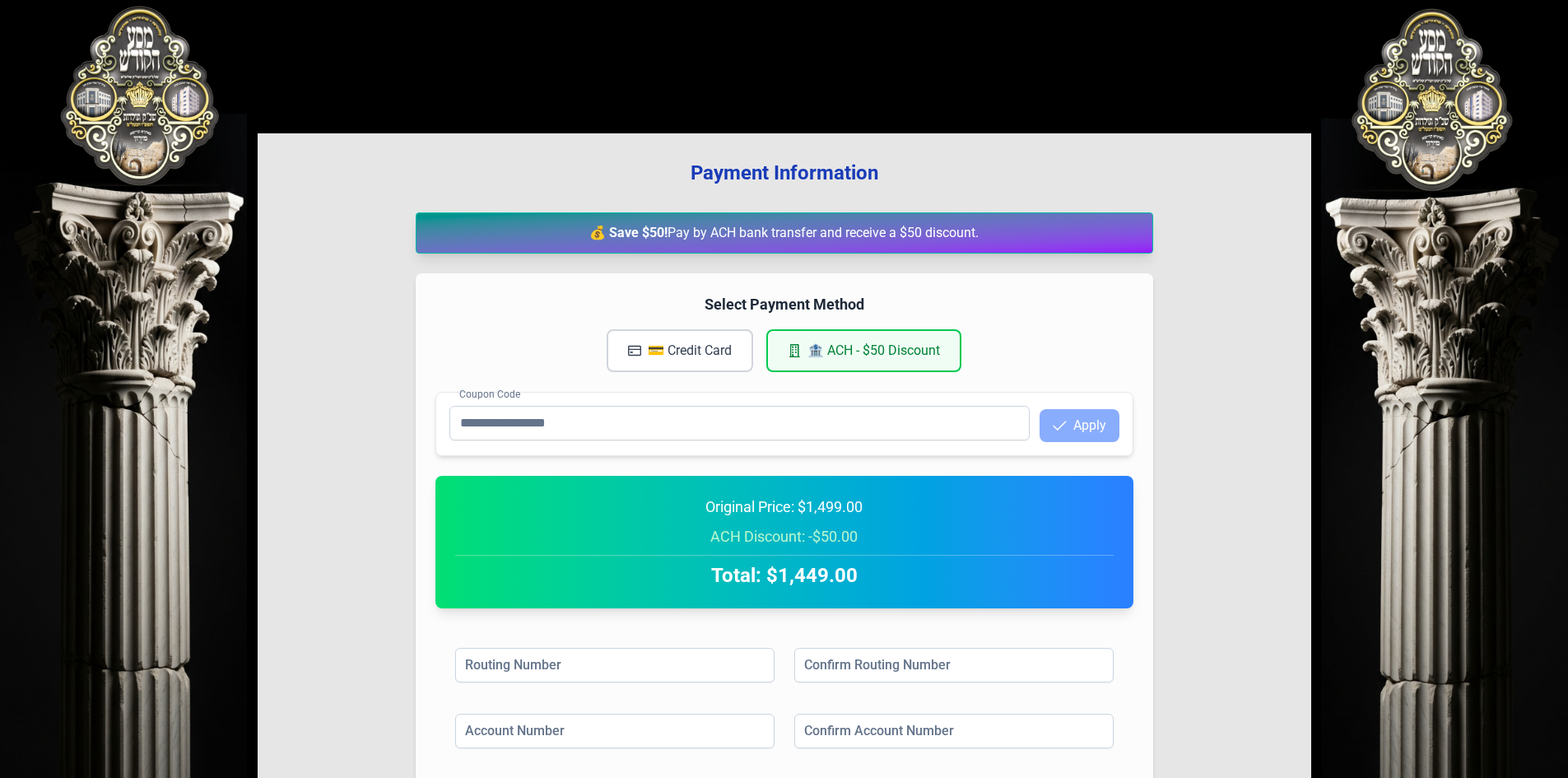
scroll to position [0, 0]
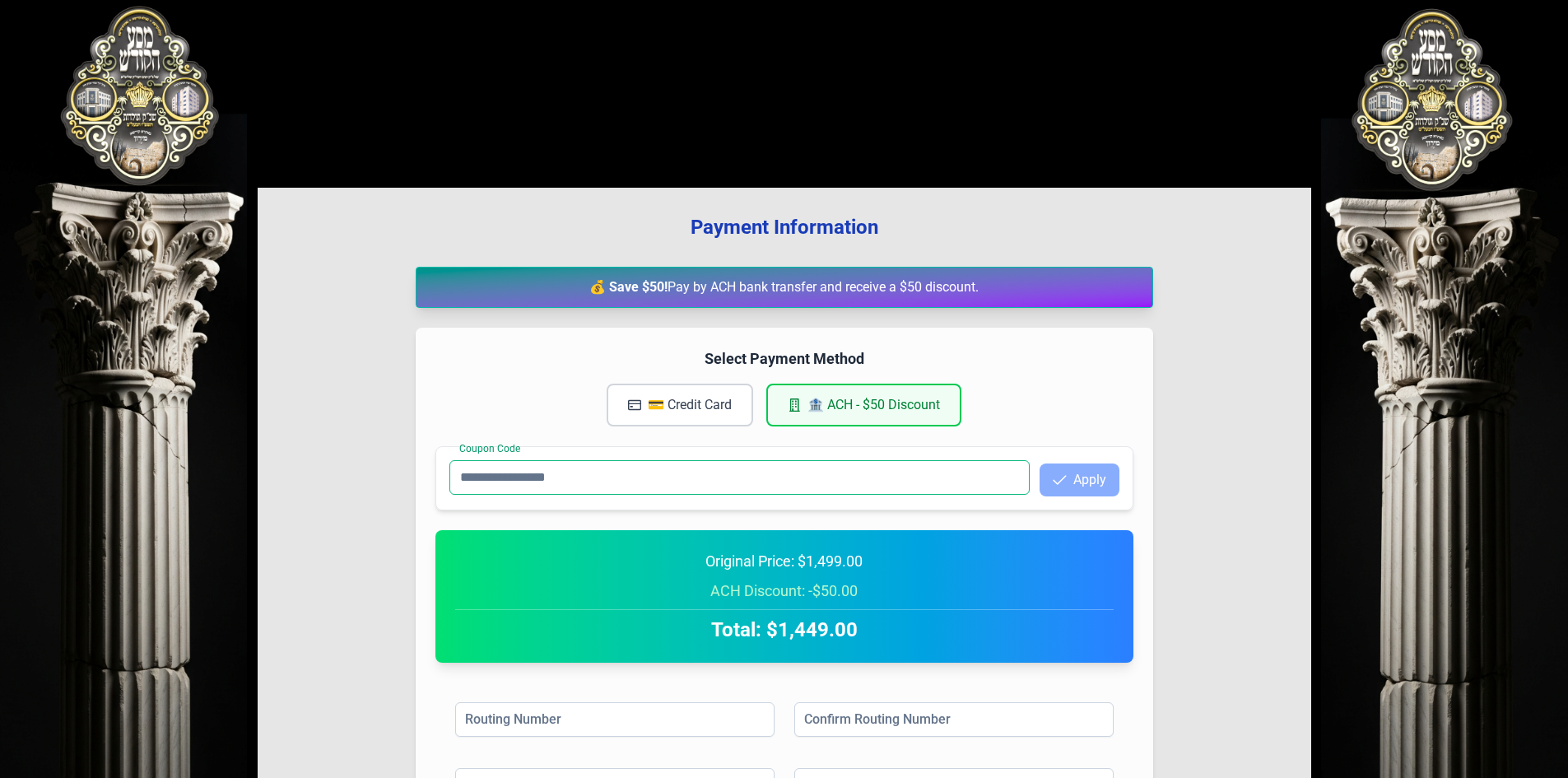
click at [768, 481] on input "Coupon Code" at bounding box center [740, 478] width 580 height 34
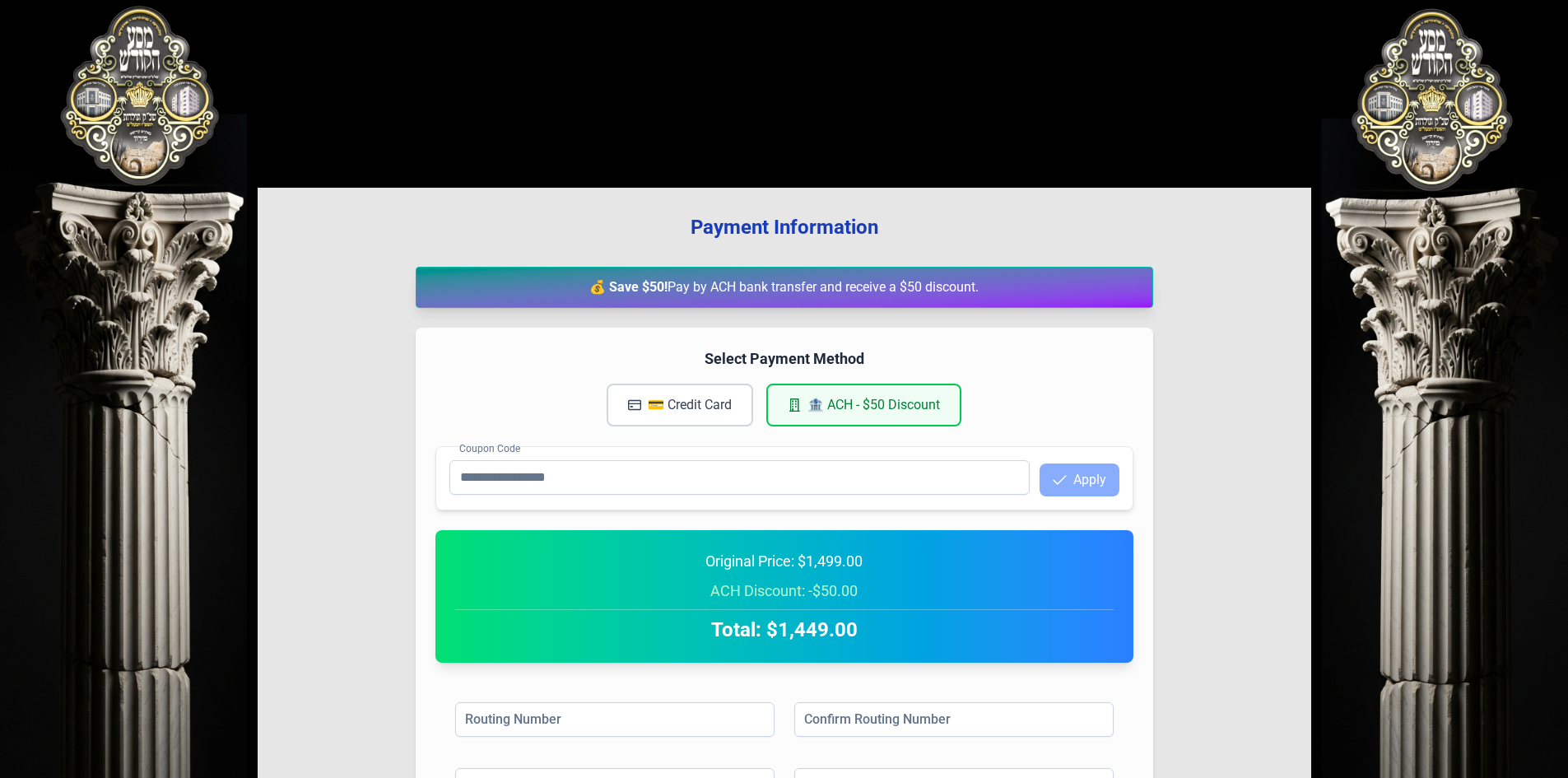
drag, startPoint x: 757, startPoint y: 404, endPoint x: 1034, endPoint y: 330, distance: 286.7
click at [1034, 330] on div "Select Payment Method 💳 Credit Card 🏦 ACH - $50 Discount Coupon Code Apply Orig…" at bounding box center [785, 600] width 738 height 546
